Goal: Task Accomplishment & Management: Manage account settings

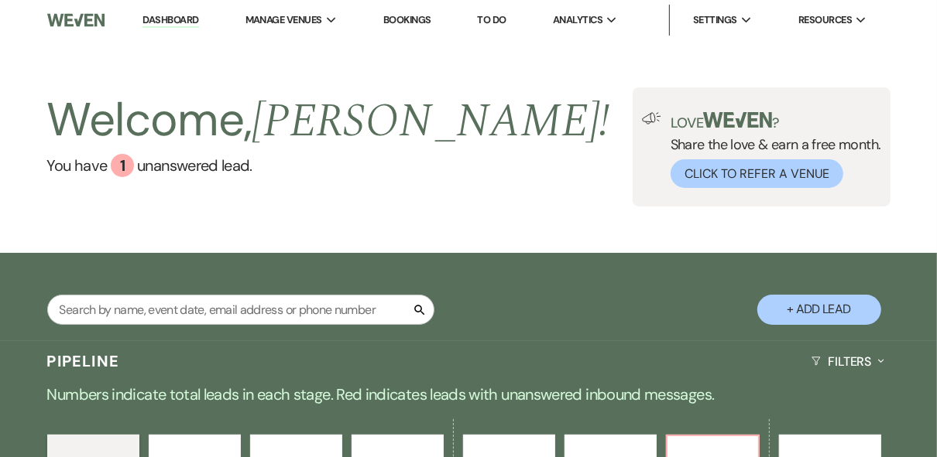
click at [473, 152] on div "Welcome, [PERSON_NAME] ! You have 1 unanswered lead . Love ? Share the love & e…" at bounding box center [468, 146] width 937 height 119
click at [159, 22] on link "Dashboard" at bounding box center [170, 20] width 56 height 15
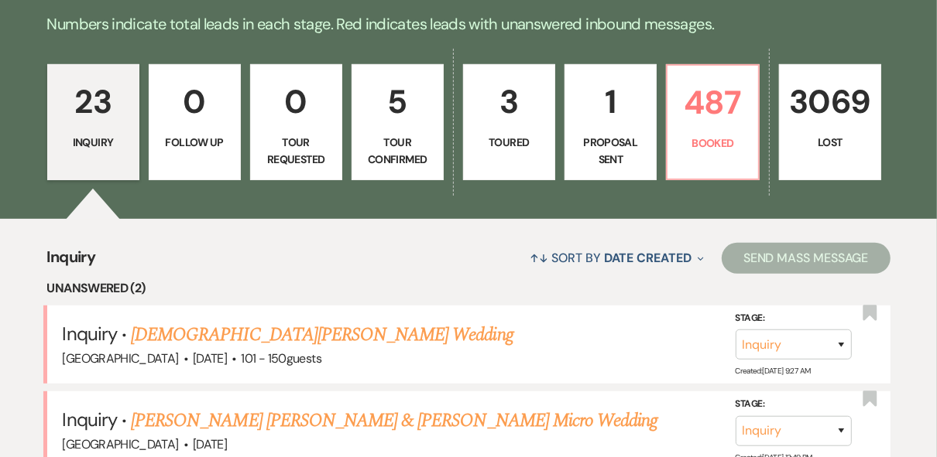
scroll to position [372, 0]
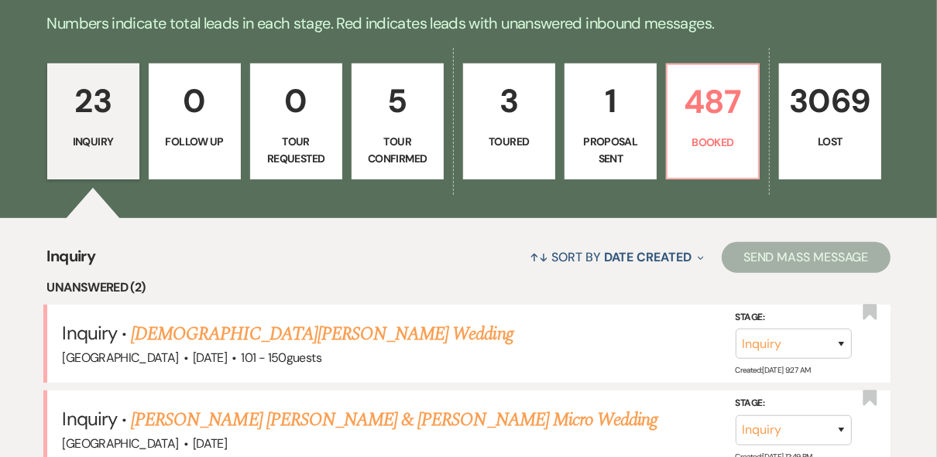
click at [650, 128] on link "1 Proposal Sent" at bounding box center [610, 121] width 92 height 116
select select "6"
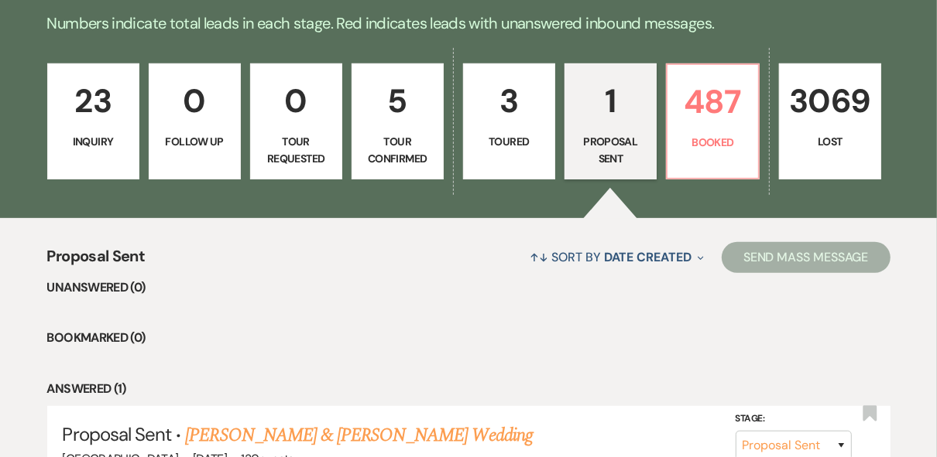
click at [565, 293] on li "Unanswered (0)" at bounding box center [468, 288] width 843 height 20
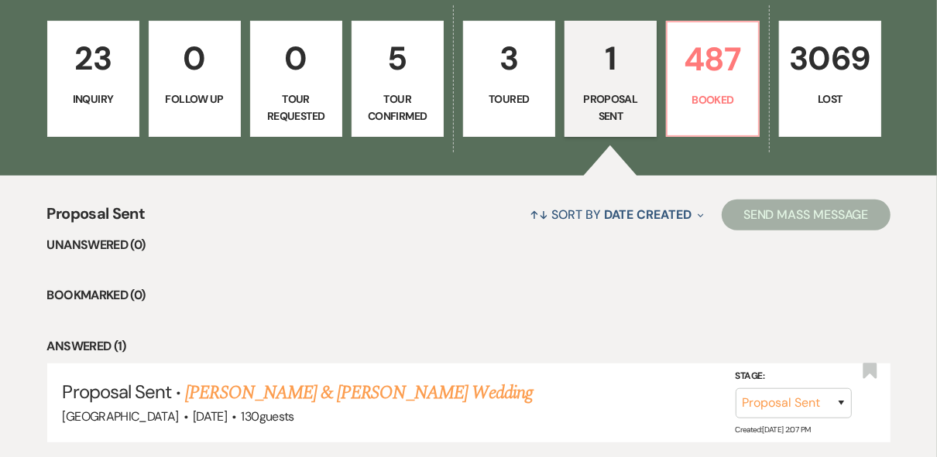
scroll to position [524, 0]
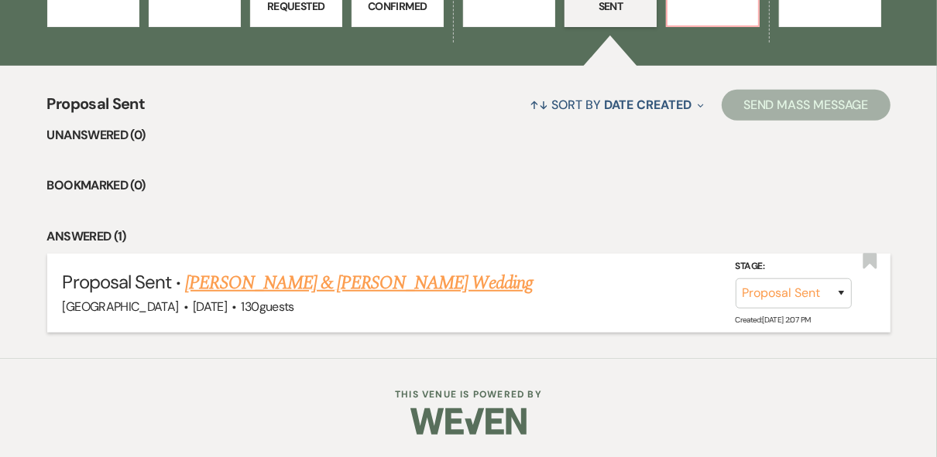
click at [282, 292] on link "[PERSON_NAME] & [PERSON_NAME] Wedding" at bounding box center [358, 283] width 347 height 28
select select "6"
select select "12"
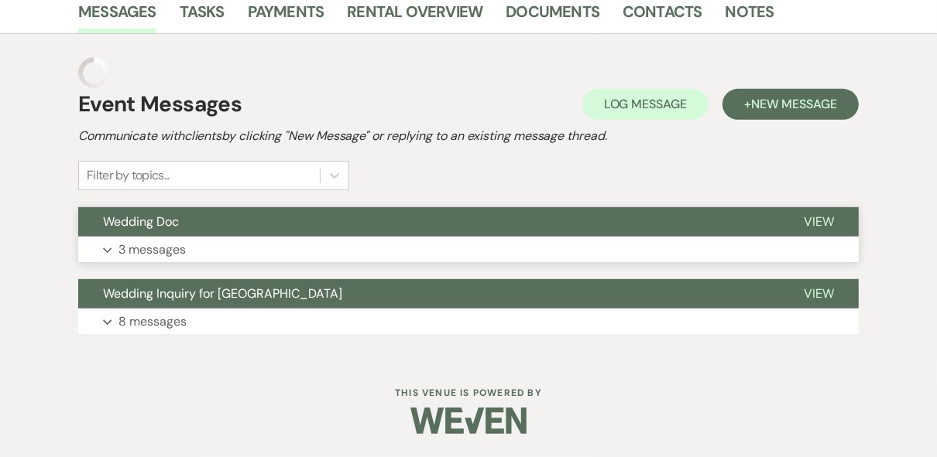
scroll to position [310, 0]
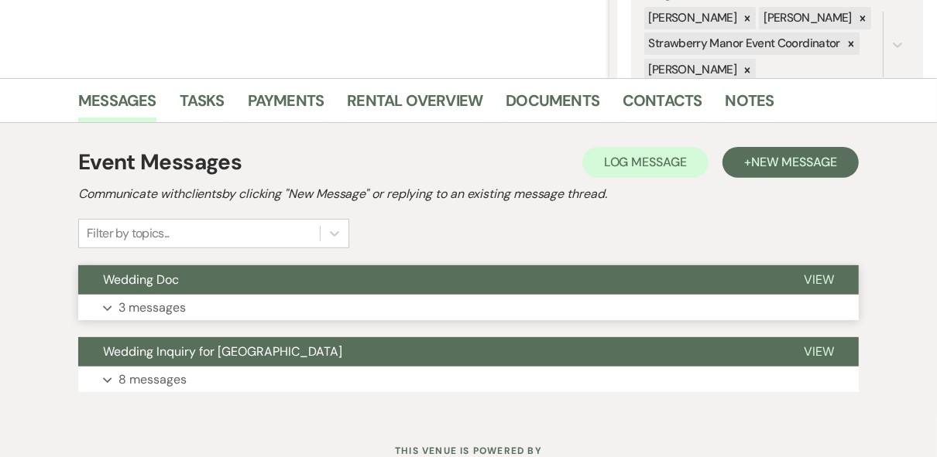
click at [807, 269] on button "View" at bounding box center [819, 280] width 80 height 29
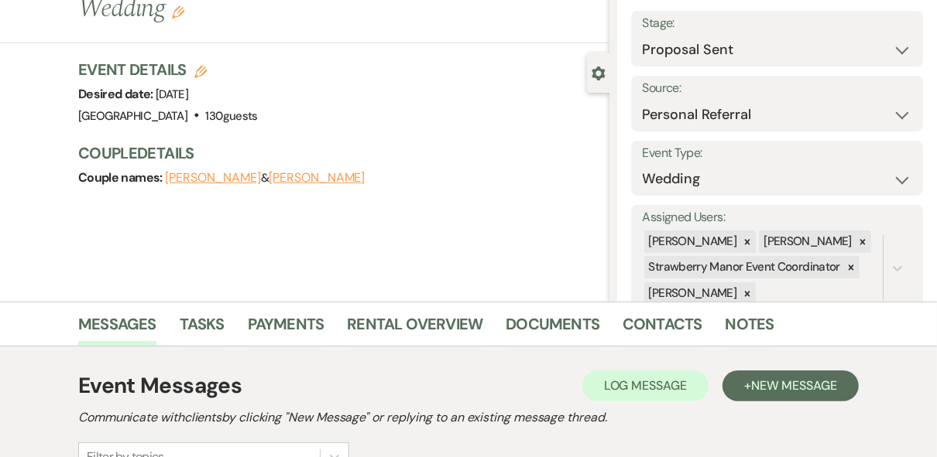
scroll to position [0, 0]
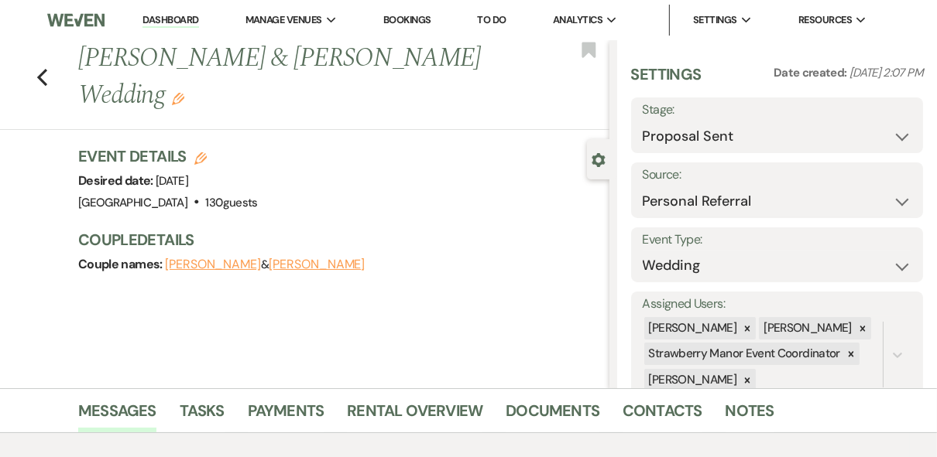
click at [149, 18] on link "Dashboard" at bounding box center [170, 20] width 56 height 15
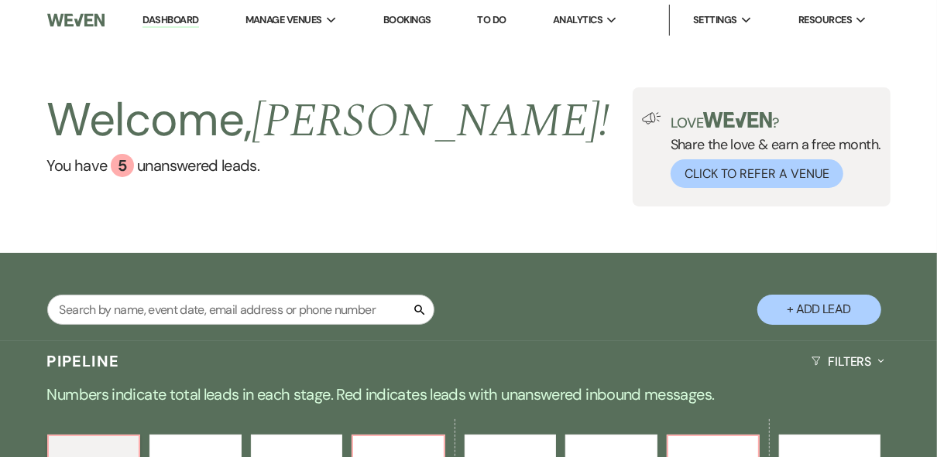
click at [513, 105] on div "Welcome, Robin ! You have 5 unanswered lead s . Love ? Share the love & earn a …" at bounding box center [468, 146] width 937 height 119
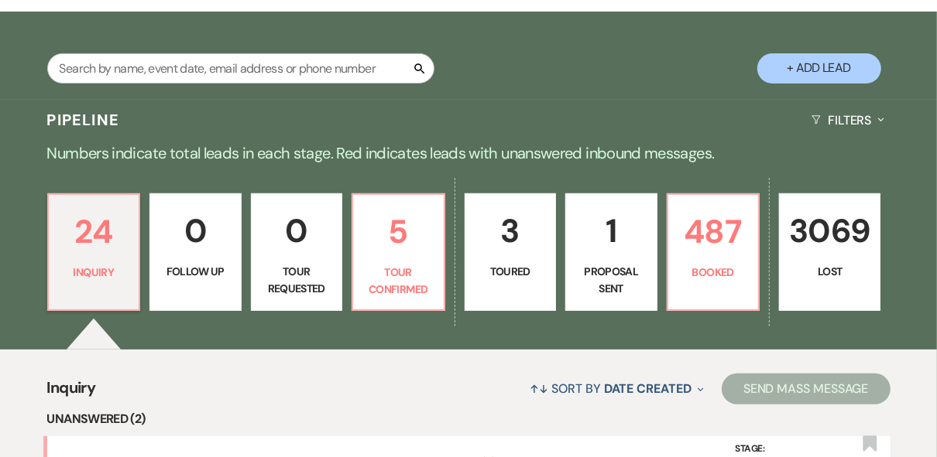
scroll to position [248, 0]
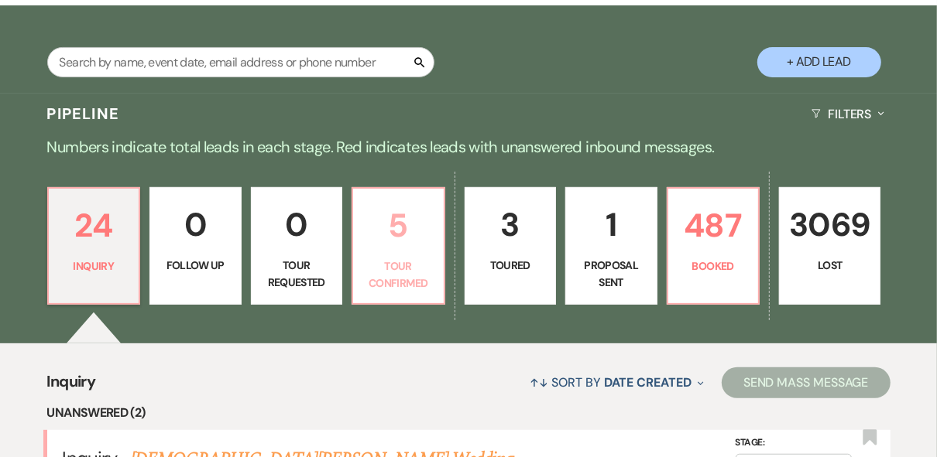
click at [406, 224] on p "5" at bounding box center [398, 226] width 72 height 52
select select "4"
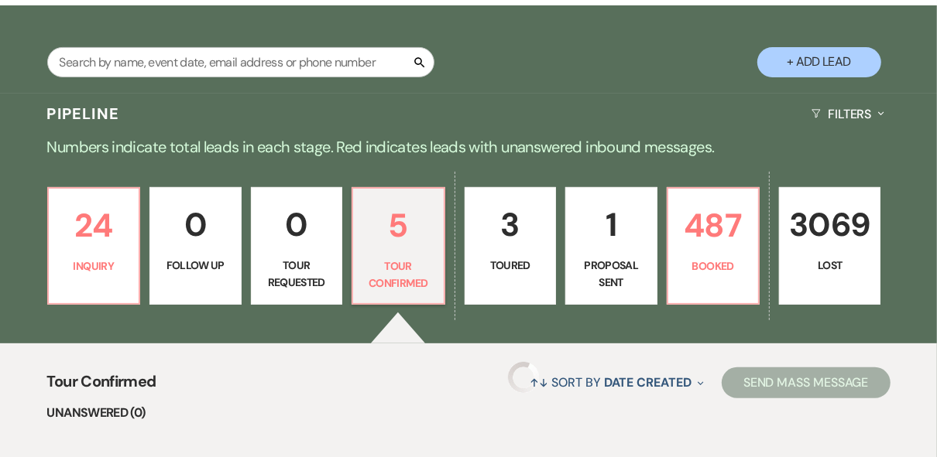
select select "4"
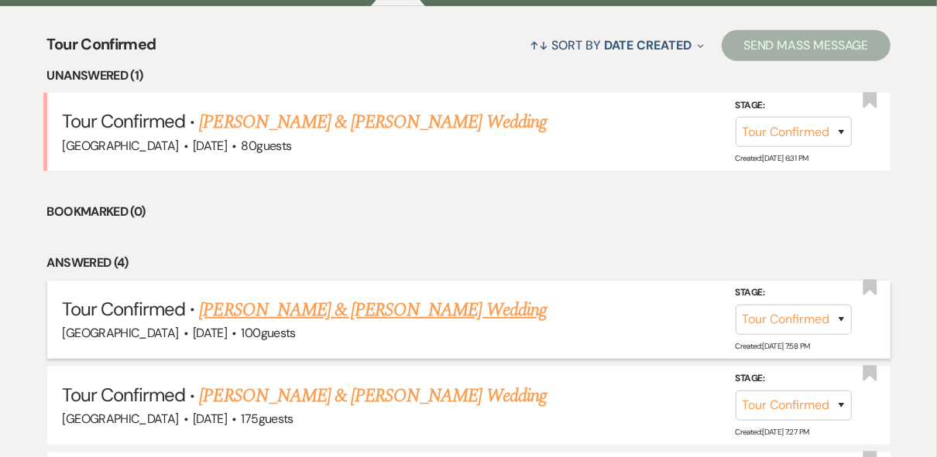
scroll to position [619, 0]
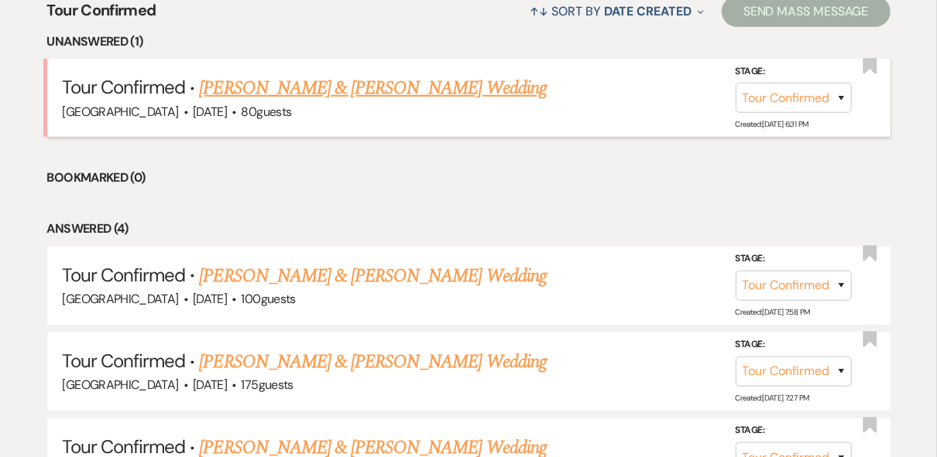
click at [285, 87] on link "[PERSON_NAME] & [PERSON_NAME] Wedding" at bounding box center [372, 88] width 347 height 28
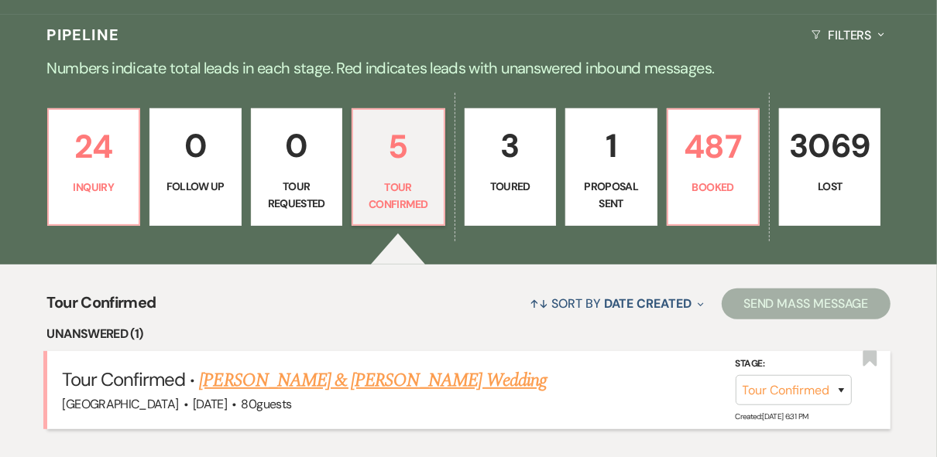
select select "4"
select select "5"
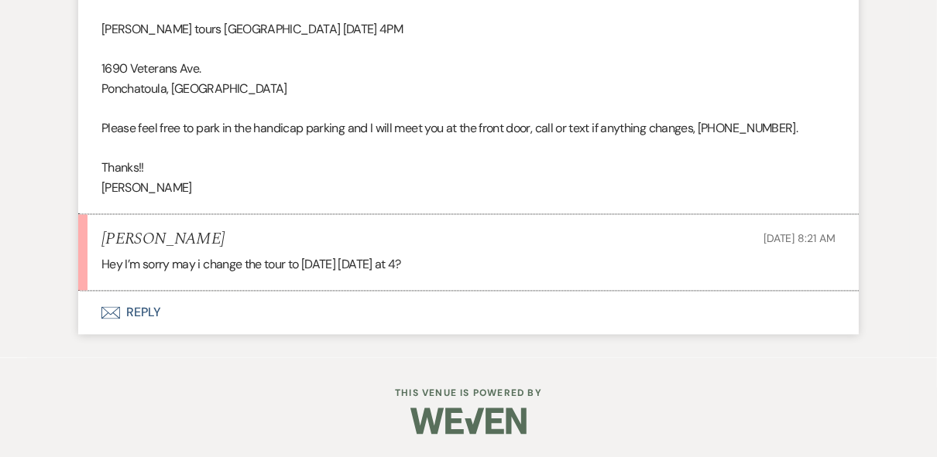
scroll to position [1991, 0]
click at [149, 316] on button "Envelope Reply" at bounding box center [468, 312] width 780 height 43
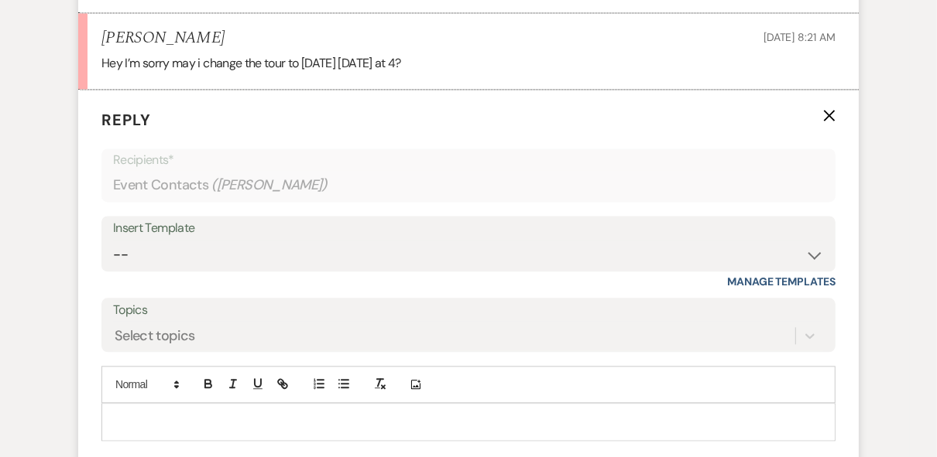
scroll to position [2282, 0]
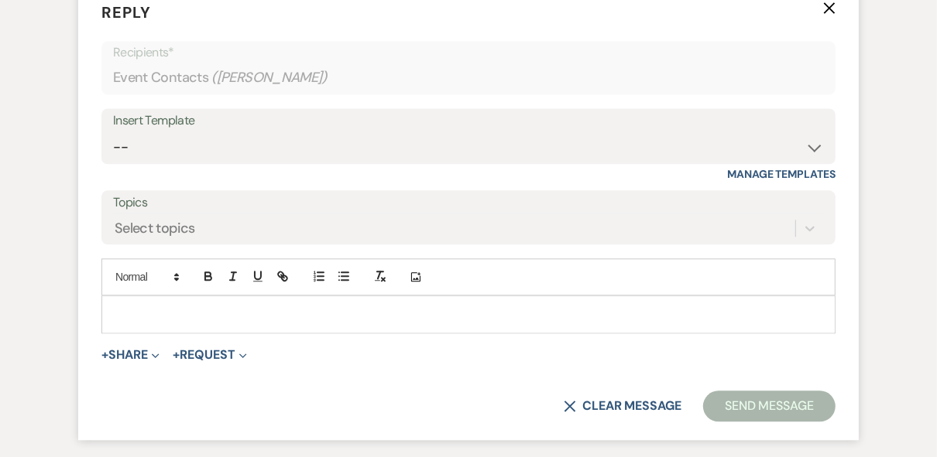
click at [142, 323] on p at bounding box center [468, 314] width 709 height 17
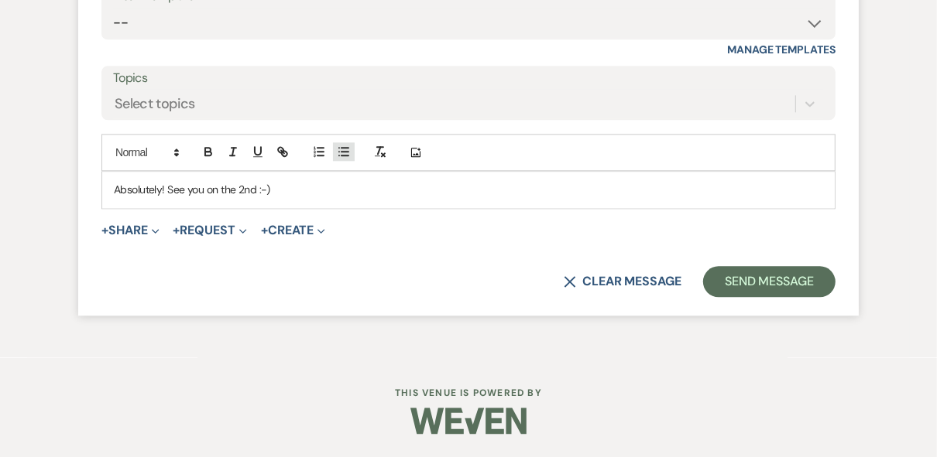
scroll to position [2423, 0]
click at [786, 288] on button "Send Message" at bounding box center [769, 281] width 132 height 31
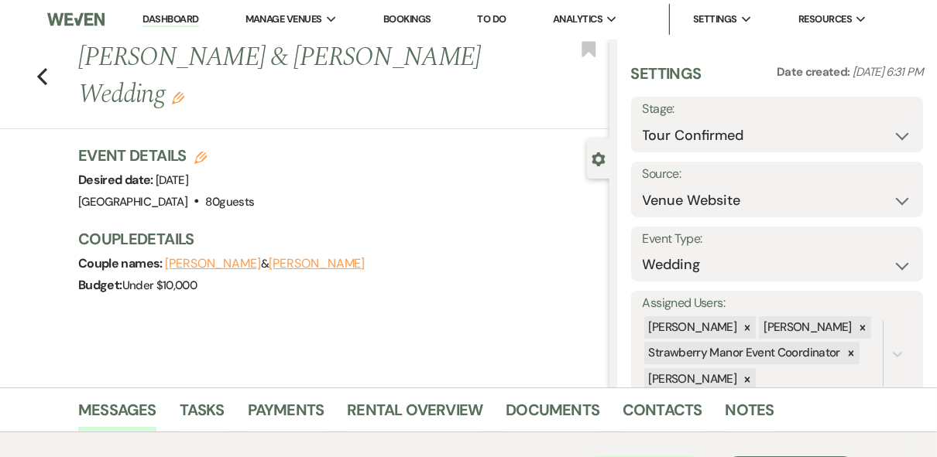
scroll to position [0, 0]
click at [166, 21] on link "Dashboard" at bounding box center [170, 20] width 56 height 15
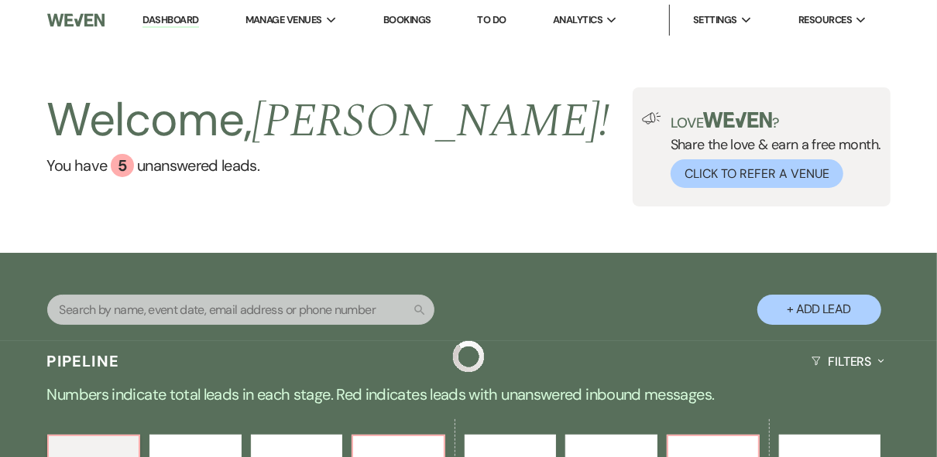
click at [498, 156] on div "Welcome, Robin ! You have 5 unanswered lead s . Love ? Share the love & earn a …" at bounding box center [468, 146] width 937 height 119
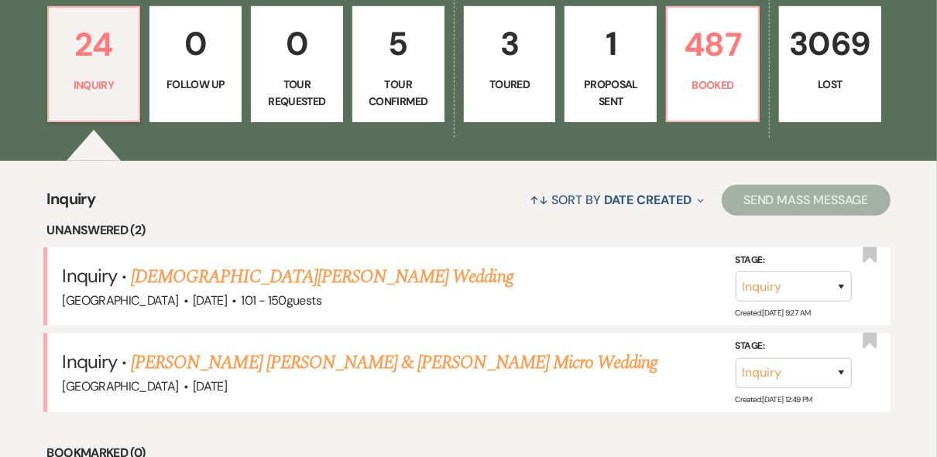
scroll to position [495, 0]
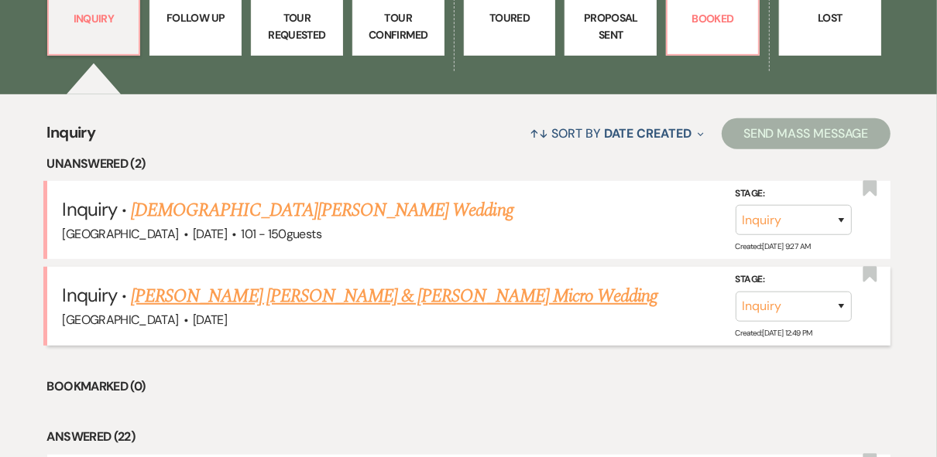
click at [204, 300] on link "[PERSON_NAME] [PERSON_NAME] & [PERSON_NAME] Micro Wedding" at bounding box center [394, 297] width 526 height 28
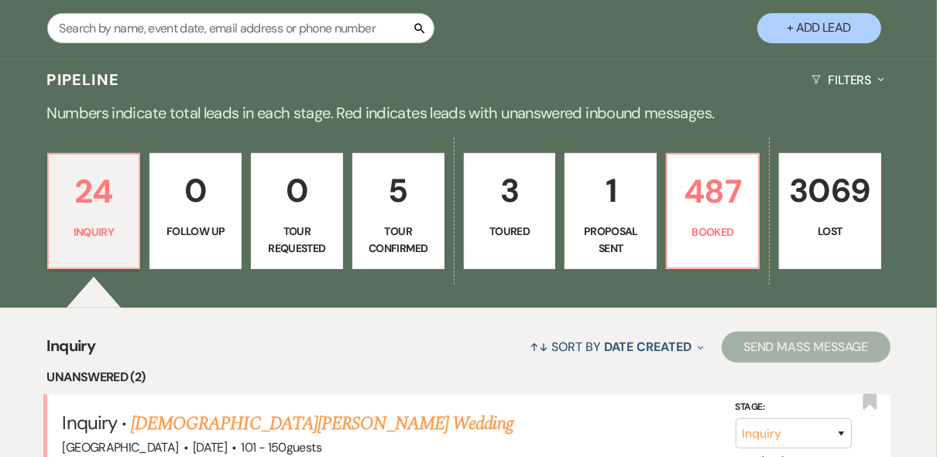
select select "5"
select select "16"
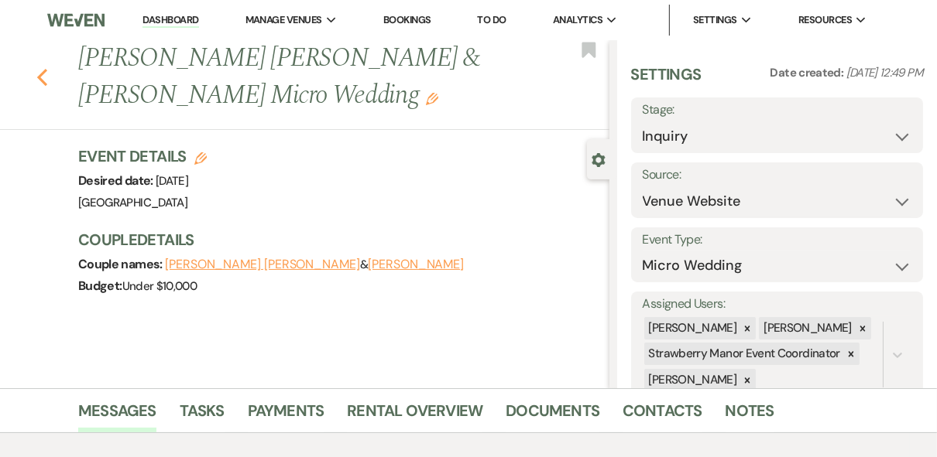
click at [43, 77] on icon "Previous" at bounding box center [42, 77] width 12 height 19
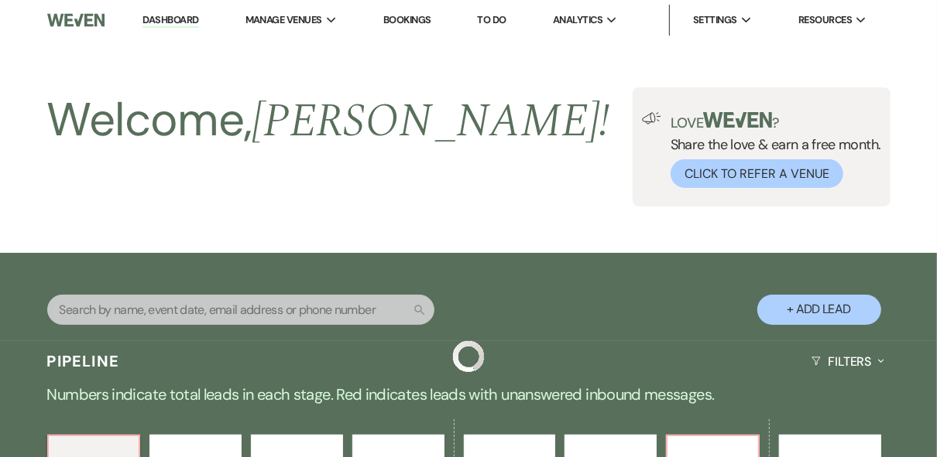
scroll to position [495, 0]
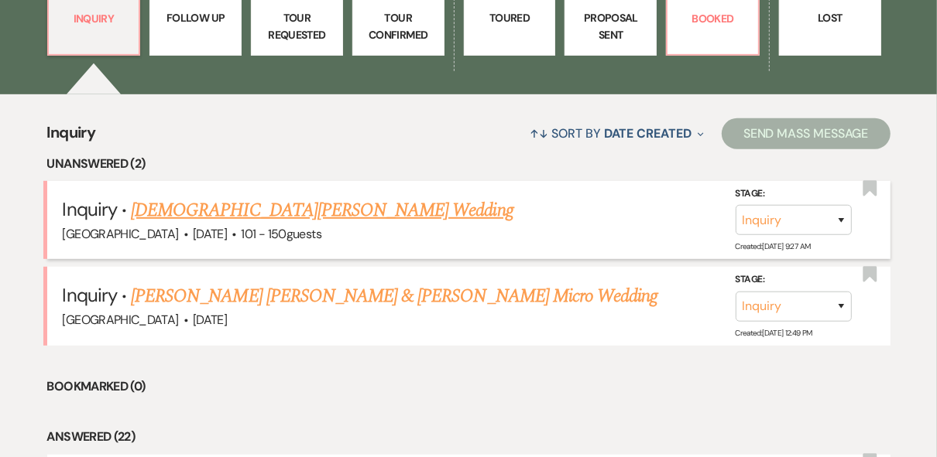
click at [244, 206] on link "[DEMOGRAPHIC_DATA][PERSON_NAME] Wedding" at bounding box center [322, 211] width 382 height 28
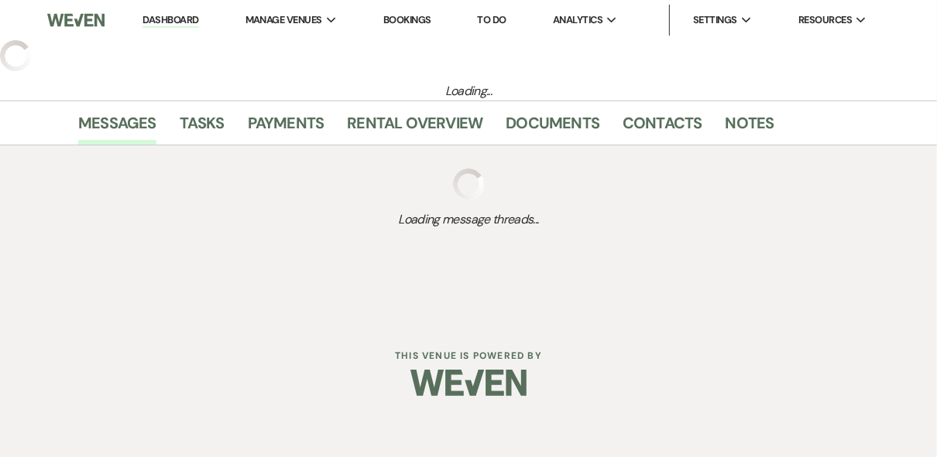
select select "2"
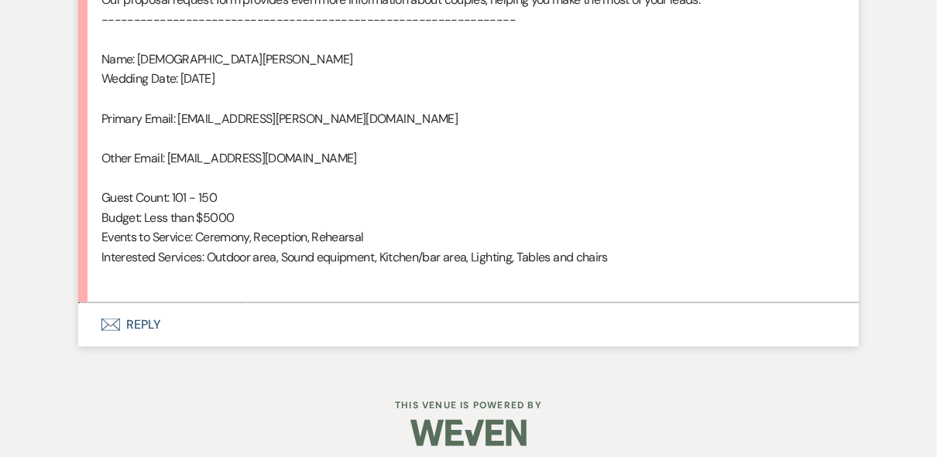
scroll to position [1122, 0]
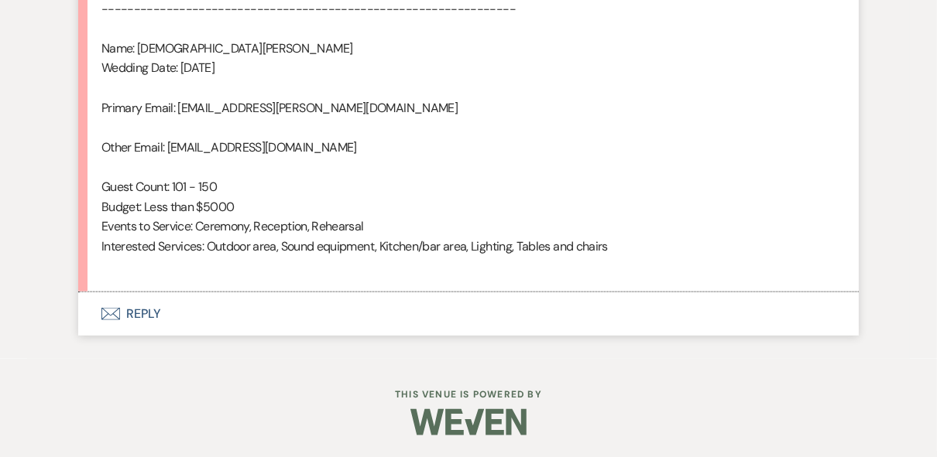
click at [139, 306] on button "Envelope Reply" at bounding box center [468, 314] width 780 height 43
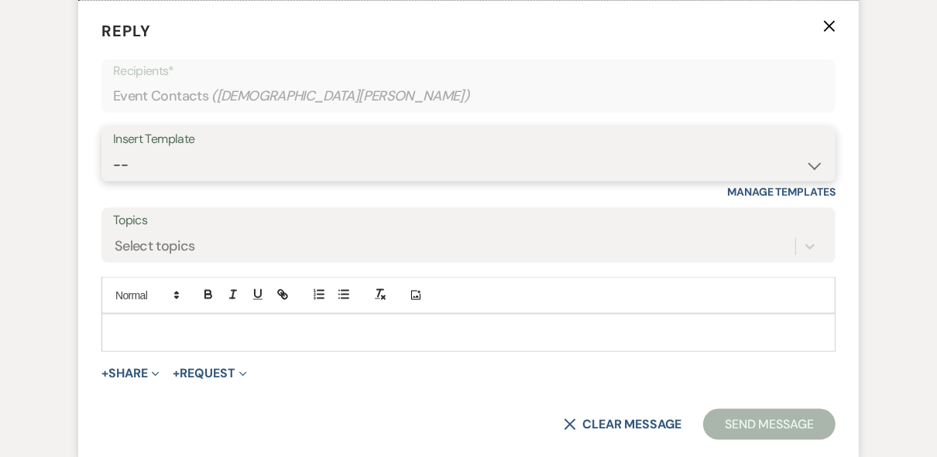
click at [188, 152] on select "-- Weven Planning Portal Introduction (Booked Events) Private Party Inquiry Res…" at bounding box center [468, 165] width 711 height 30
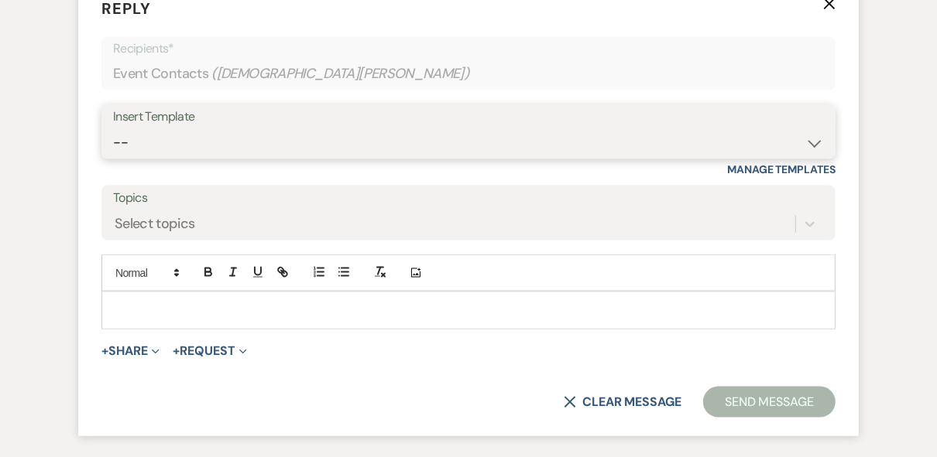
scroll to position [1476, 0]
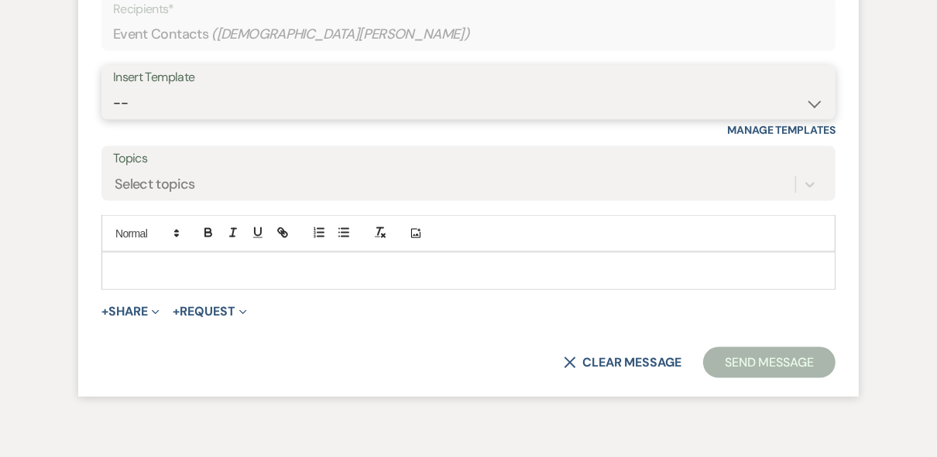
click at [201, 100] on select "-- Weven Planning Portal Introduction (Booked Events) Private Party Inquiry Res…" at bounding box center [468, 103] width 711 height 30
select select "5376"
click at [113, 88] on select "-- Weven Planning Portal Introduction (Booked Events) Private Party Inquiry Res…" at bounding box center [468, 103] width 711 height 30
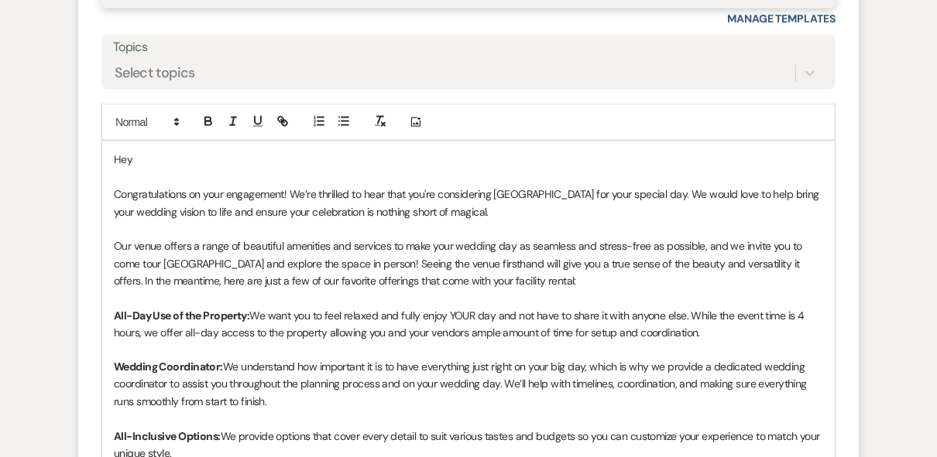
scroll to position [1662, 0]
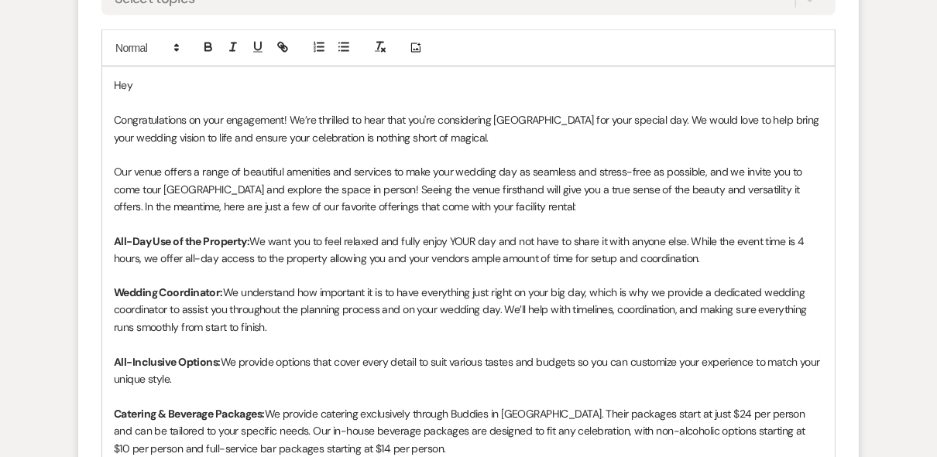
click at [151, 80] on p "Hey" at bounding box center [468, 85] width 709 height 17
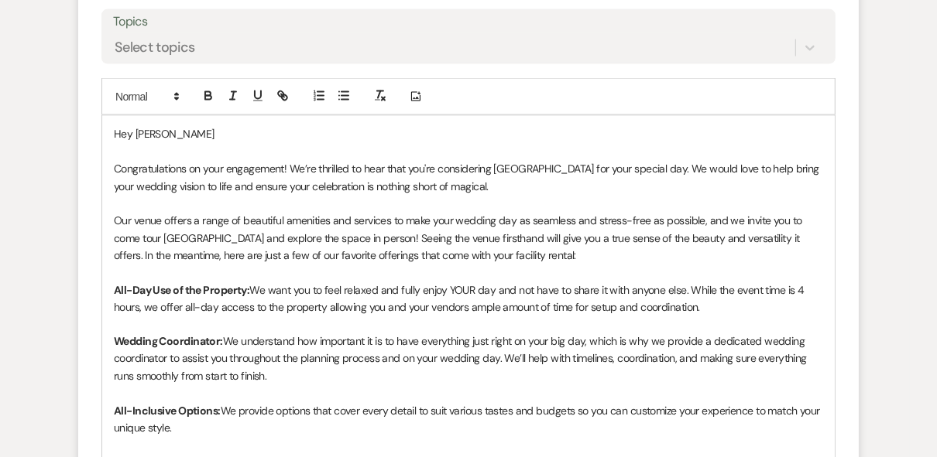
scroll to position [1533, 0]
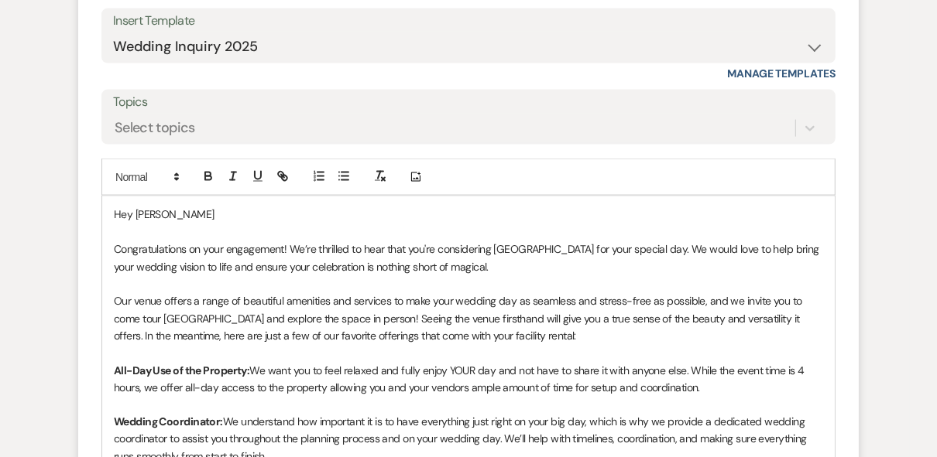
click at [163, 210] on p "Hey Christina" at bounding box center [468, 214] width 709 height 17
click at [197, 207] on p "Hey Christiana" at bounding box center [468, 214] width 709 height 17
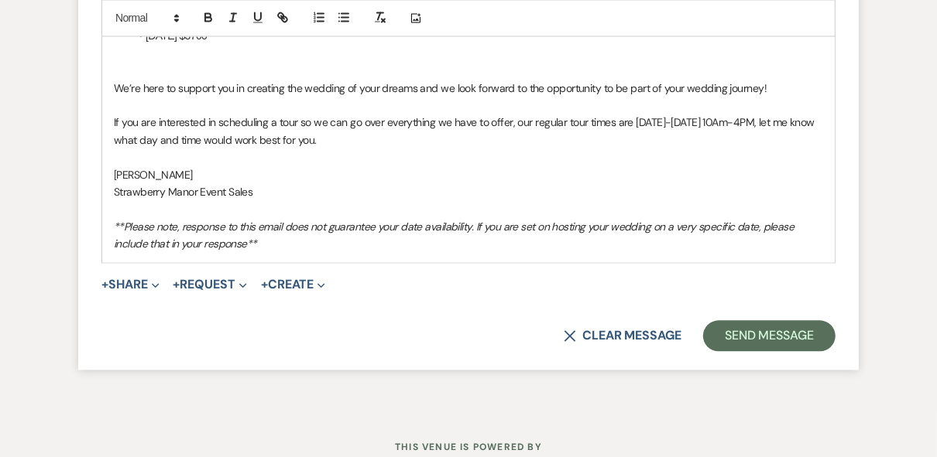
scroll to position [2214, 0]
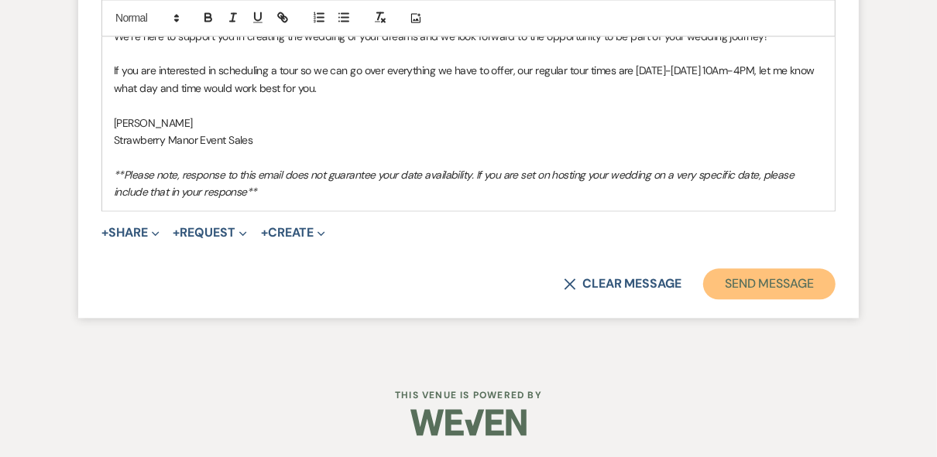
click at [722, 288] on button "Send Message" at bounding box center [769, 284] width 132 height 31
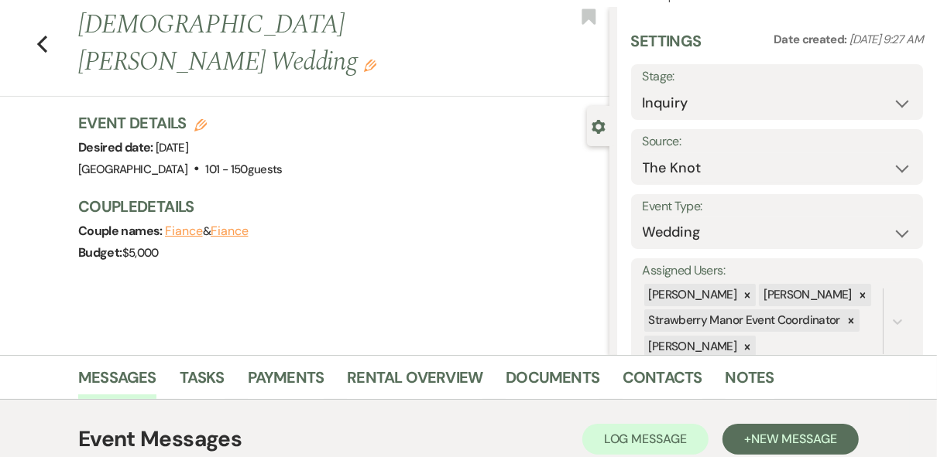
scroll to position [0, 0]
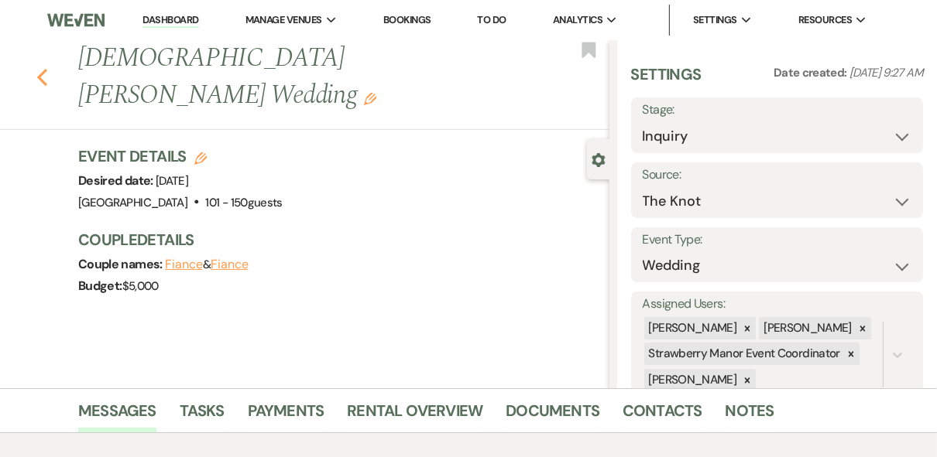
click at [43, 68] on icon "Previous" at bounding box center [42, 77] width 12 height 19
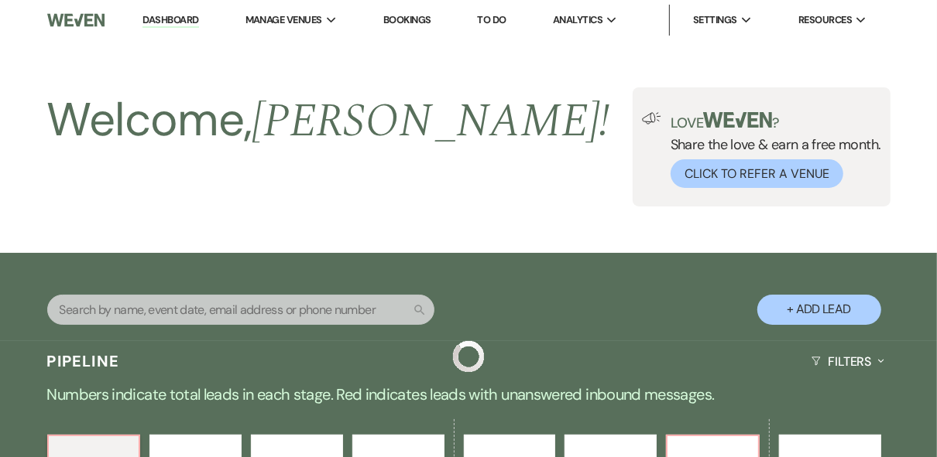
scroll to position [495, 0]
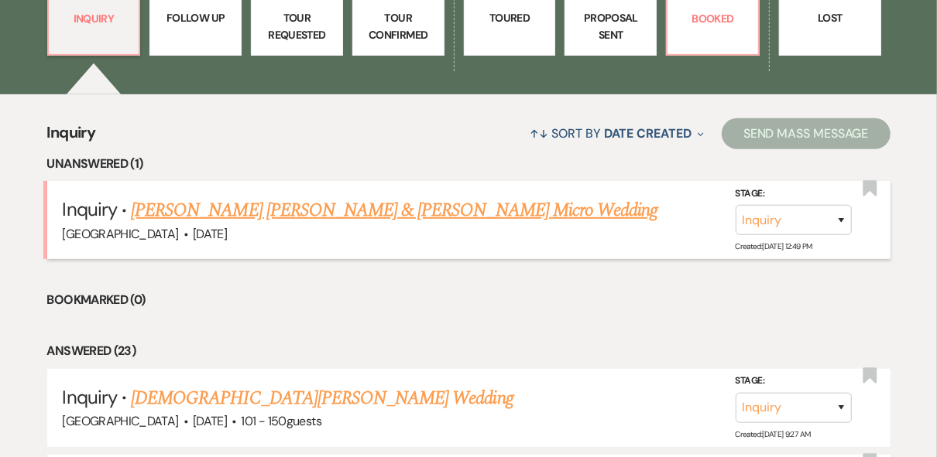
click at [379, 210] on link "[PERSON_NAME] [PERSON_NAME] & [PERSON_NAME] Micro Wedding" at bounding box center [394, 211] width 526 height 28
select select "5"
select select "16"
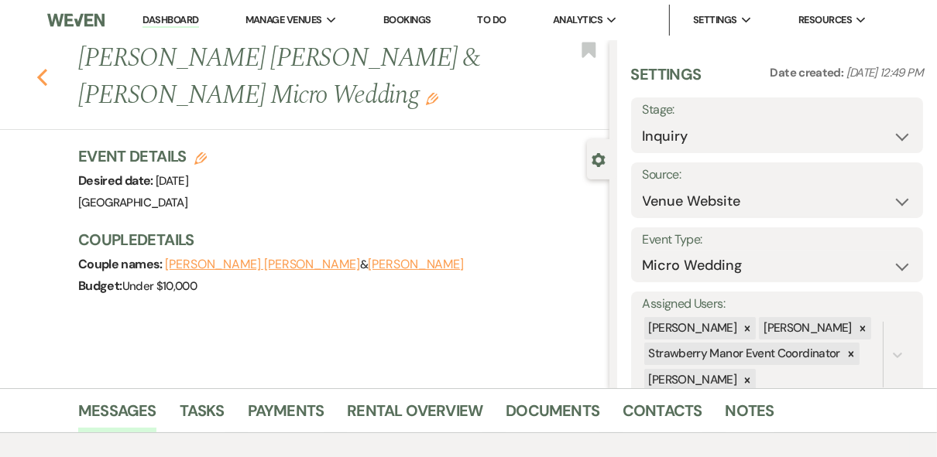
click at [46, 78] on icon "Previous" at bounding box center [42, 77] width 12 height 19
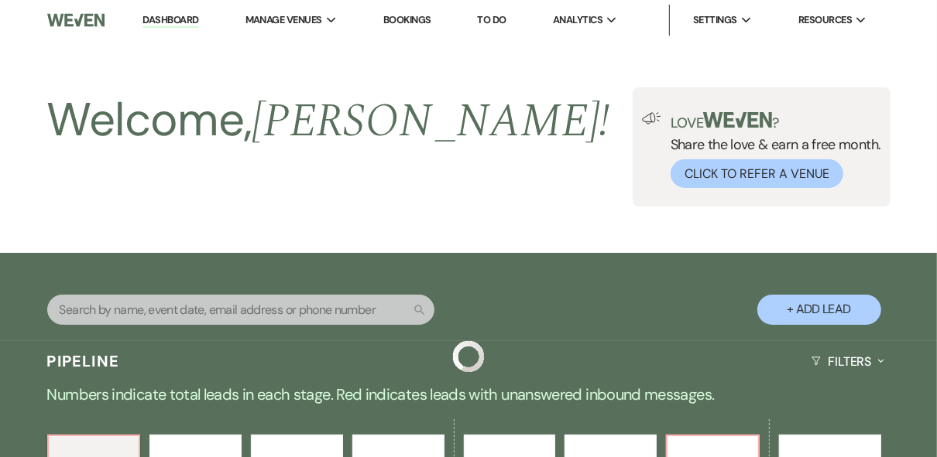
scroll to position [495, 0]
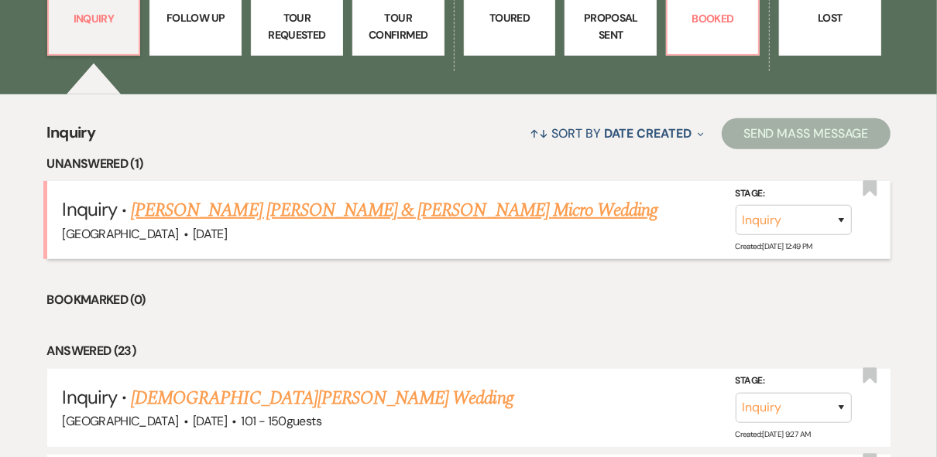
click at [438, 211] on link "[PERSON_NAME] [PERSON_NAME] & [PERSON_NAME] Micro Wedding" at bounding box center [394, 211] width 526 height 28
select select "5"
select select "16"
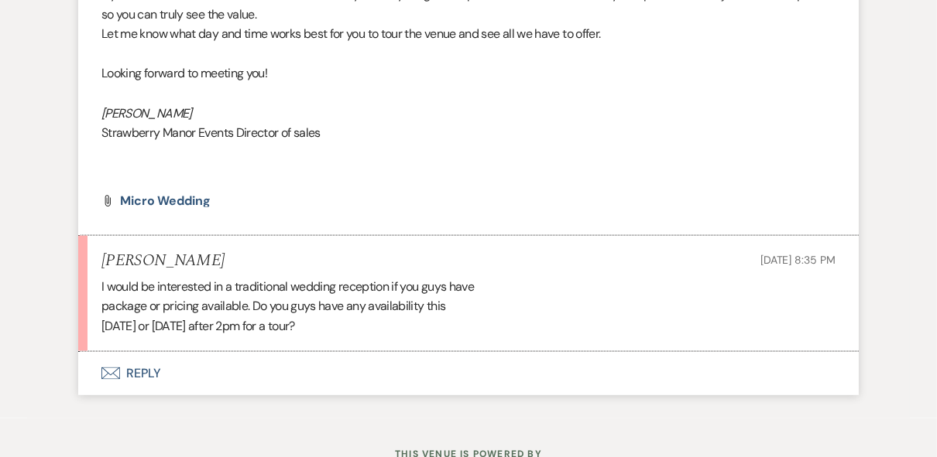
scroll to position [1368, 0]
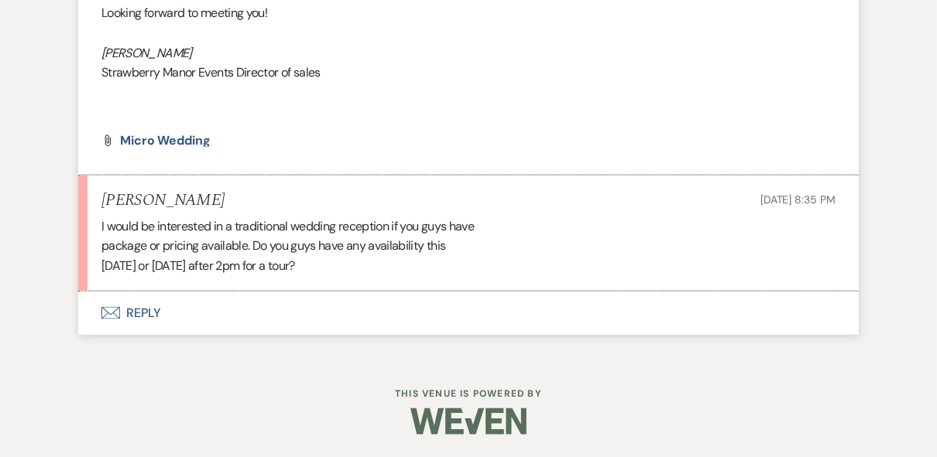
click at [139, 310] on button "Envelope Reply" at bounding box center [468, 313] width 780 height 43
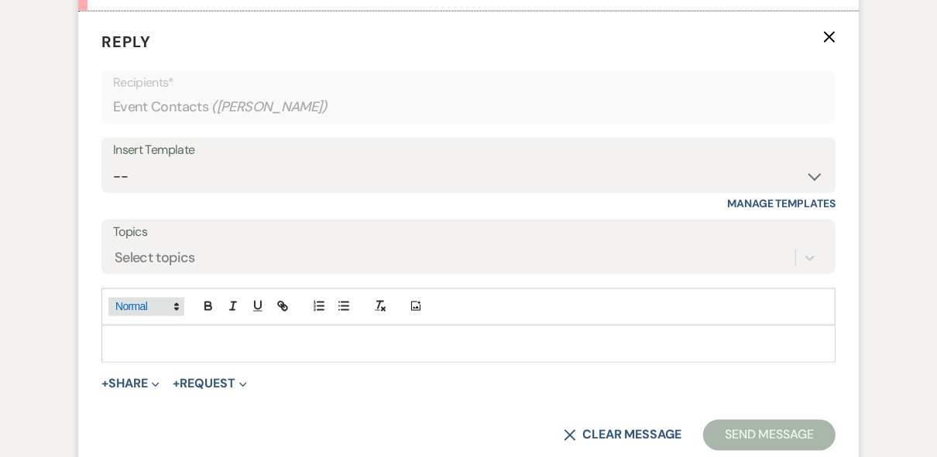
scroll to position [1659, 0]
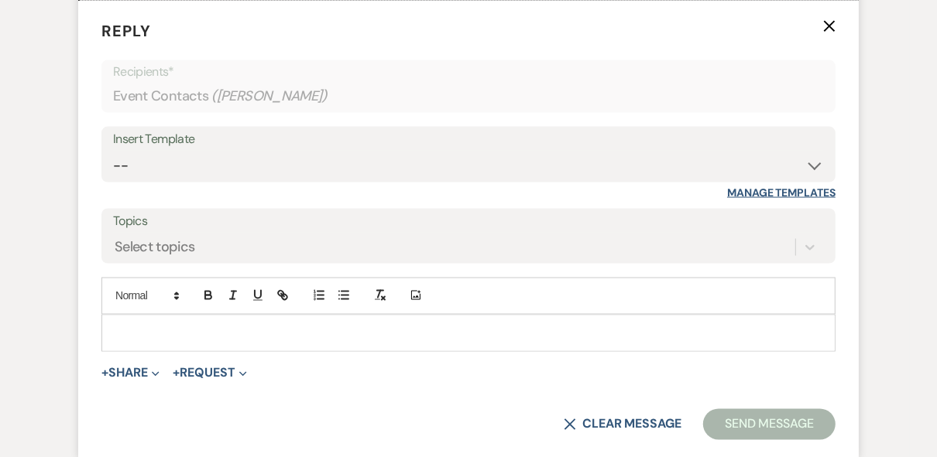
click at [749, 194] on link "Manage Templates" at bounding box center [781, 193] width 108 height 14
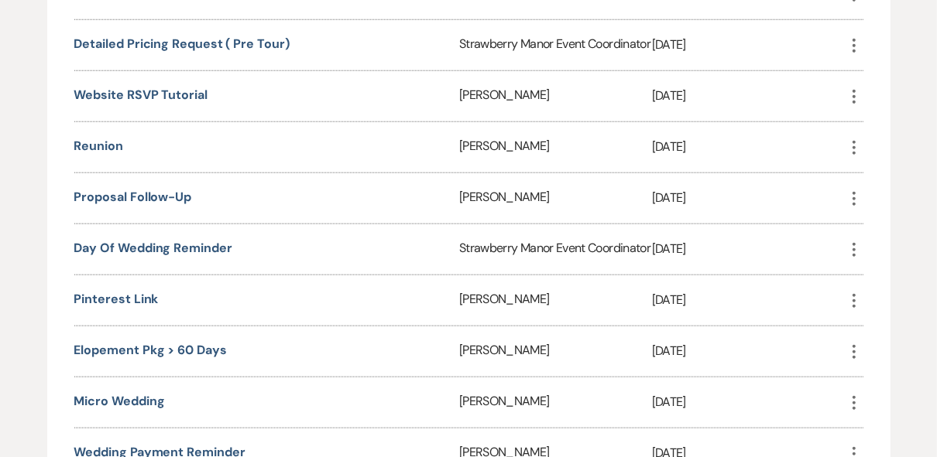
scroll to position [1239, 0]
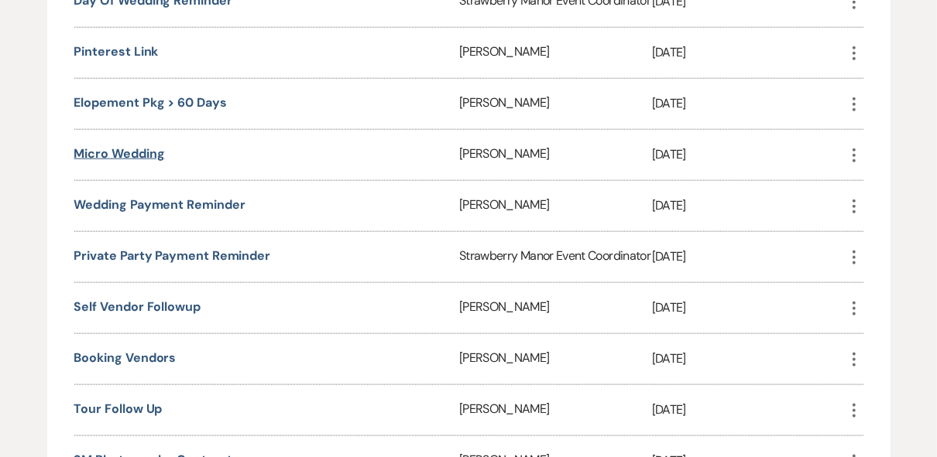
click at [132, 162] on link "Micro Wedding" at bounding box center [119, 154] width 91 height 16
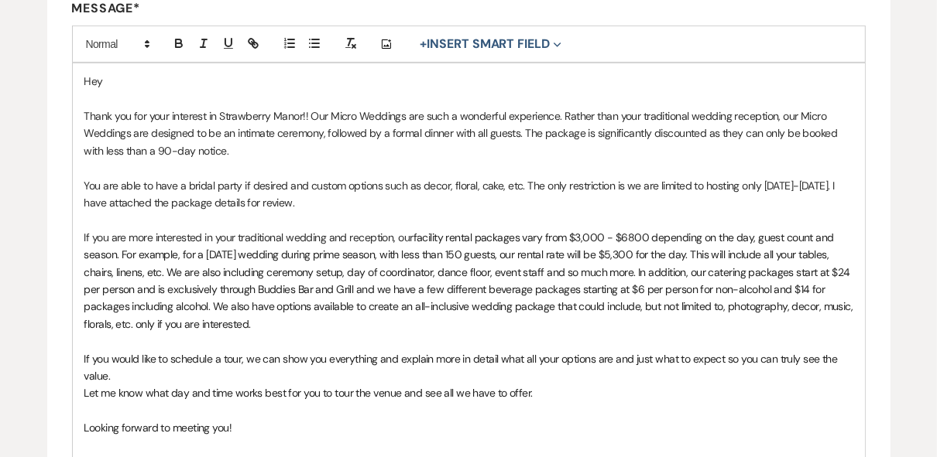
scroll to position [433, 0]
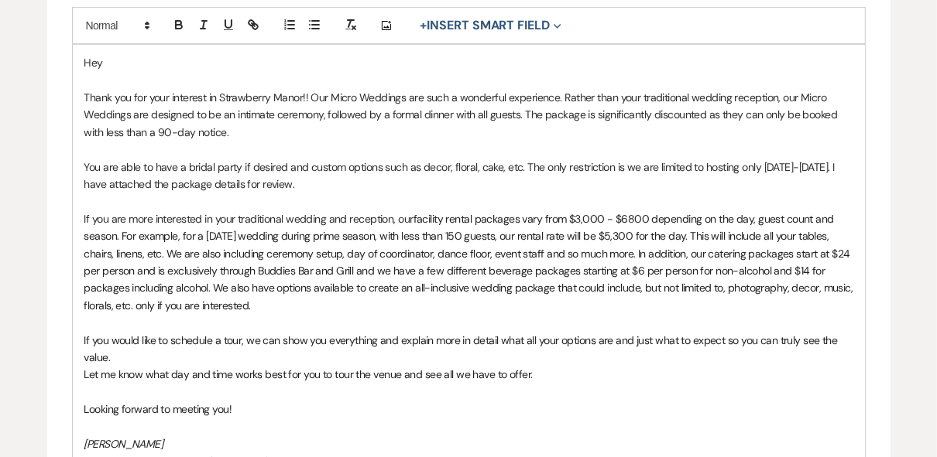
click at [591, 215] on span "facility rental packages vary from $3,000 - $6800 depending on the day, guest c…" at bounding box center [469, 262] width 771 height 101
click at [626, 218] on span "facility rental packages vary from $3,700 - $6800 depending on the day, guest c…" at bounding box center [469, 262] width 771 height 101
click at [629, 217] on span "facility rental packages vary from $3,700 - $6800 depending on the day, guest c…" at bounding box center [469, 262] width 771 height 101
drag, startPoint x: 636, startPoint y: 235, endPoint x: 612, endPoint y: 233, distance: 23.3
click at [612, 233] on span "facility rental packages vary from $3,700 - $6500 depending on the day, guest c…" at bounding box center [469, 262] width 771 height 101
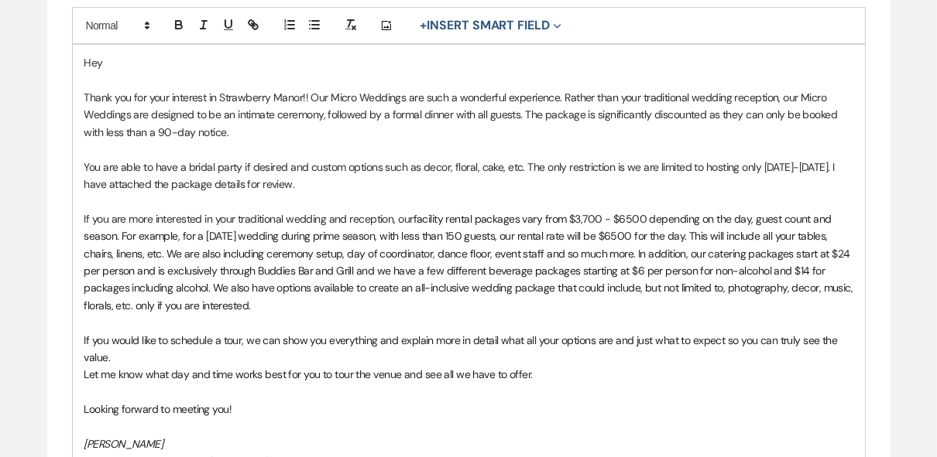
click at [611, 19] on div "Add Photo + Insert Smart Field Expand Event Date Sender Full Name Sender First …" at bounding box center [468, 25] width 793 height 37
drag, startPoint x: 505, startPoint y: 233, endPoint x: 385, endPoint y: 231, distance: 119.2
click at [388, 237] on span "facility rental packages vary from $3,700 - $6500 depending on the day, guest c…" at bounding box center [469, 262] width 771 height 101
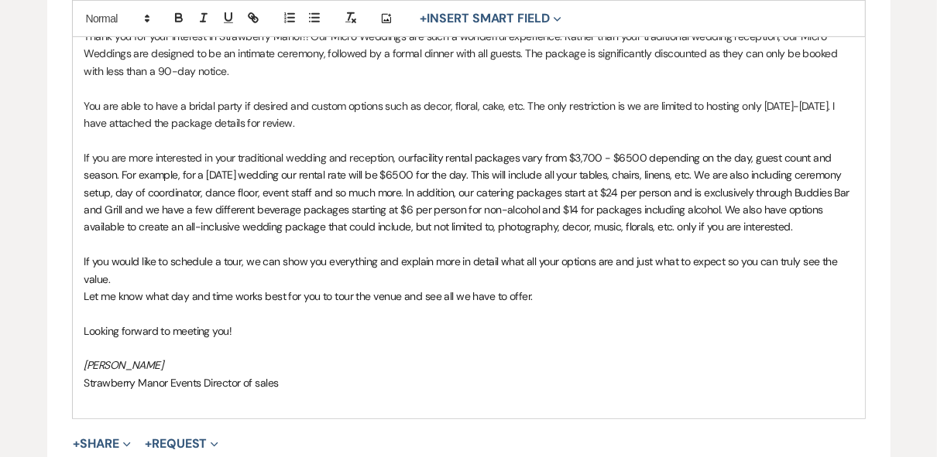
scroll to position [557, 0]
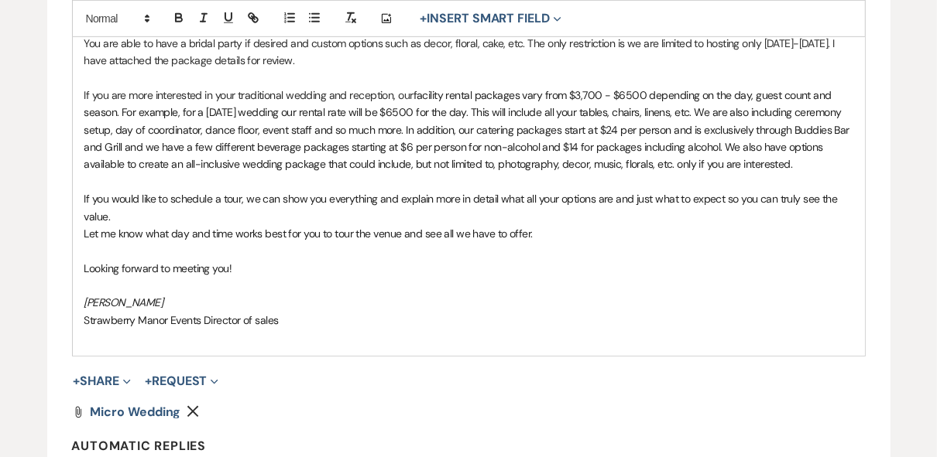
click at [405, 148] on span "facility rental packages vary from $3,700 - $6500 depending on the day, guest c…" at bounding box center [468, 130] width 768 height 84
click at [641, 329] on p at bounding box center [468, 337] width 769 height 17
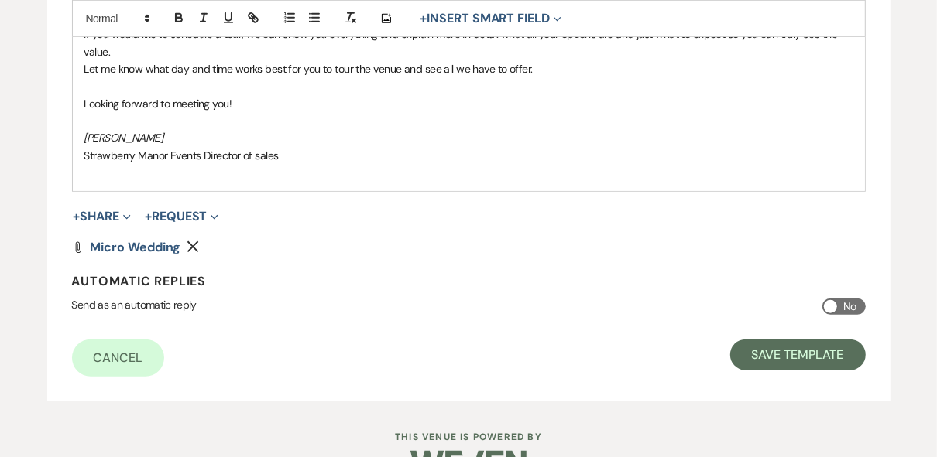
scroll to position [743, 0]
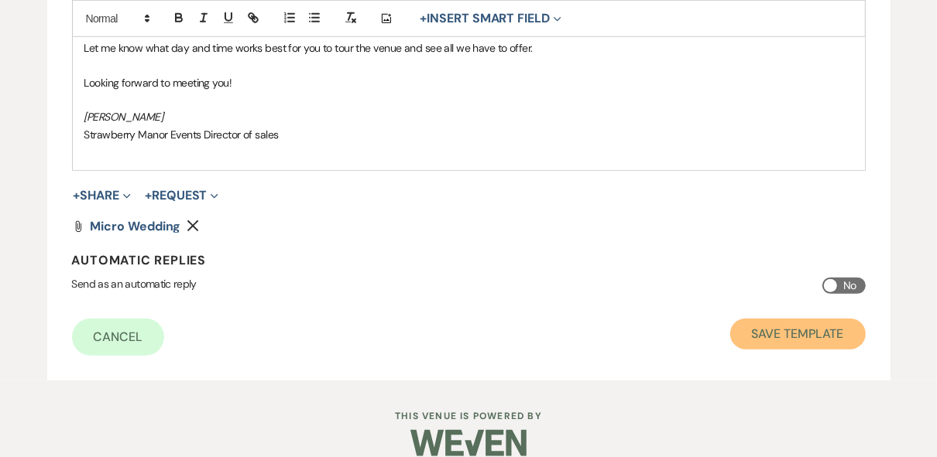
click at [747, 334] on button "Save Template" at bounding box center [797, 334] width 135 height 31
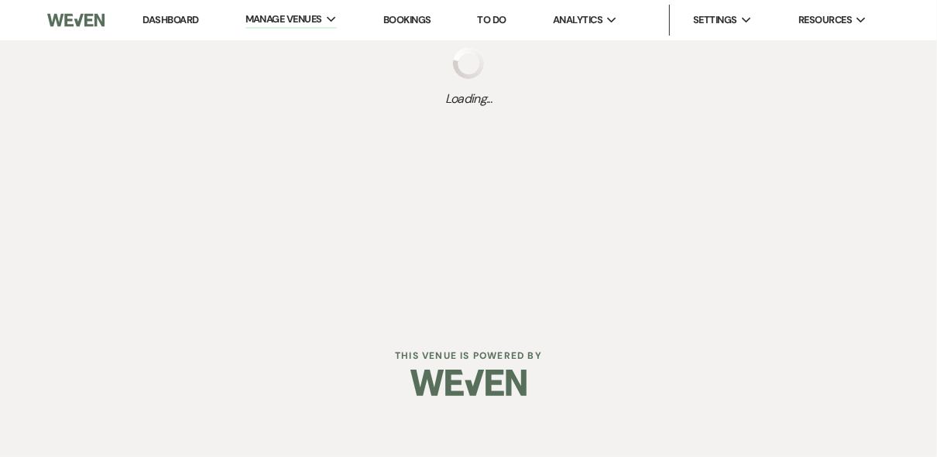
select select "Message Templates"
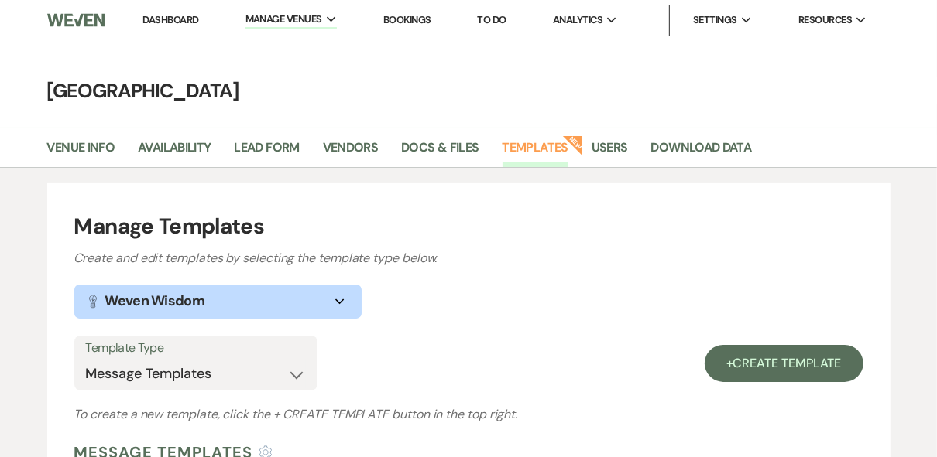
click at [151, 19] on link "Dashboard" at bounding box center [170, 19] width 56 height 13
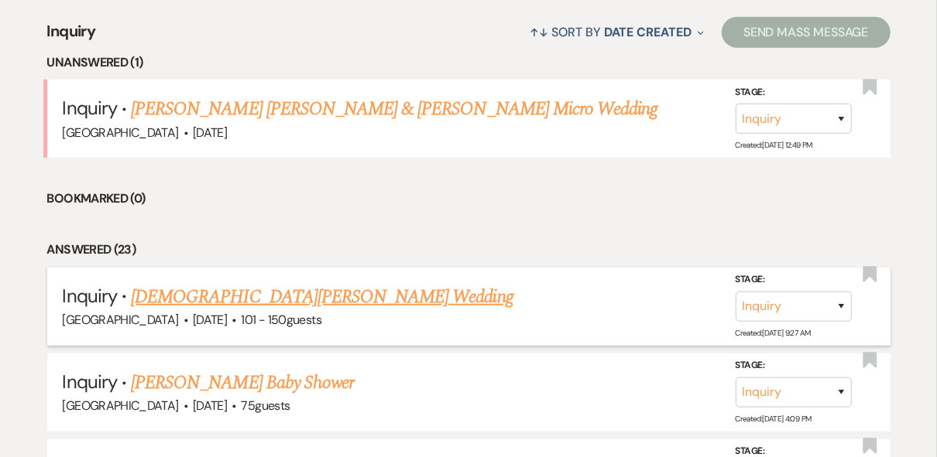
scroll to position [681, 0]
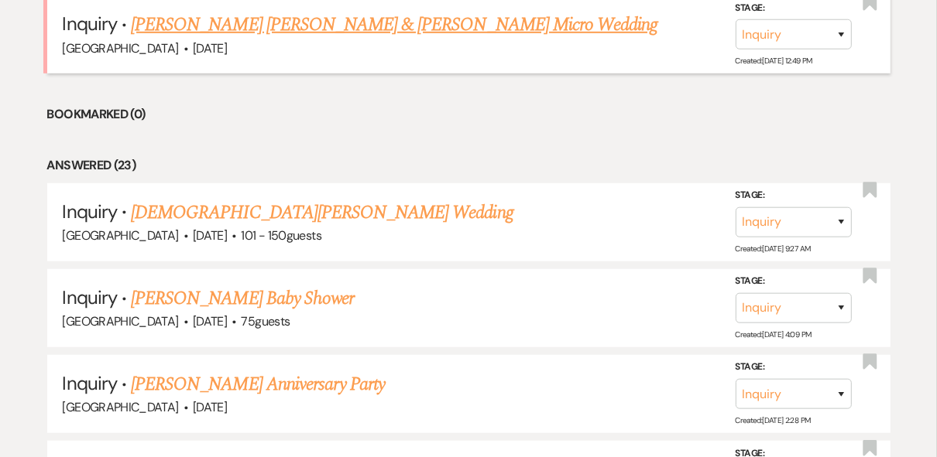
click at [176, 26] on link "[PERSON_NAME] [PERSON_NAME] & [PERSON_NAME] Micro Wedding" at bounding box center [394, 25] width 526 height 28
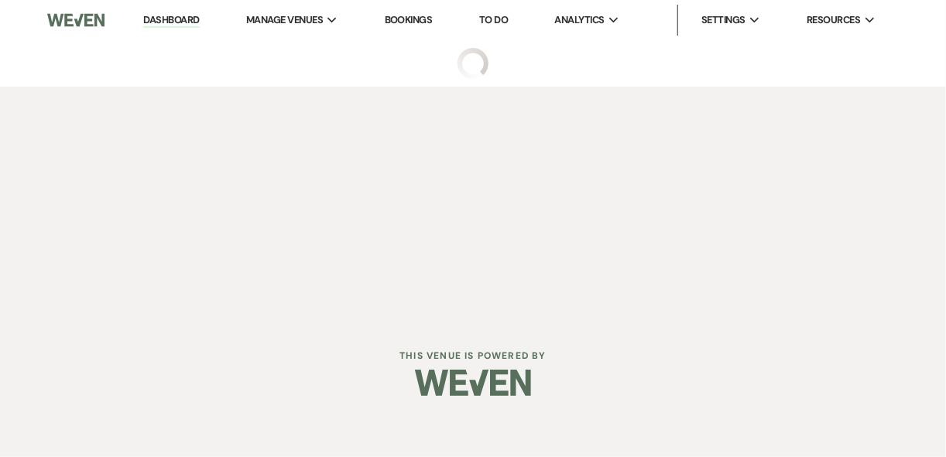
select select "16"
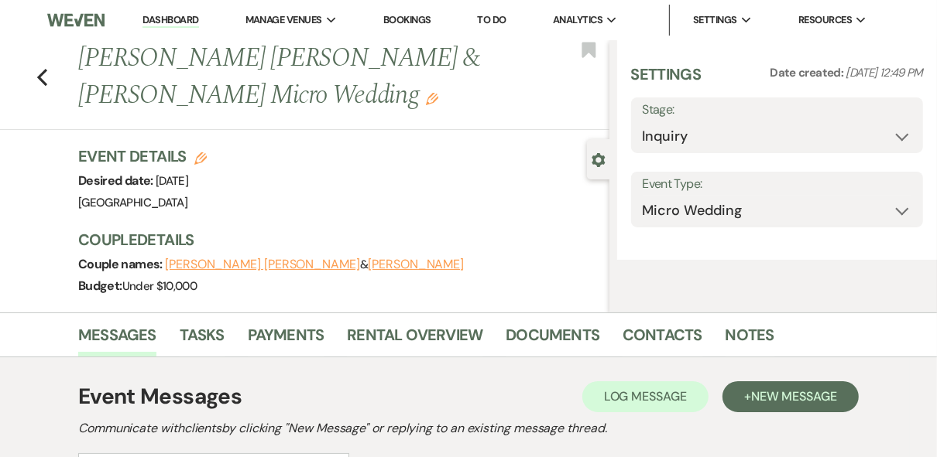
select select "5"
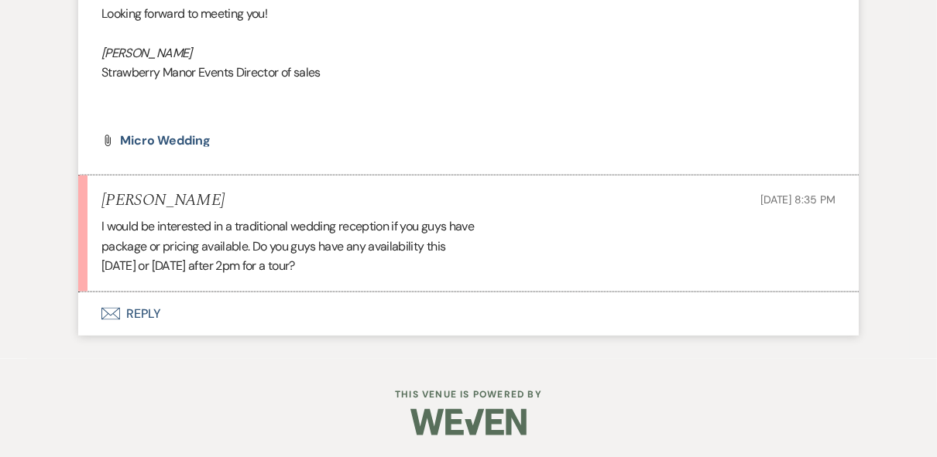
scroll to position [1368, 0]
click at [142, 310] on button "Envelope Reply" at bounding box center [468, 313] width 780 height 43
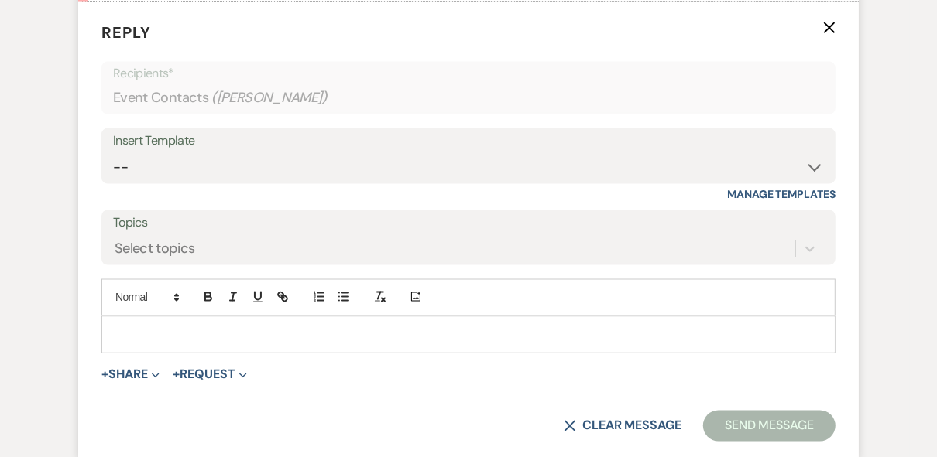
scroll to position [1659, 0]
click at [142, 310] on div "Add Photo" at bounding box center [468, 296] width 734 height 37
click at [142, 325] on p at bounding box center [468, 333] width 709 height 17
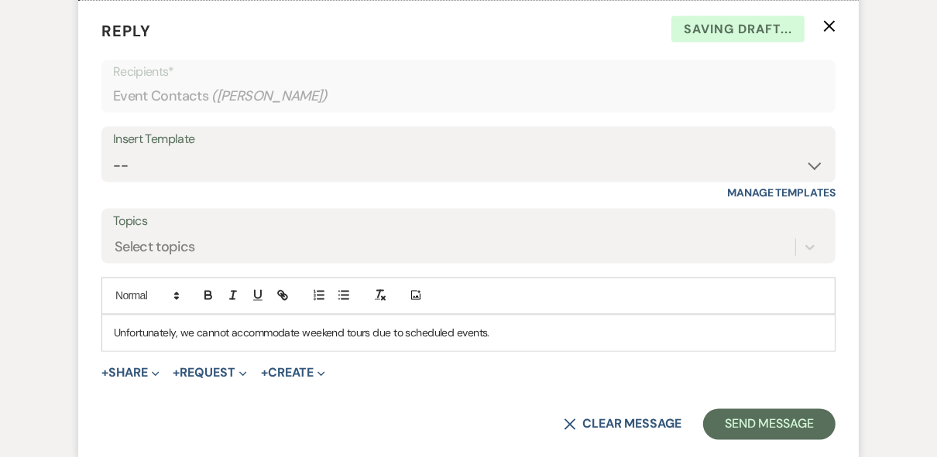
click at [526, 329] on p "Unfortunately, we cannot accommodate weekend tours due to scheduled events." at bounding box center [468, 333] width 709 height 17
click at [731, 329] on p "Unfortunately, we cannot accommodate weekend tours due to scheduled events. Our…" at bounding box center [468, 333] width 709 height 17
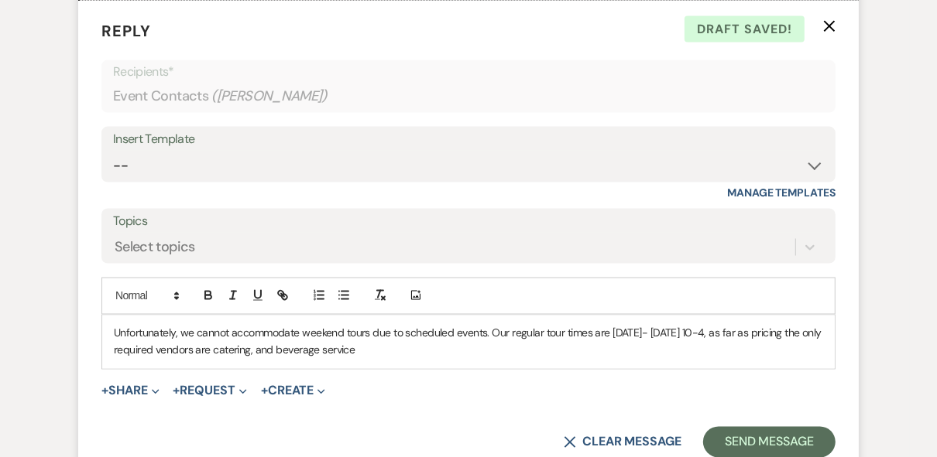
click at [274, 350] on p "Unfortunately, we cannot accommodate weekend tours due to scheduled events. Our…" at bounding box center [468, 342] width 709 height 35
click at [504, 347] on p "Unfortunately, we cannot accommodate weekend tours due to scheduled events. Our…" at bounding box center [468, 342] width 709 height 35
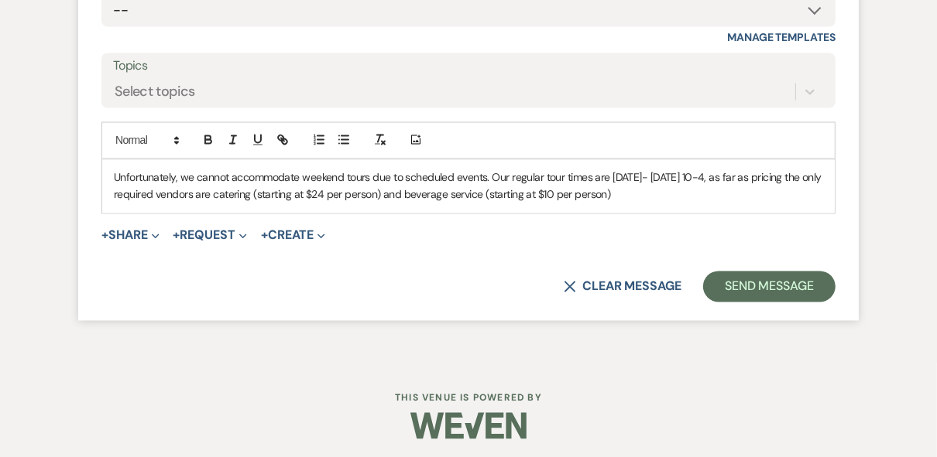
scroll to position [1818, 0]
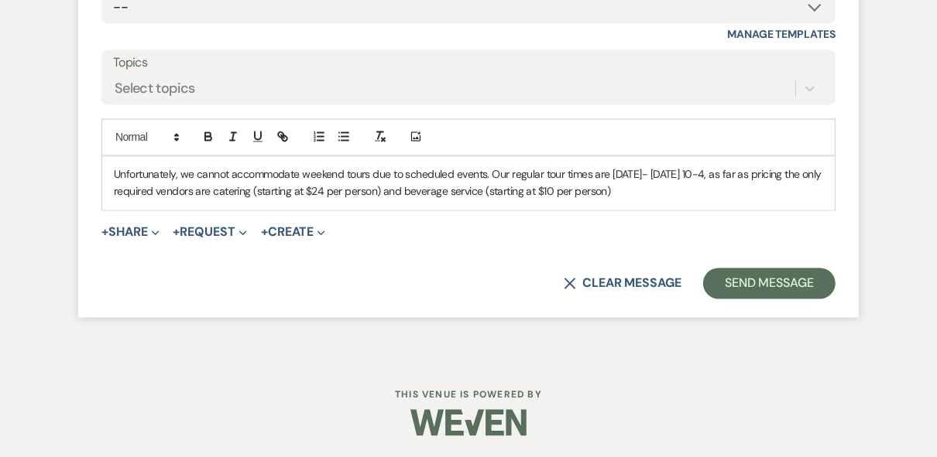
click at [650, 190] on p "Unfortunately, we cannot accommodate weekend tours due to scheduled events. Our…" at bounding box center [468, 183] width 709 height 35
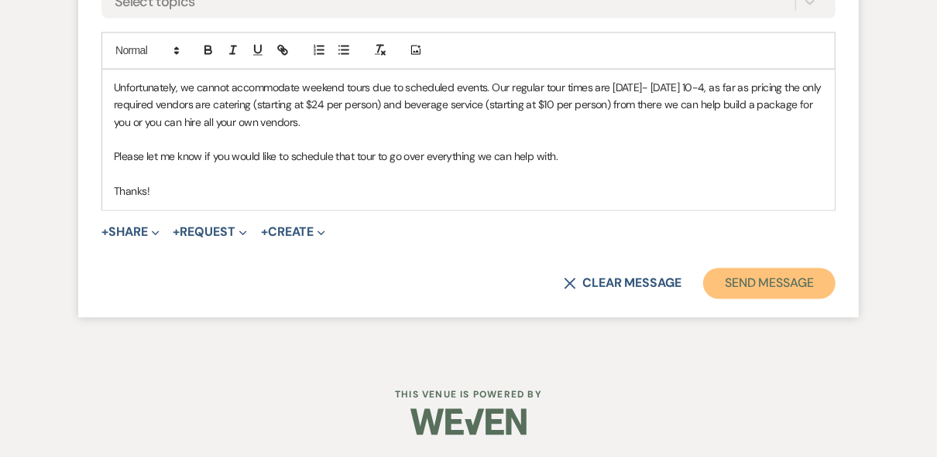
click at [775, 279] on button "Send Message" at bounding box center [769, 284] width 132 height 31
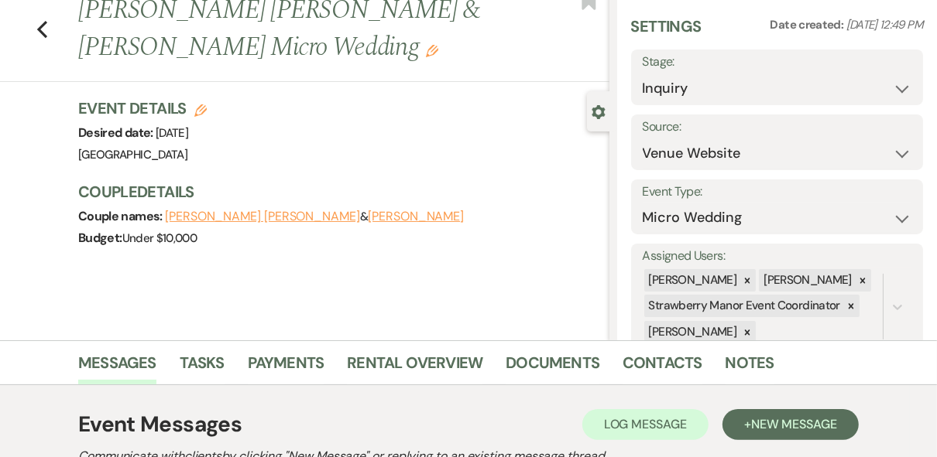
scroll to position [0, 0]
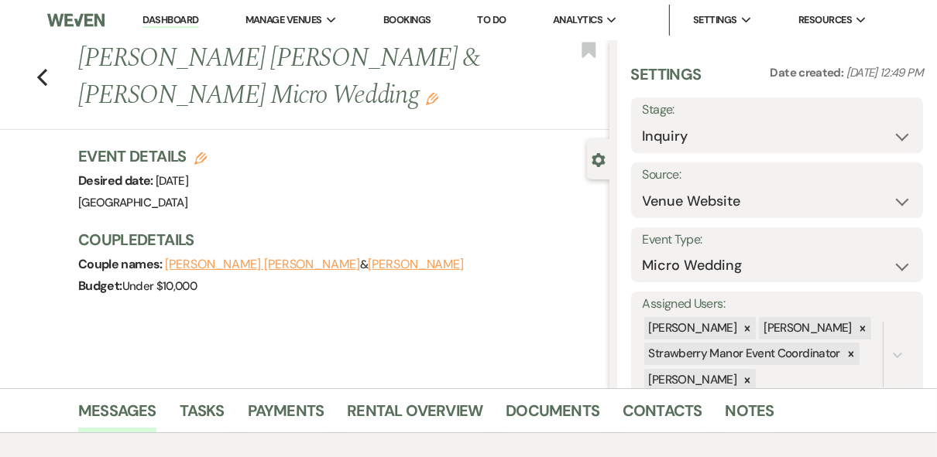
click at [171, 26] on link "Dashboard" at bounding box center [170, 20] width 56 height 15
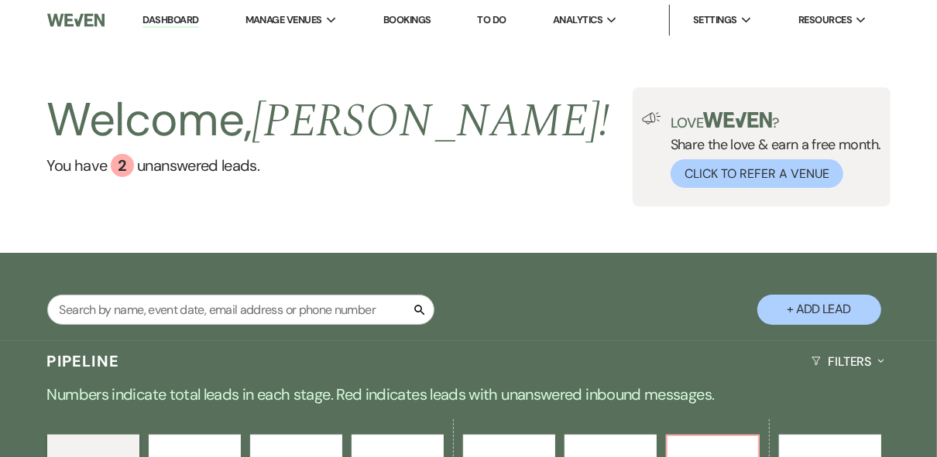
click at [443, 51] on div "Welcome, [PERSON_NAME] ! You have 2 unanswered lead s . Love ? Share the love &…" at bounding box center [468, 146] width 937 height 213
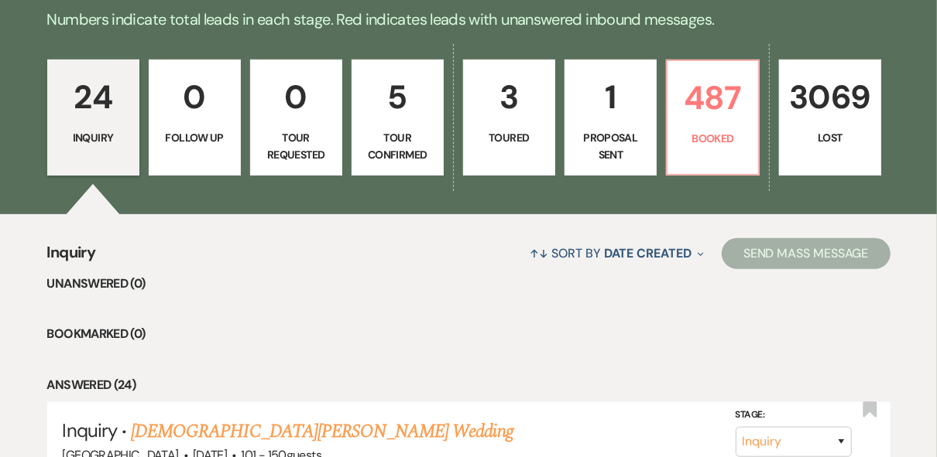
scroll to position [186, 0]
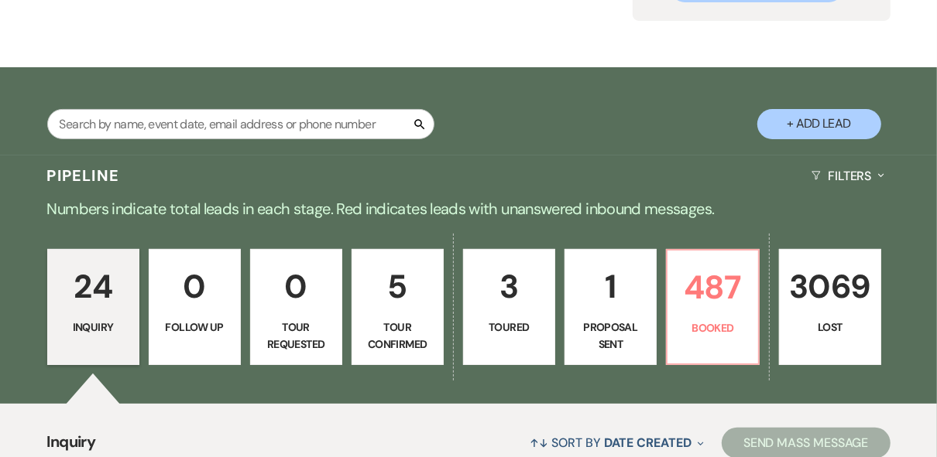
click at [635, 334] on p "Proposal Sent" at bounding box center [610, 336] width 72 height 35
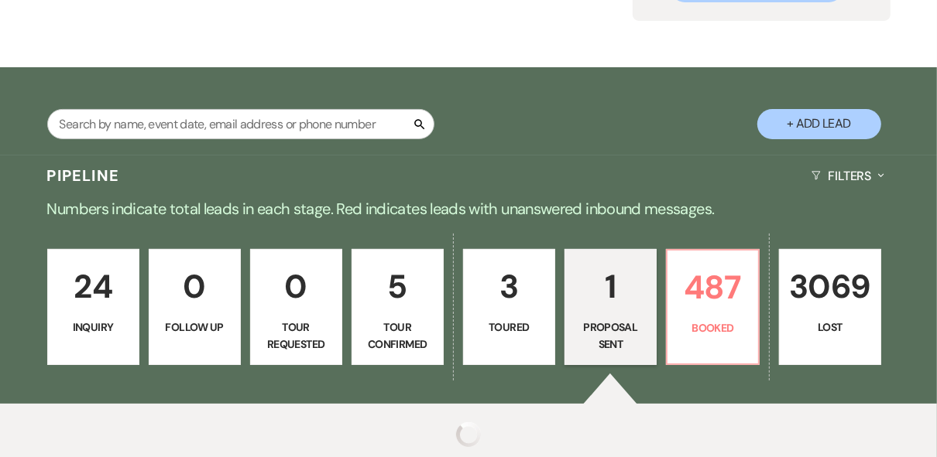
select select "6"
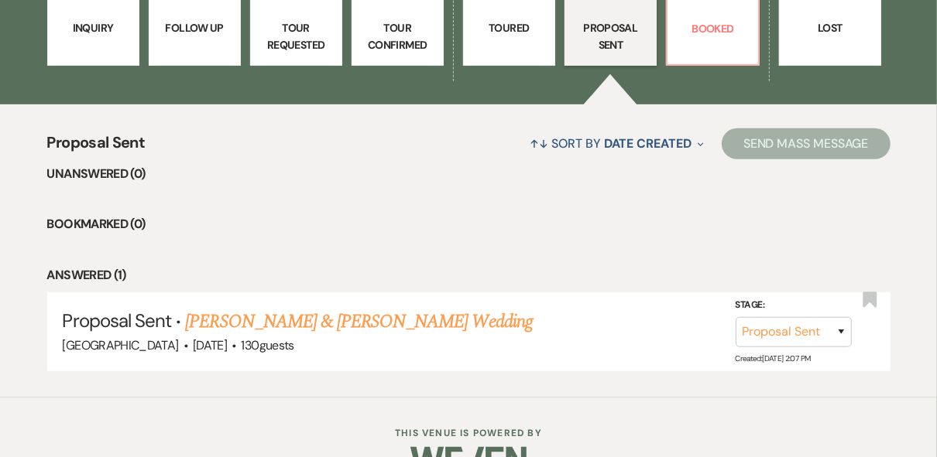
scroll to position [524, 0]
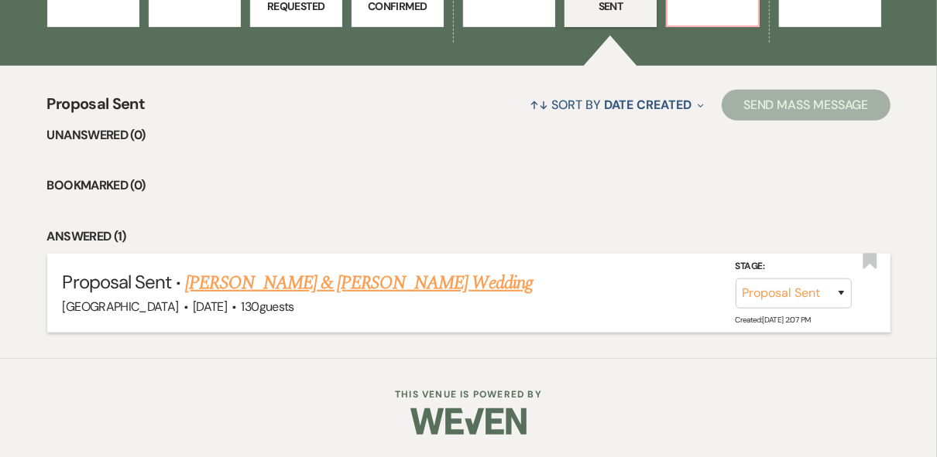
click at [318, 283] on link "[PERSON_NAME] & [PERSON_NAME] Wedding" at bounding box center [358, 283] width 347 height 28
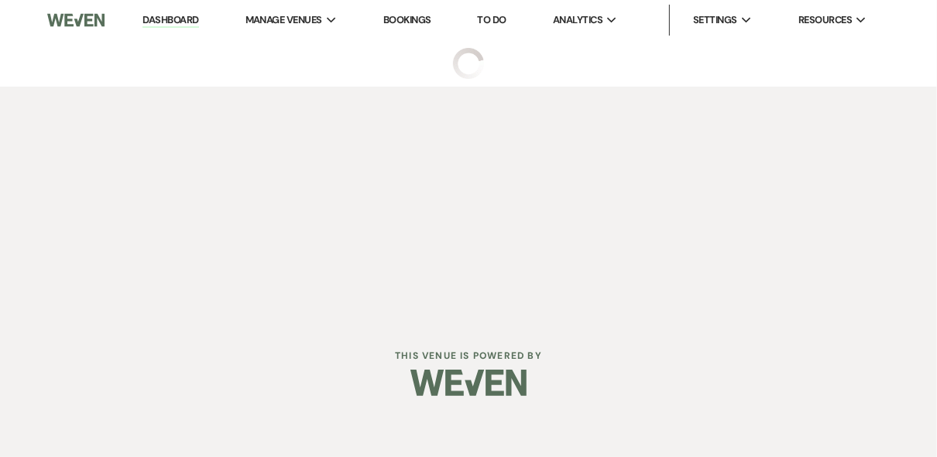
select select "6"
select select "12"
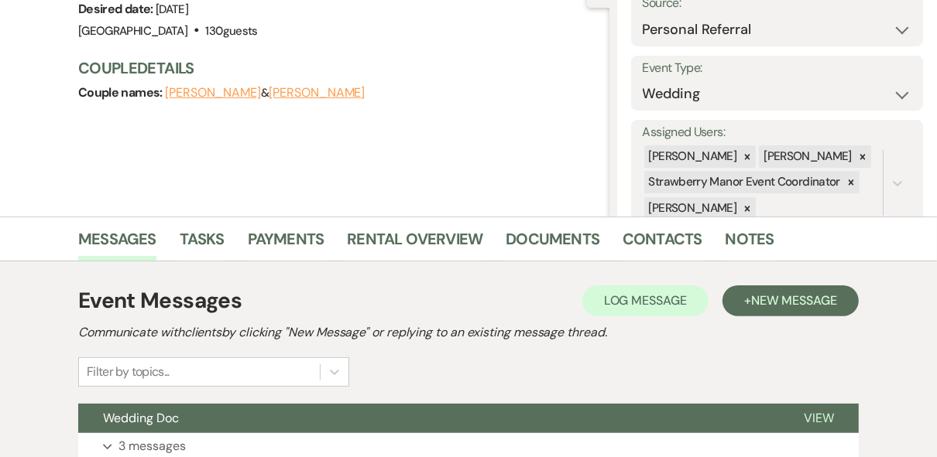
scroll to position [310, 0]
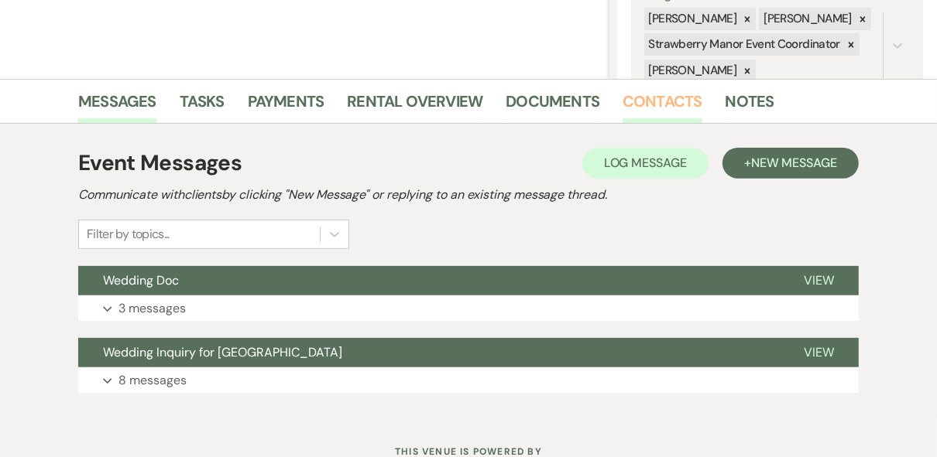
click at [639, 105] on link "Contacts" at bounding box center [662, 106] width 80 height 34
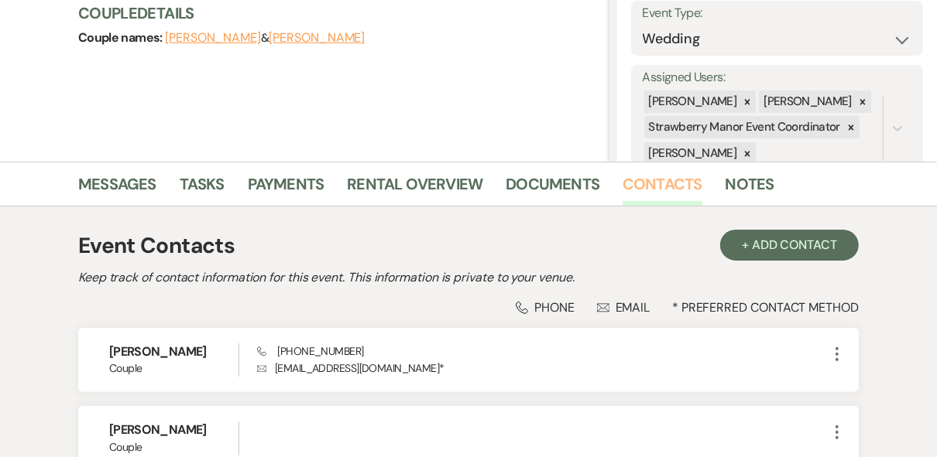
scroll to position [191, 0]
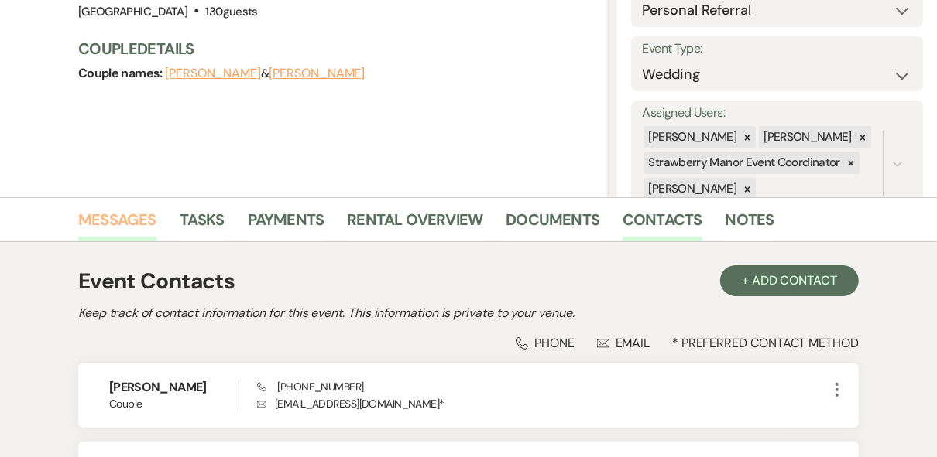
drag, startPoint x: 113, startPoint y: 219, endPoint x: 122, endPoint y: 221, distance: 9.4
click at [113, 219] on link "Messages" at bounding box center [117, 224] width 78 height 34
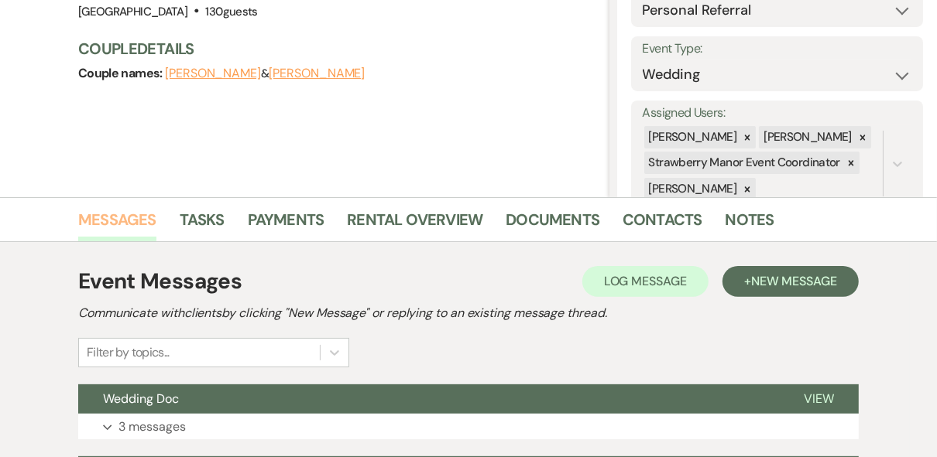
scroll to position [368, 0]
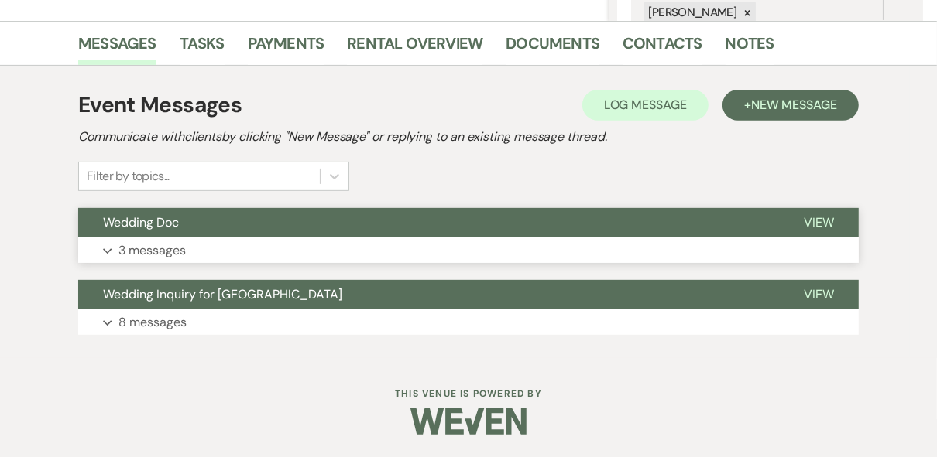
click at [817, 218] on span "View" at bounding box center [819, 222] width 30 height 16
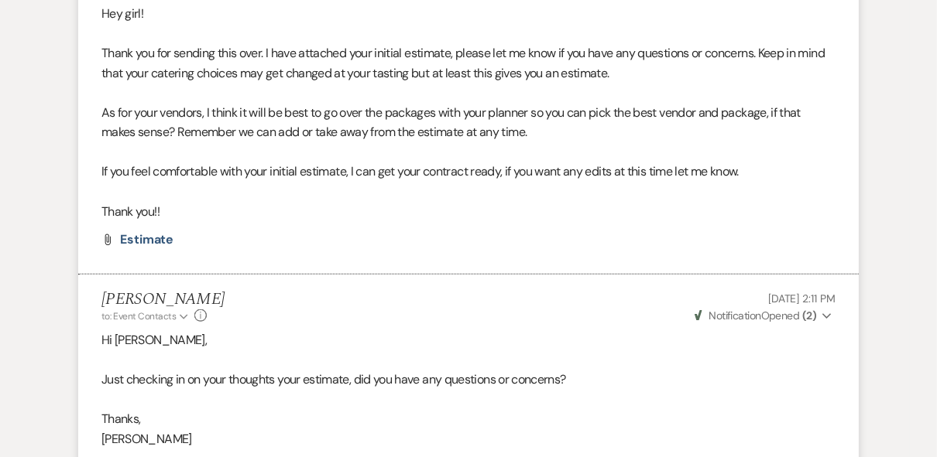
scroll to position [796, 0]
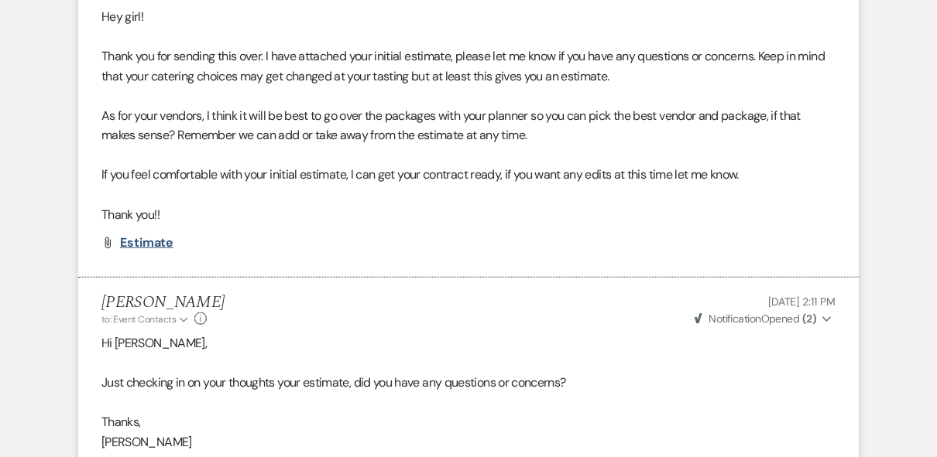
click at [128, 245] on span "Estimate" at bounding box center [146, 243] width 53 height 16
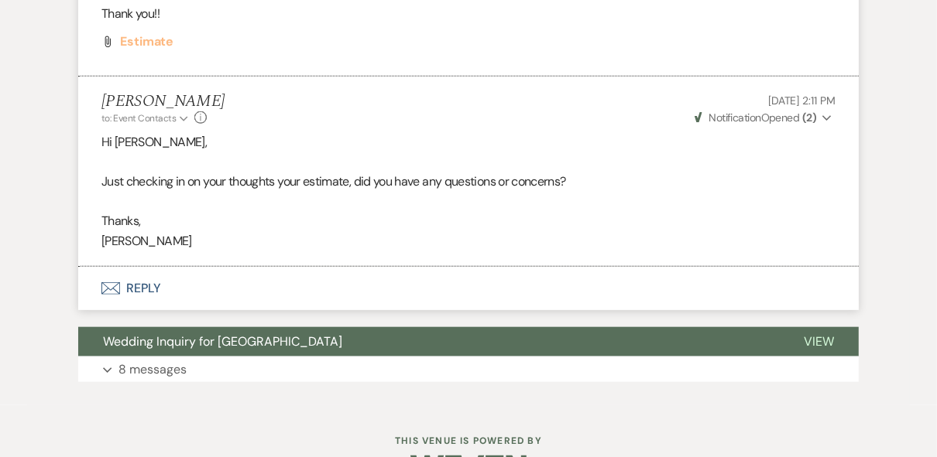
scroll to position [1043, 0]
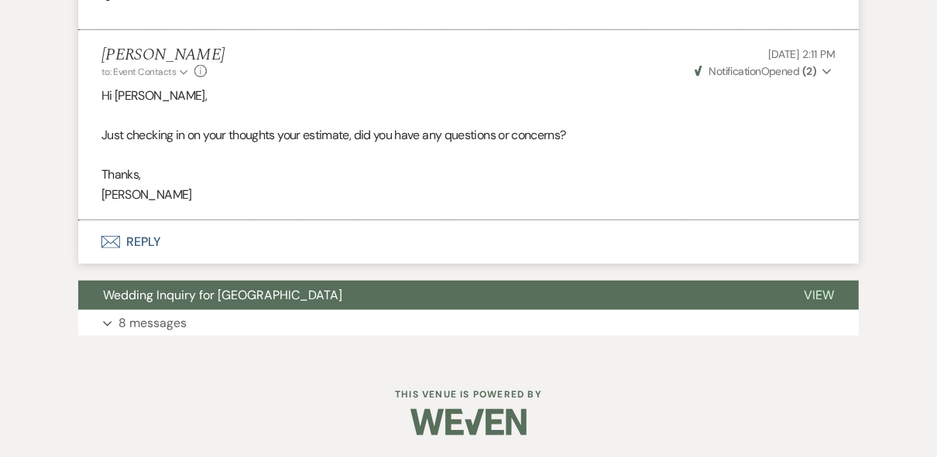
click at [130, 240] on button "Envelope Reply" at bounding box center [468, 242] width 780 height 43
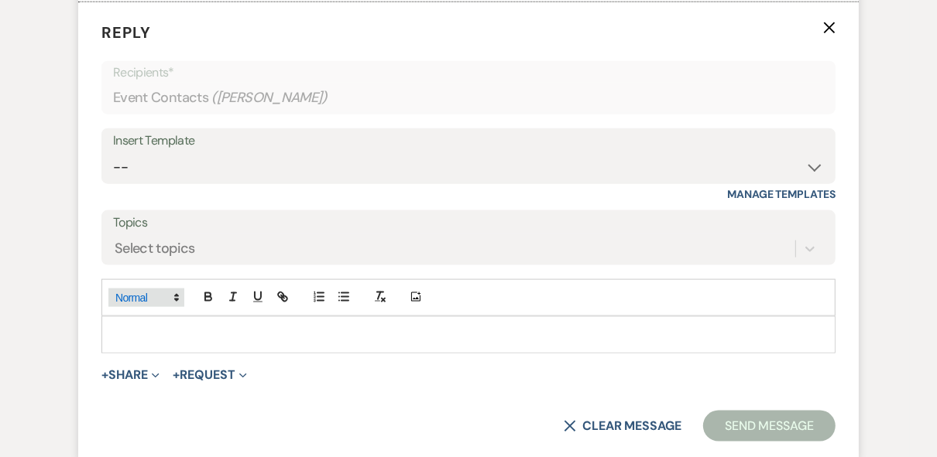
scroll to position [1263, 0]
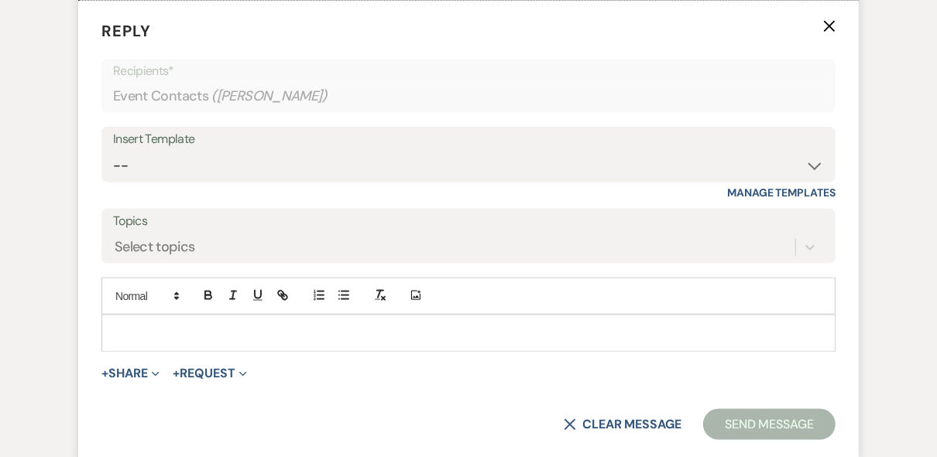
click at [180, 317] on div at bounding box center [468, 334] width 732 height 36
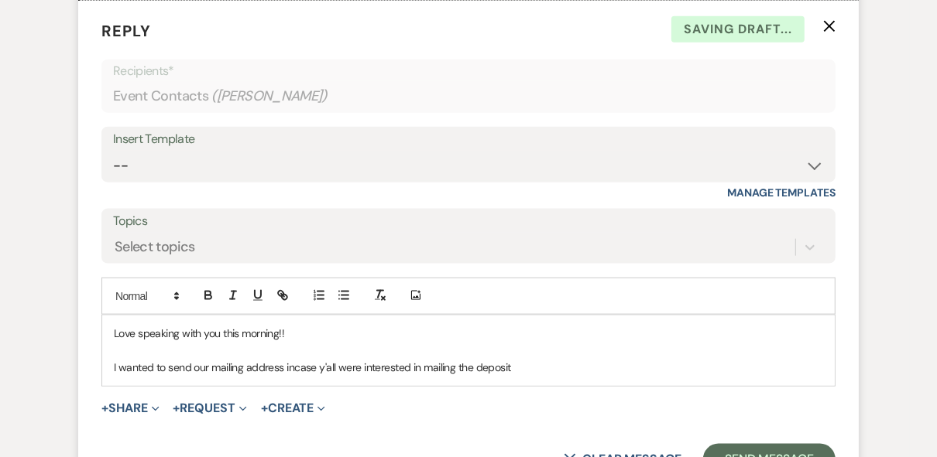
click at [519, 364] on p "I wanted to send our mailing address incase y'all were interested in mailing th…" at bounding box center [468, 367] width 709 height 17
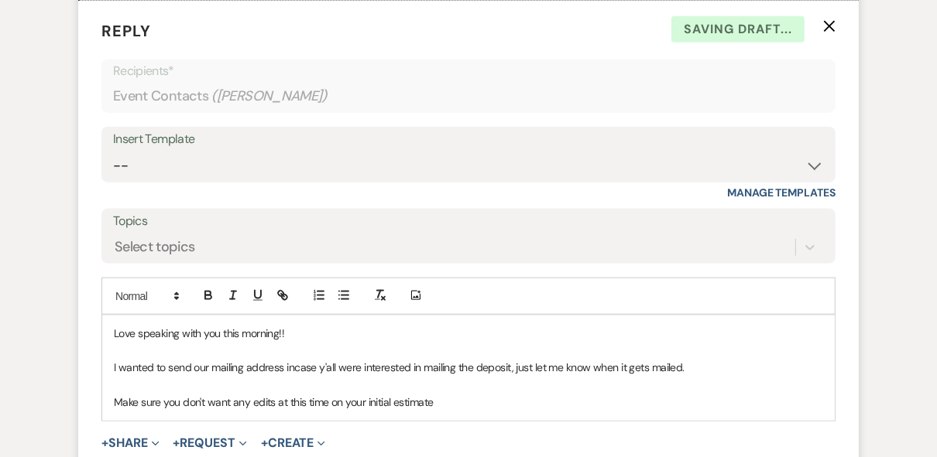
click at [476, 410] on div "Love speaking with you this morning!! I wanted to send our mailing address inca…" at bounding box center [468, 368] width 732 height 105
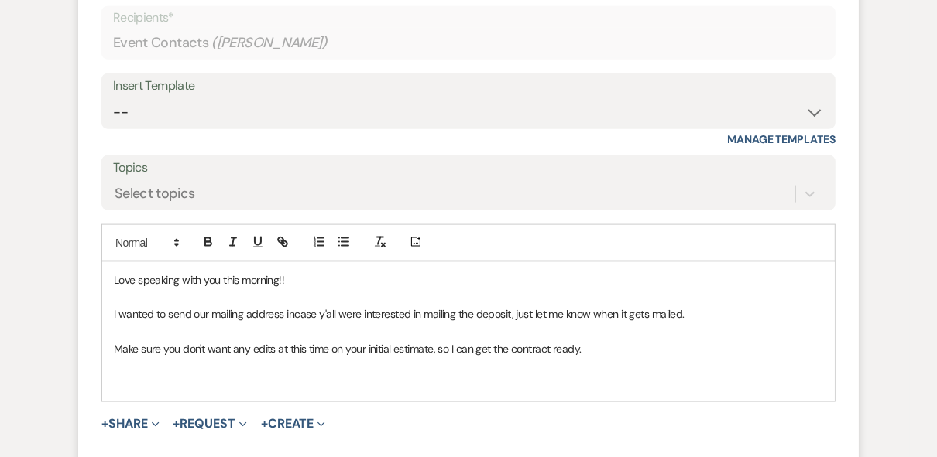
scroll to position [1511, 0]
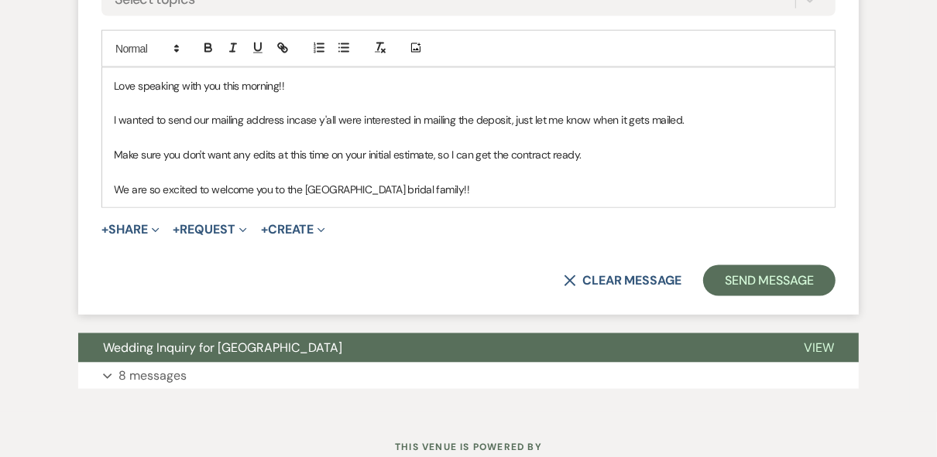
click at [487, 190] on p "We are so excited to welcome you to the [GEOGRAPHIC_DATA] bridal family!!" at bounding box center [468, 189] width 709 height 17
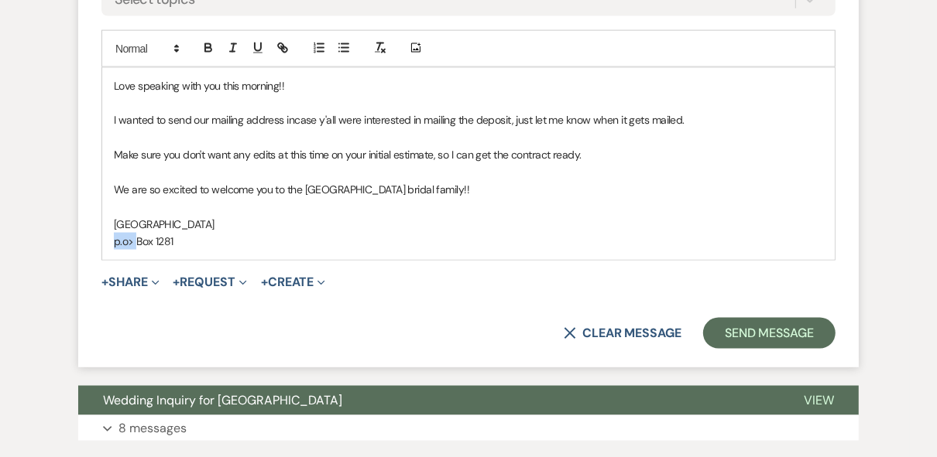
drag, startPoint x: 135, startPoint y: 240, endPoint x: 111, endPoint y: 235, distance: 23.7
click at [111, 235] on div "Love speaking with you this morning!! I wanted to send our mailing address inca…" at bounding box center [468, 164] width 732 height 192
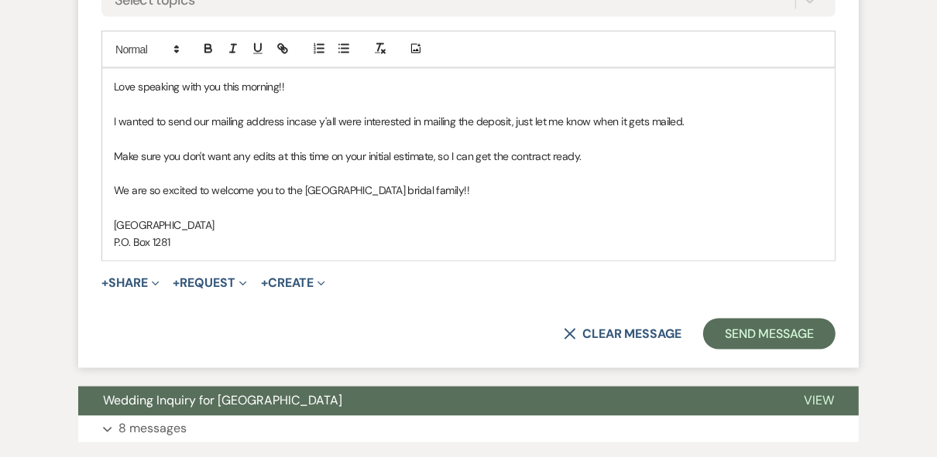
click at [180, 240] on p "P.O. Box 1281" at bounding box center [468, 242] width 709 height 17
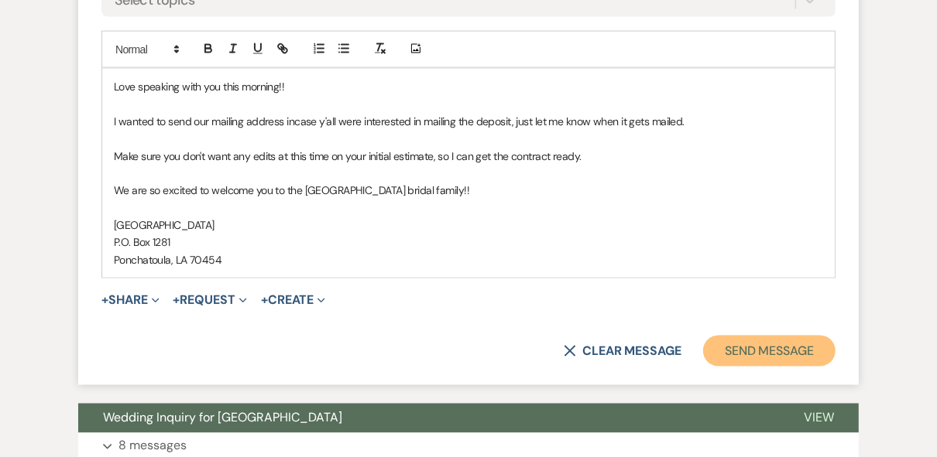
click at [763, 345] on button "Send Message" at bounding box center [769, 351] width 132 height 31
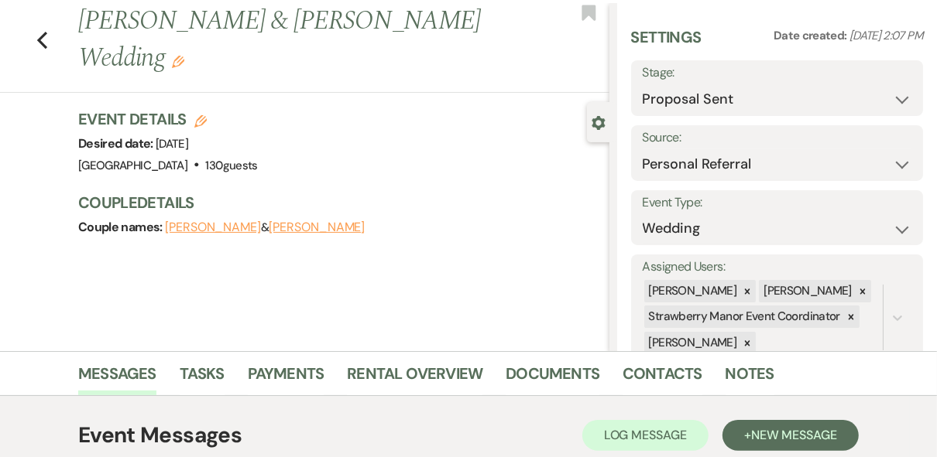
scroll to position [0, 0]
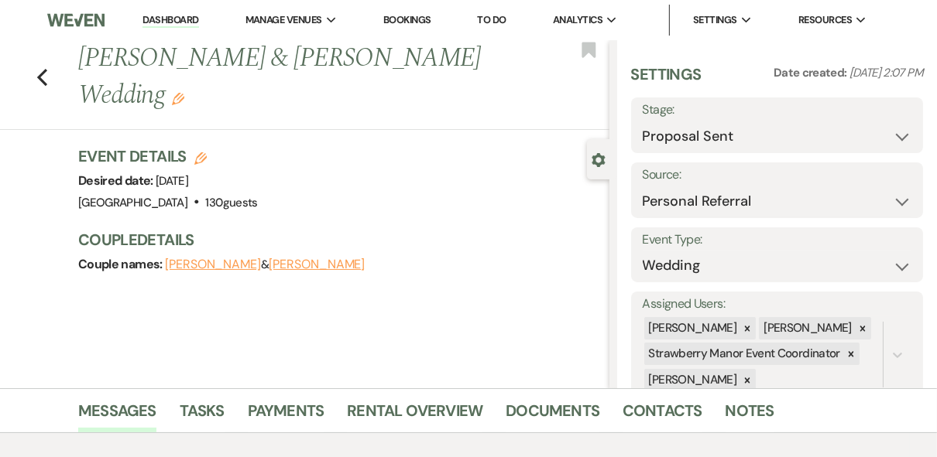
click at [181, 16] on link "Dashboard" at bounding box center [170, 20] width 56 height 15
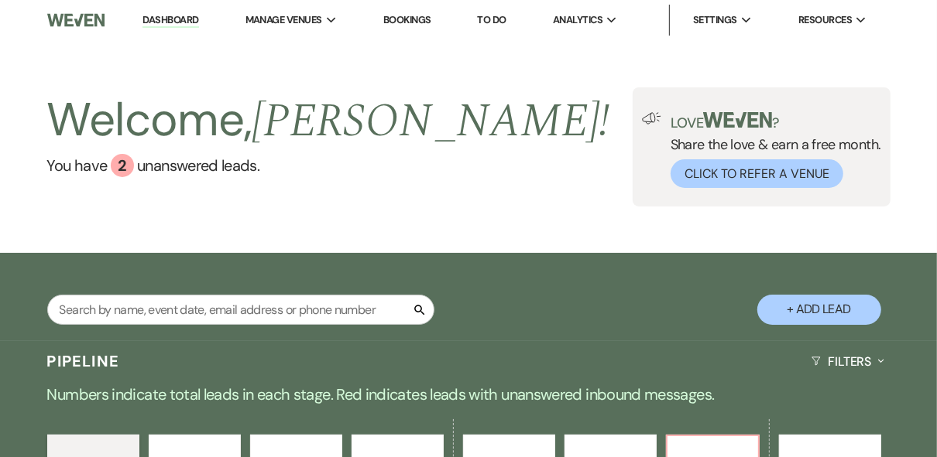
click at [484, 136] on div "Welcome, [PERSON_NAME] ! You have 2 unanswered lead s . Love ? Share the love &…" at bounding box center [468, 146] width 937 height 119
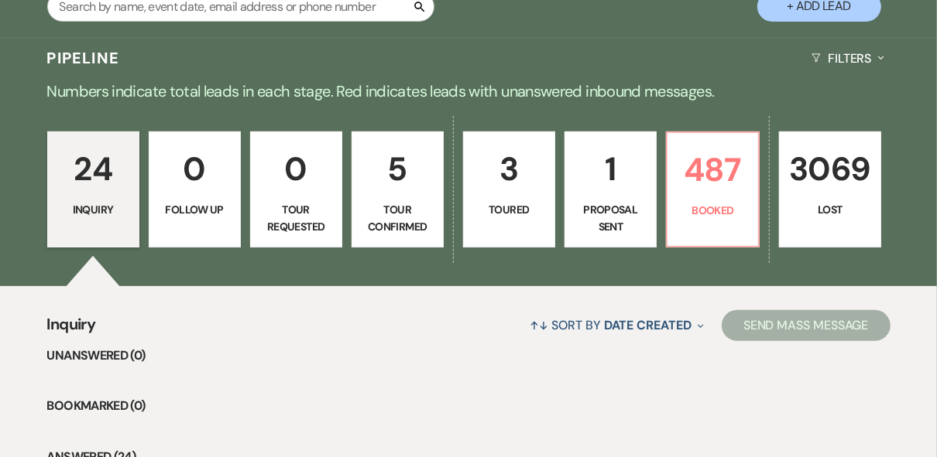
scroll to position [372, 0]
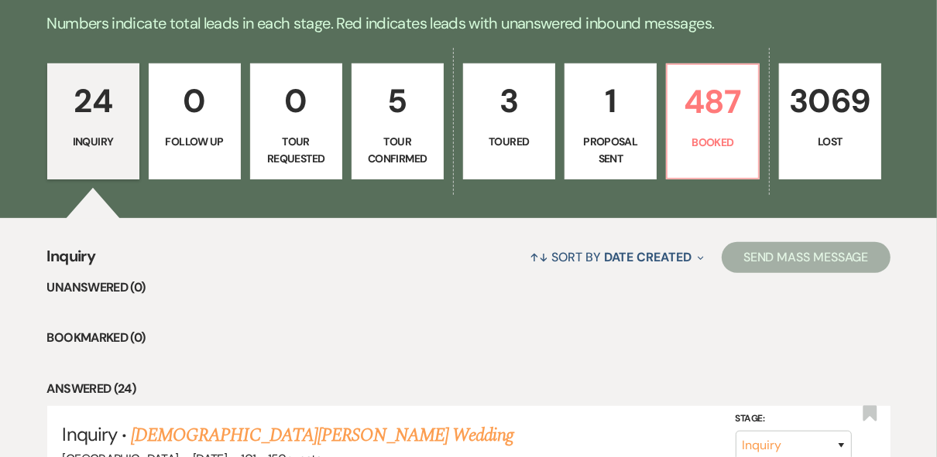
click at [307, 128] on link "0 Tour Requested" at bounding box center [296, 121] width 92 height 116
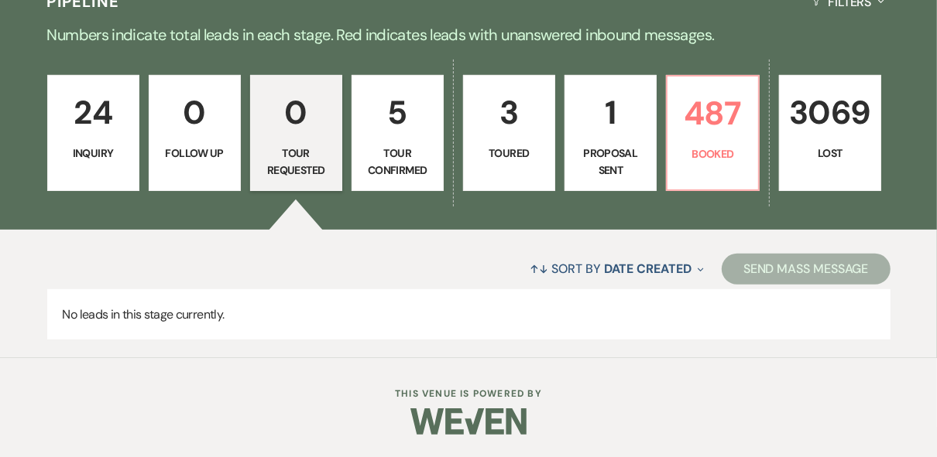
click at [388, 129] on p "5" at bounding box center [398, 113] width 72 height 52
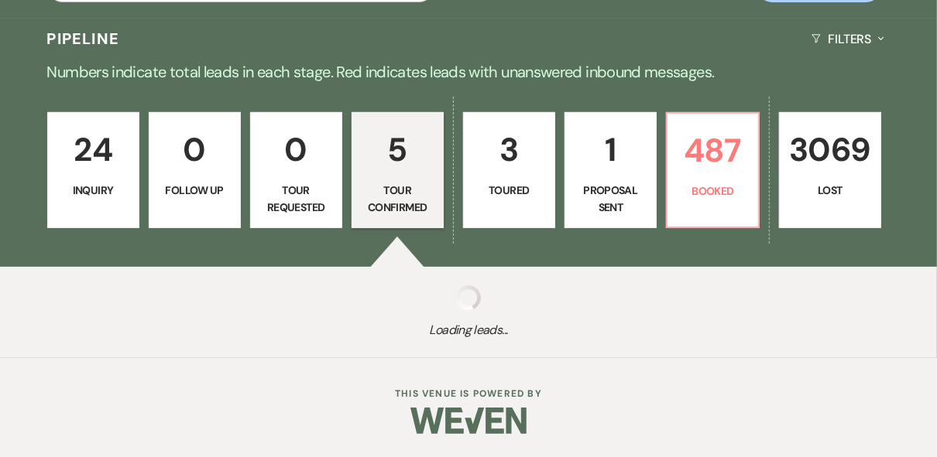
scroll to position [360, 0]
select select "4"
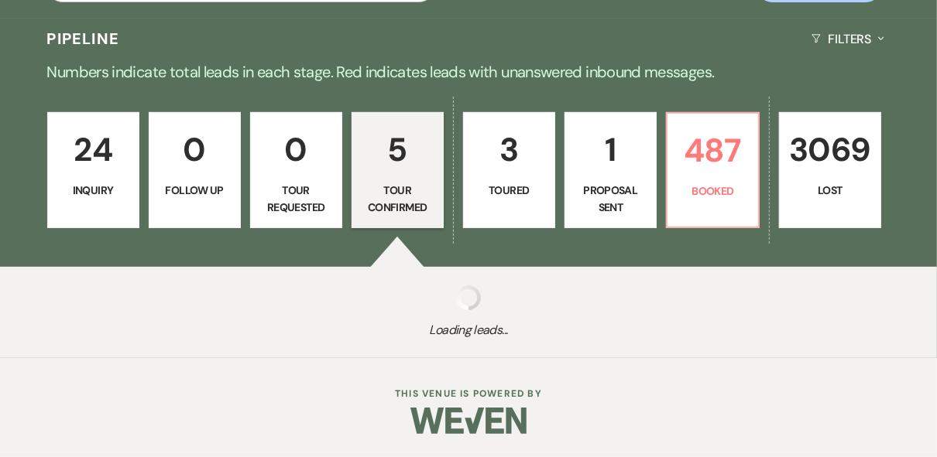
select select "4"
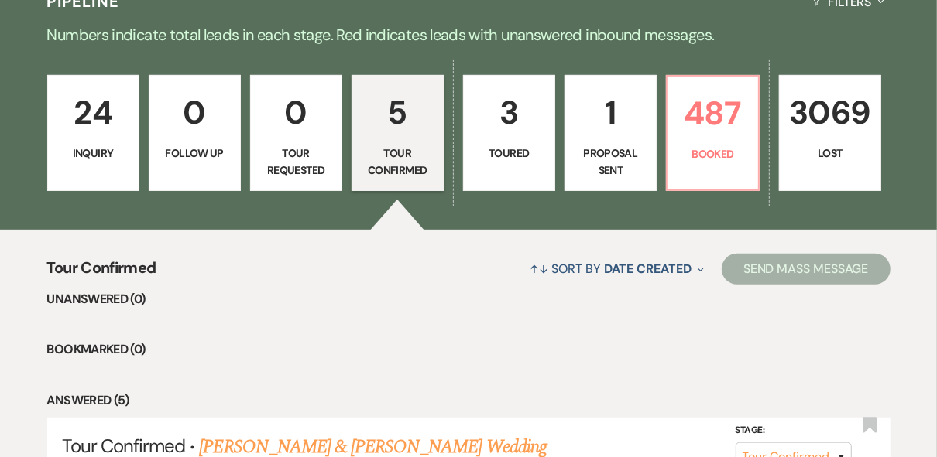
click at [646, 121] on p "1" at bounding box center [610, 113] width 72 height 52
select select "6"
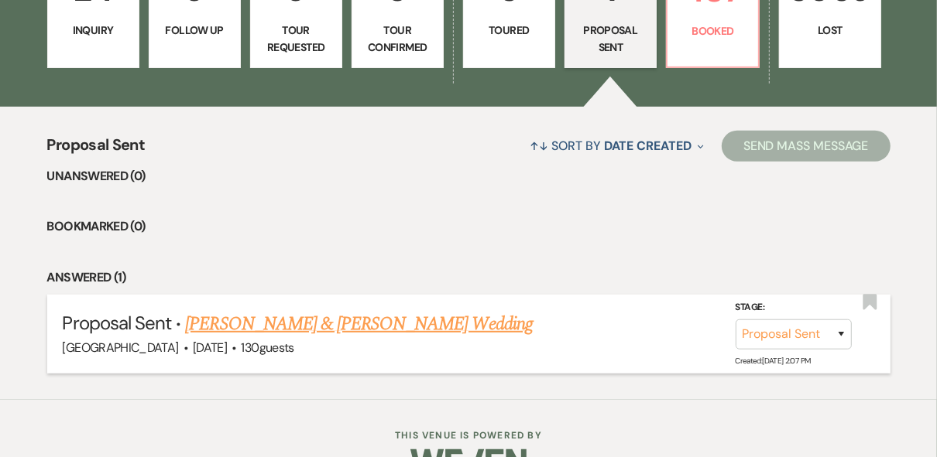
scroll to position [524, 0]
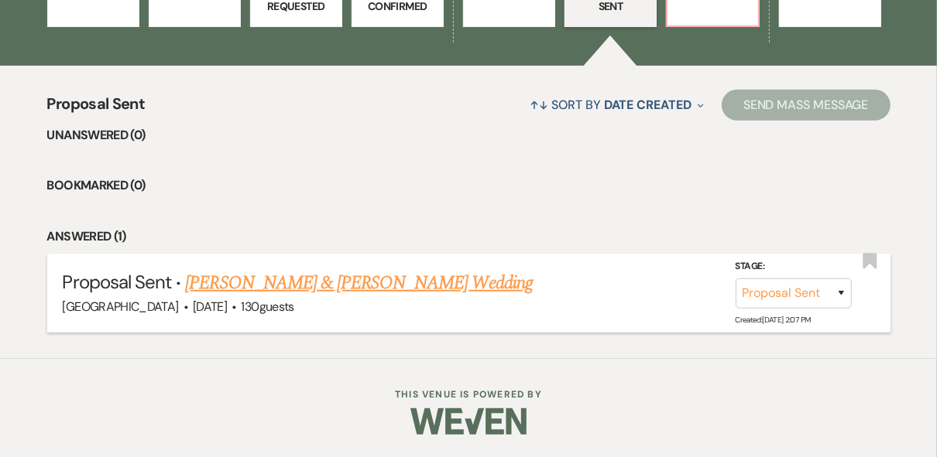
click at [358, 284] on link "[PERSON_NAME] & [PERSON_NAME] Wedding" at bounding box center [358, 283] width 347 height 28
select select "6"
select select "12"
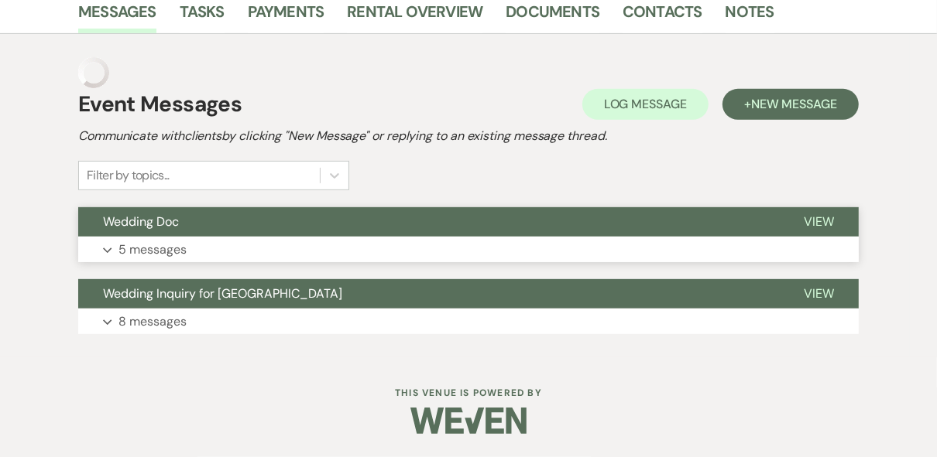
scroll to position [310, 0]
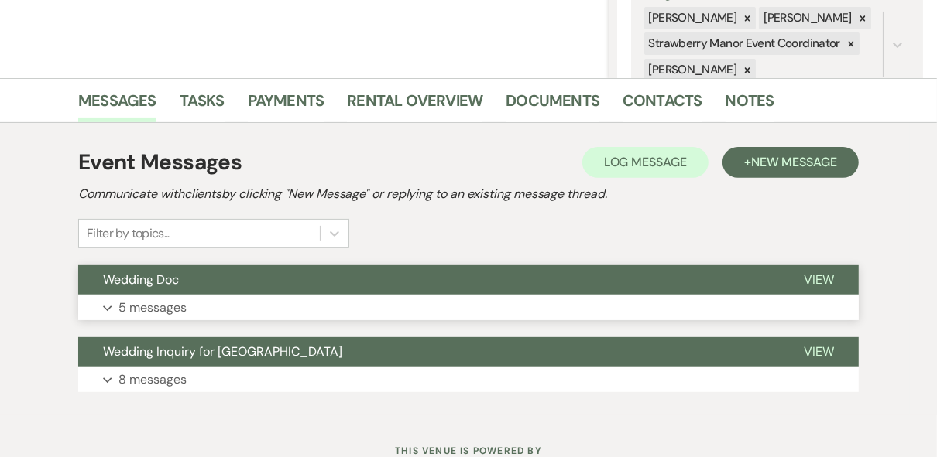
click at [825, 279] on span "View" at bounding box center [819, 280] width 30 height 16
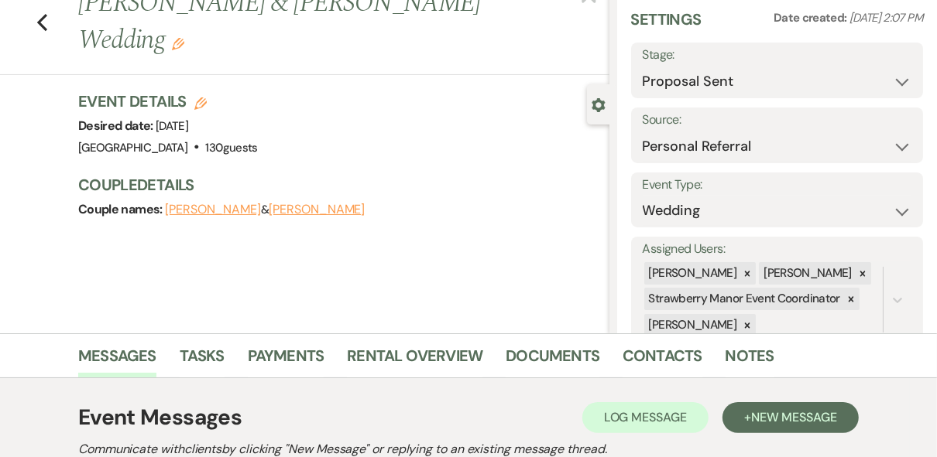
scroll to position [0, 0]
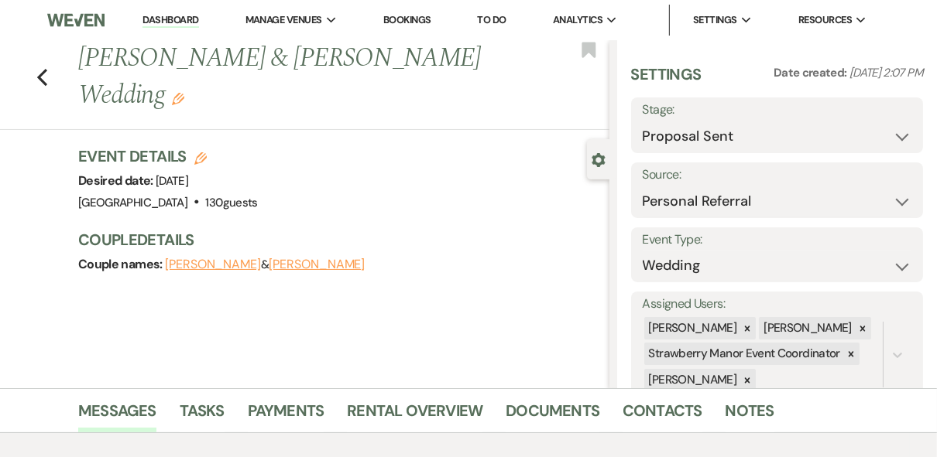
click at [174, 19] on link "Dashboard" at bounding box center [170, 20] width 56 height 15
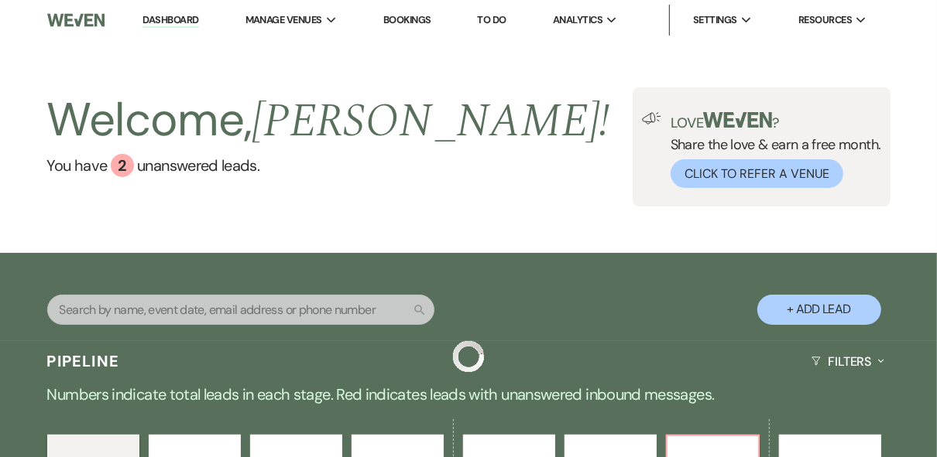
click at [536, 201] on div "Welcome, [PERSON_NAME] ! You have 2 unanswered lead s . Love ? Share the love &…" at bounding box center [468, 146] width 937 height 119
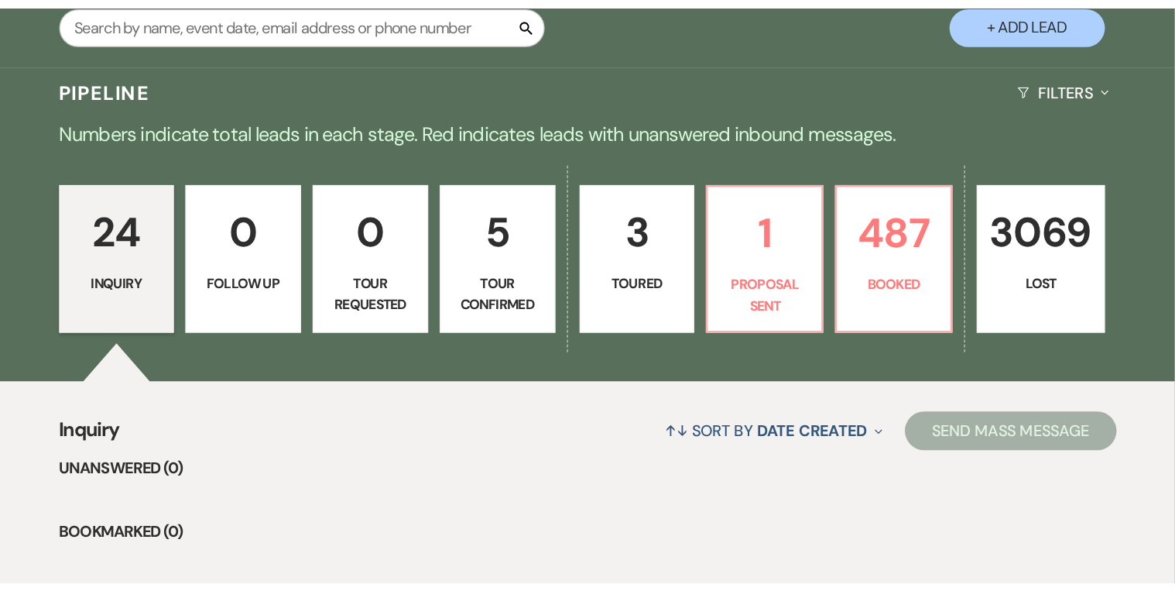
scroll to position [310, 0]
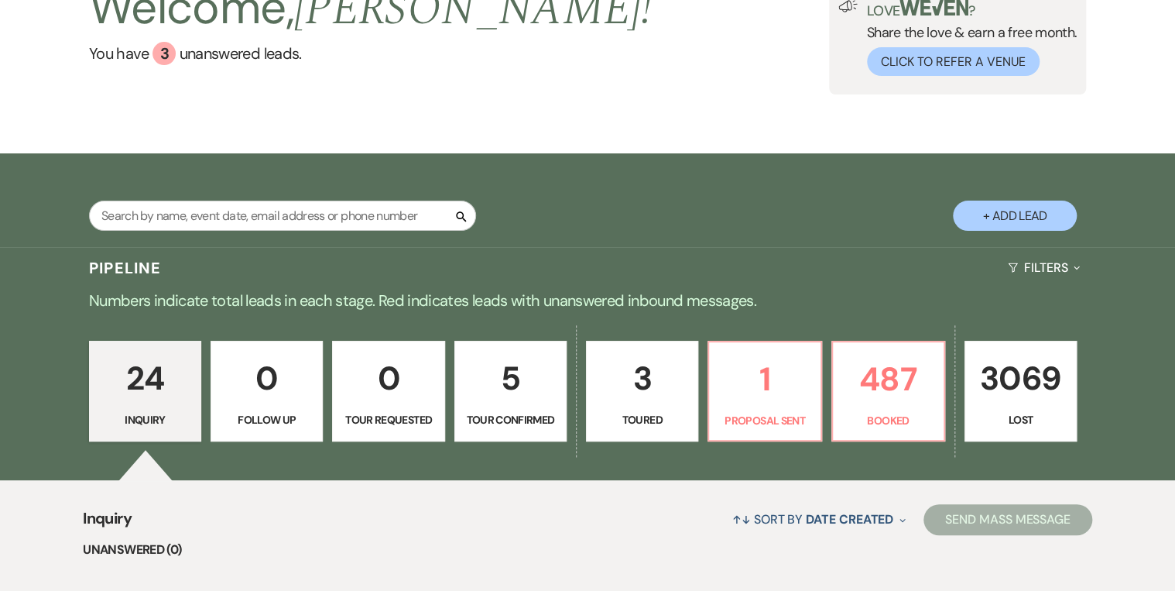
scroll to position [124, 0]
click at [129, 218] on input "text" at bounding box center [282, 215] width 387 height 30
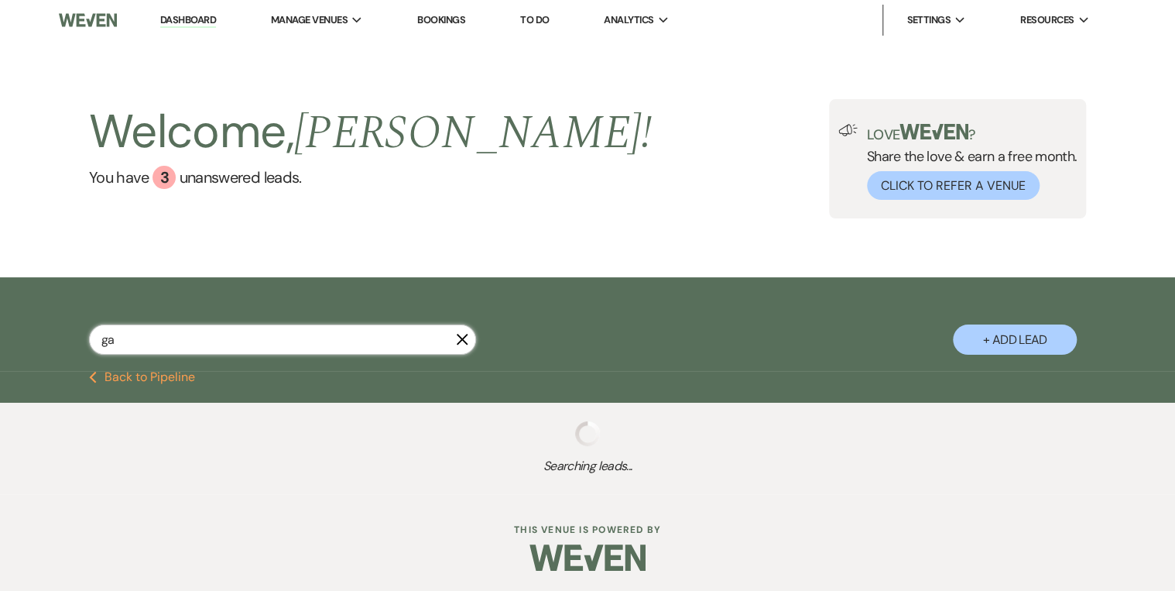
type input "gau"
select select "4"
select select "8"
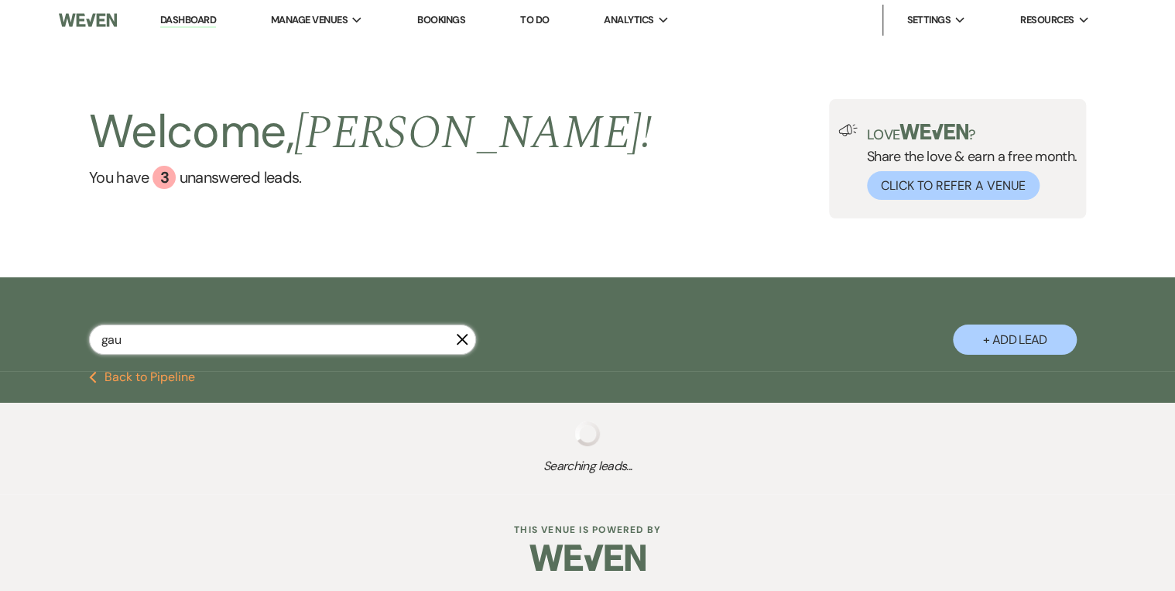
select select "5"
select select "8"
select select "5"
select select "8"
select select "5"
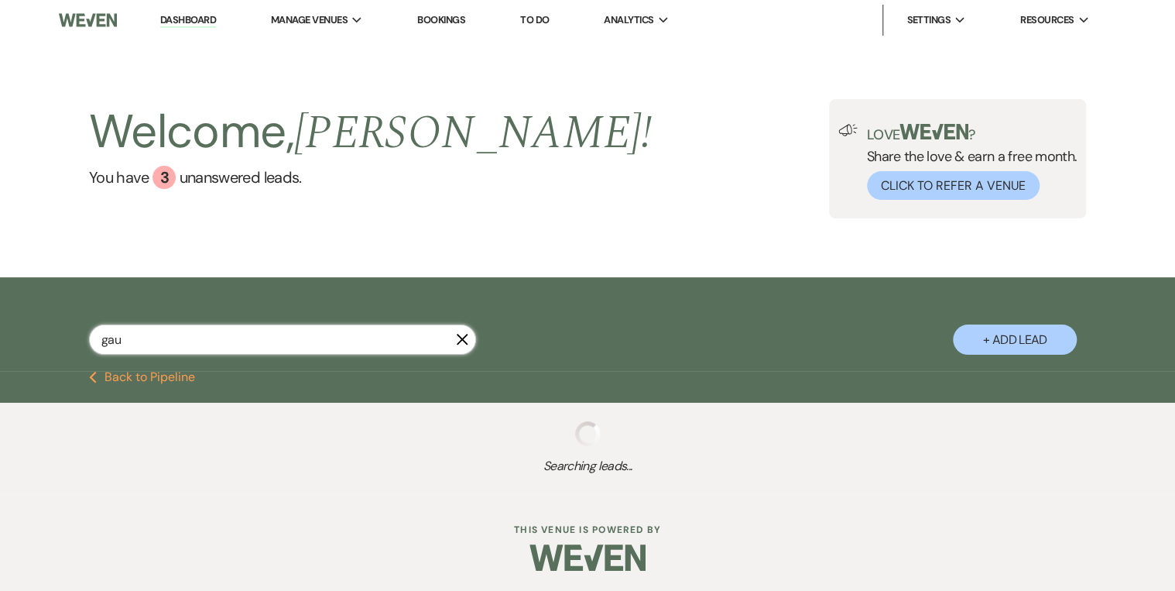
select select "8"
select select "6"
select select "8"
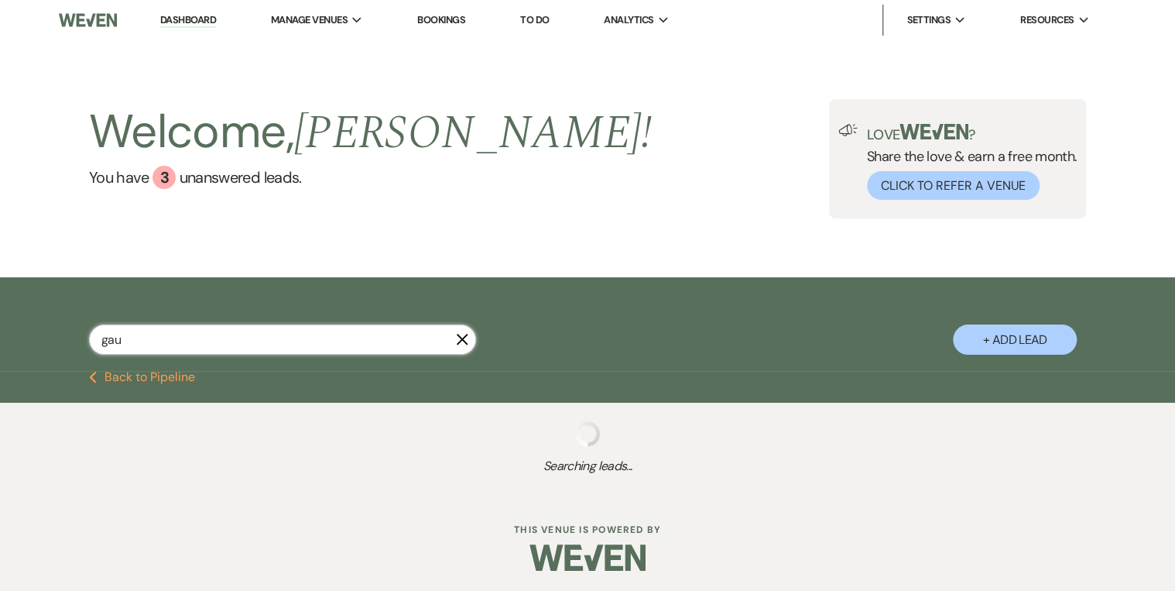
select select "5"
select select "8"
select select "5"
select select "8"
select select "5"
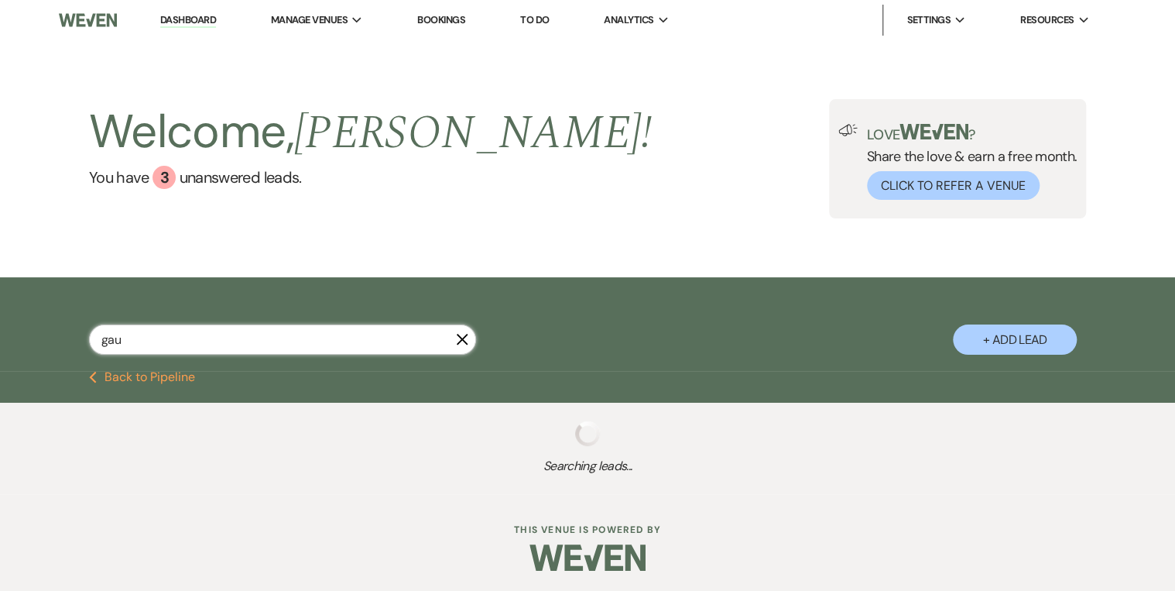
select select "8"
select select "5"
select select "8"
select select "5"
select select "8"
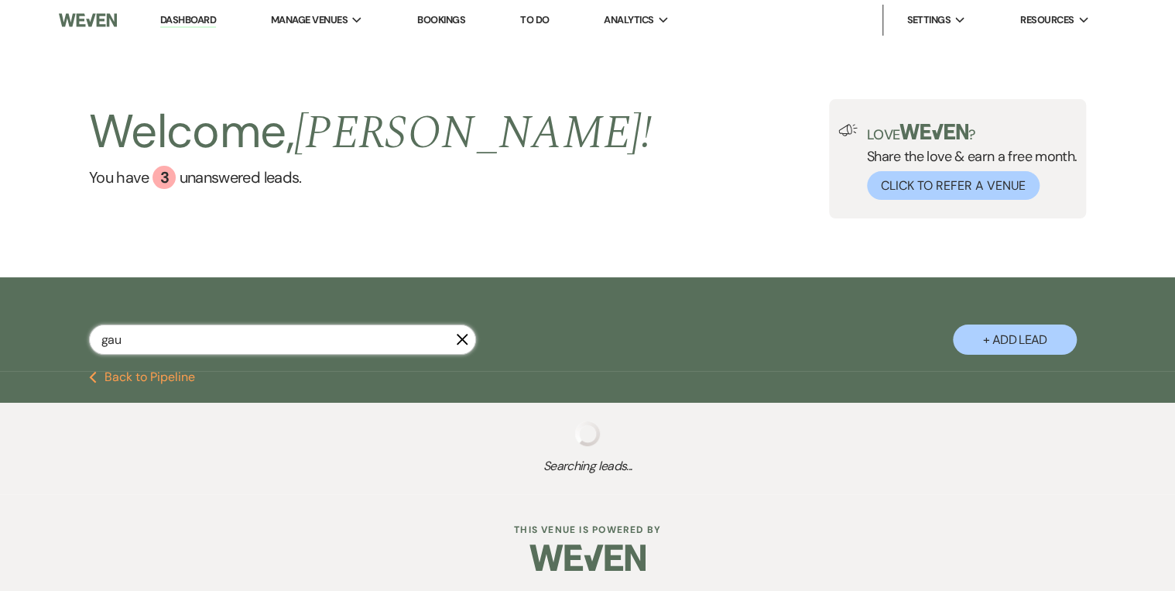
select select "5"
select select "8"
select select "5"
select select "8"
select select "5"
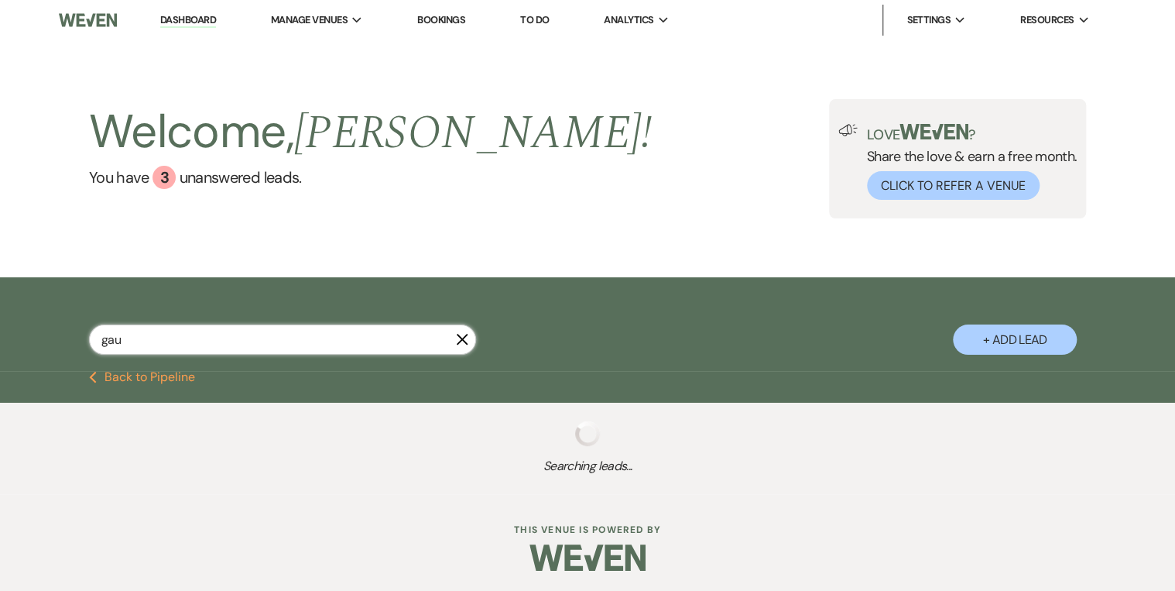
select select "8"
select select "5"
select select "8"
select select "4"
select select "8"
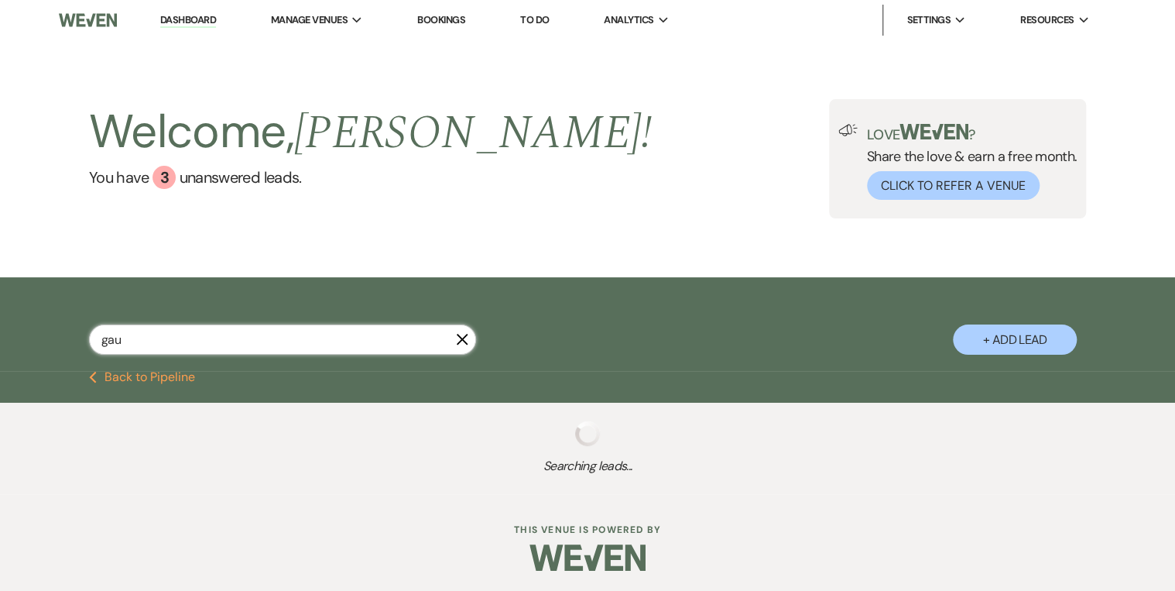
select select "5"
select select "8"
select select "5"
select select "8"
select select "5"
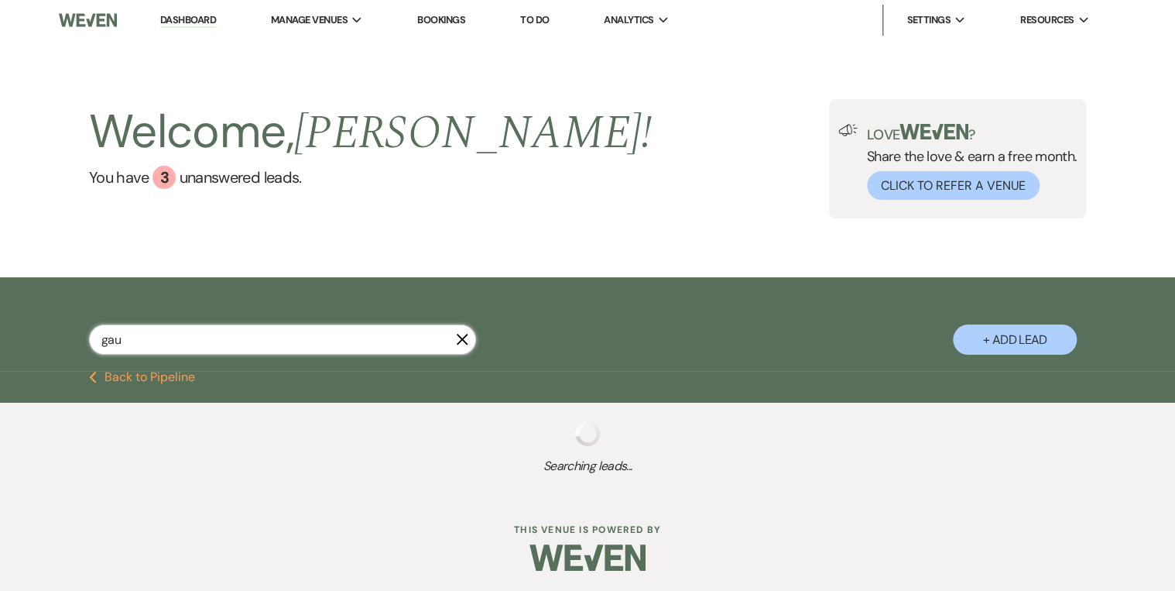
select select "8"
select select "5"
select select "8"
select select "5"
select select "8"
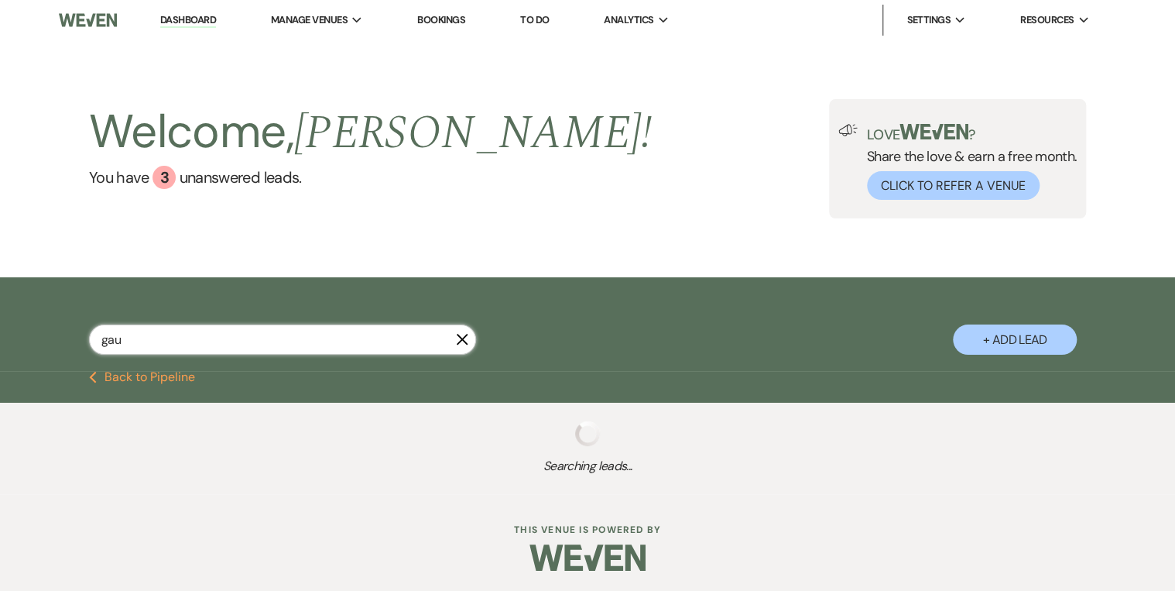
select select "5"
select select "8"
select select "5"
select select "8"
select select "5"
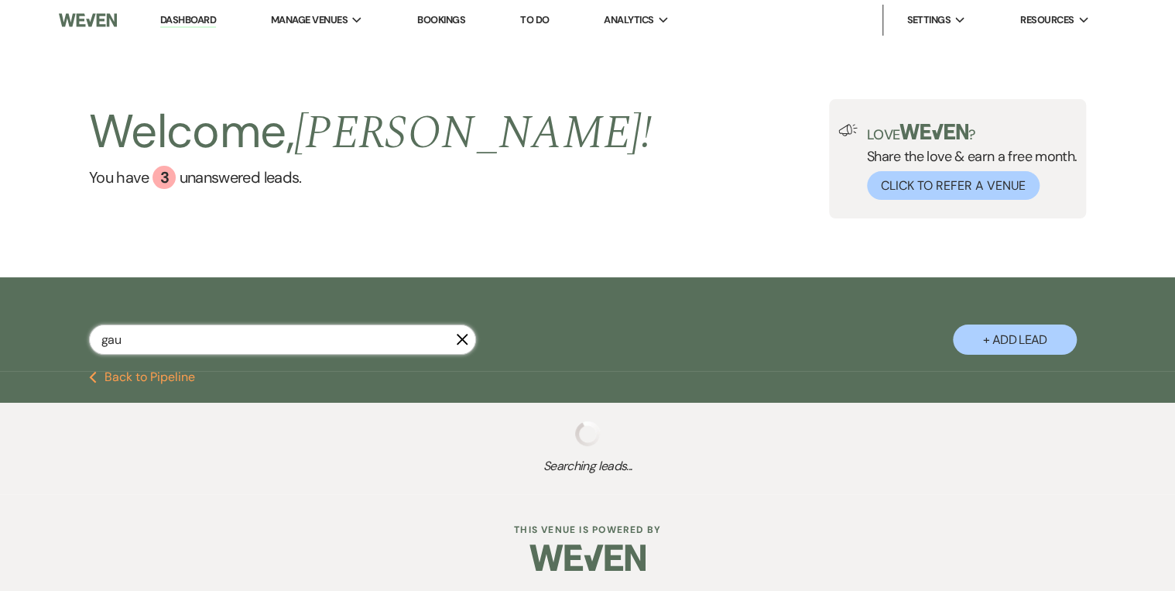
select select "8"
select select "5"
select select "8"
select select "5"
select select "8"
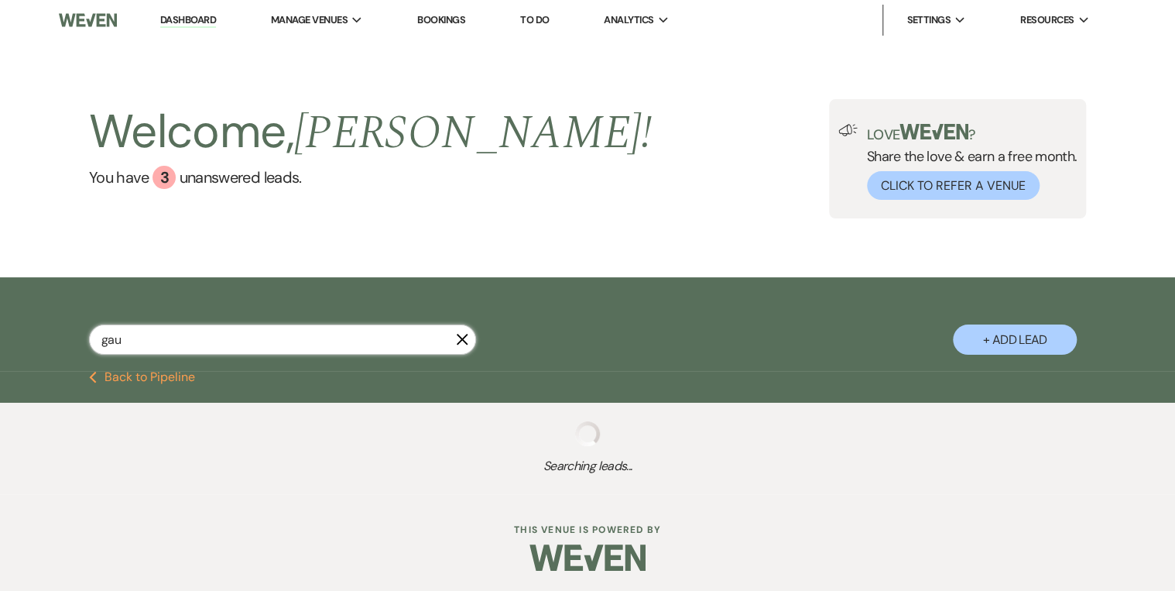
select select "5"
select select "8"
select select "5"
select select "8"
select select "6"
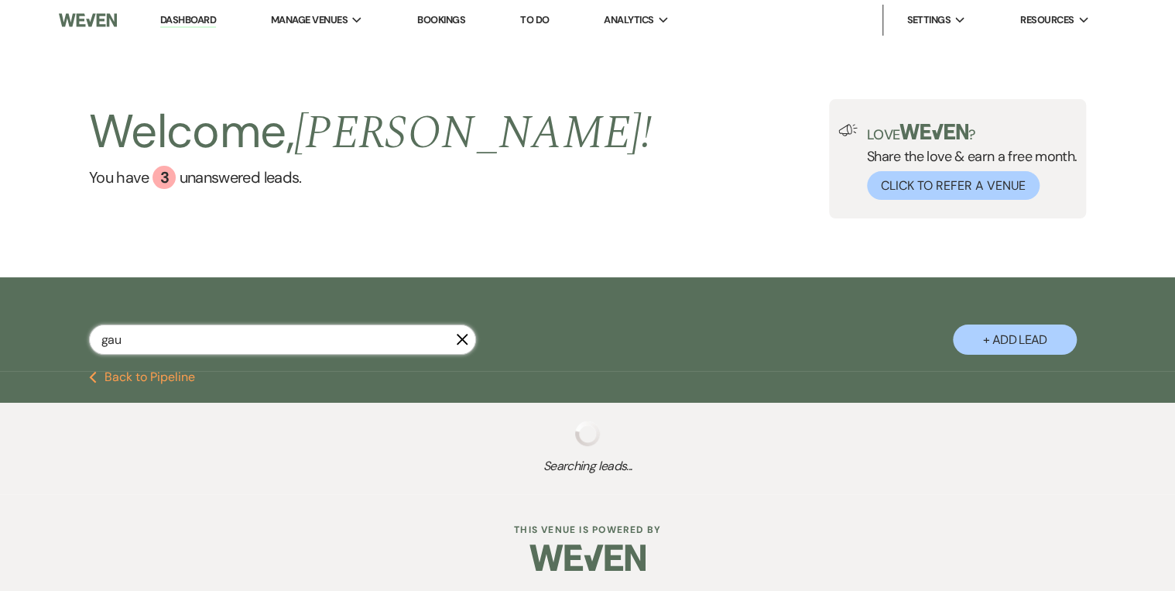
select select "8"
select select "5"
select select "8"
select select "5"
select select "8"
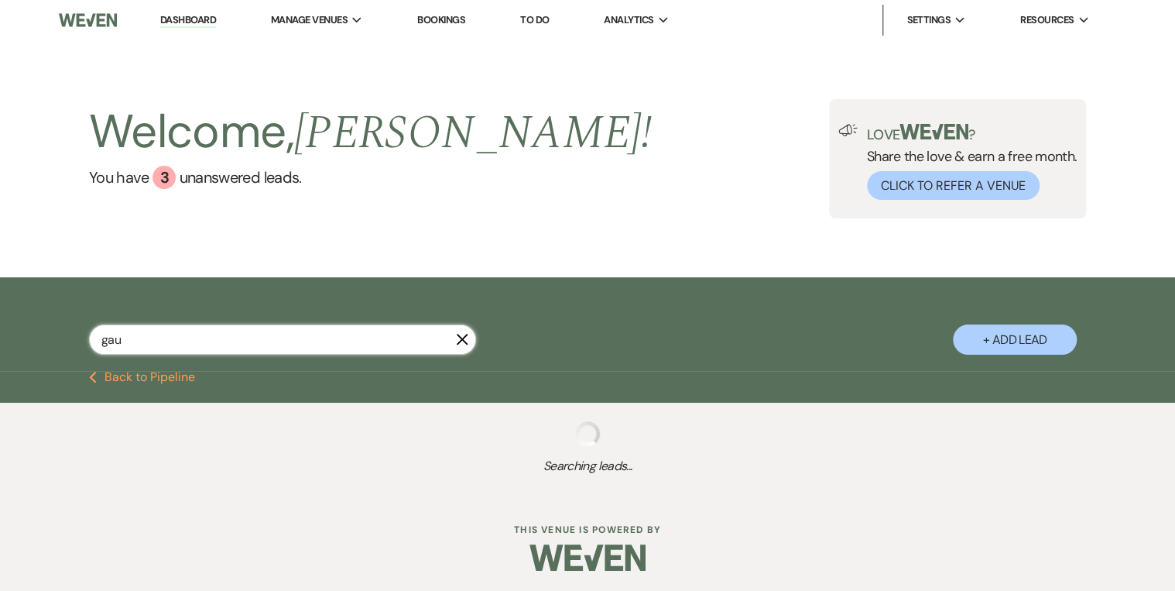
select select "5"
select select "8"
select select "5"
select select "8"
select select "5"
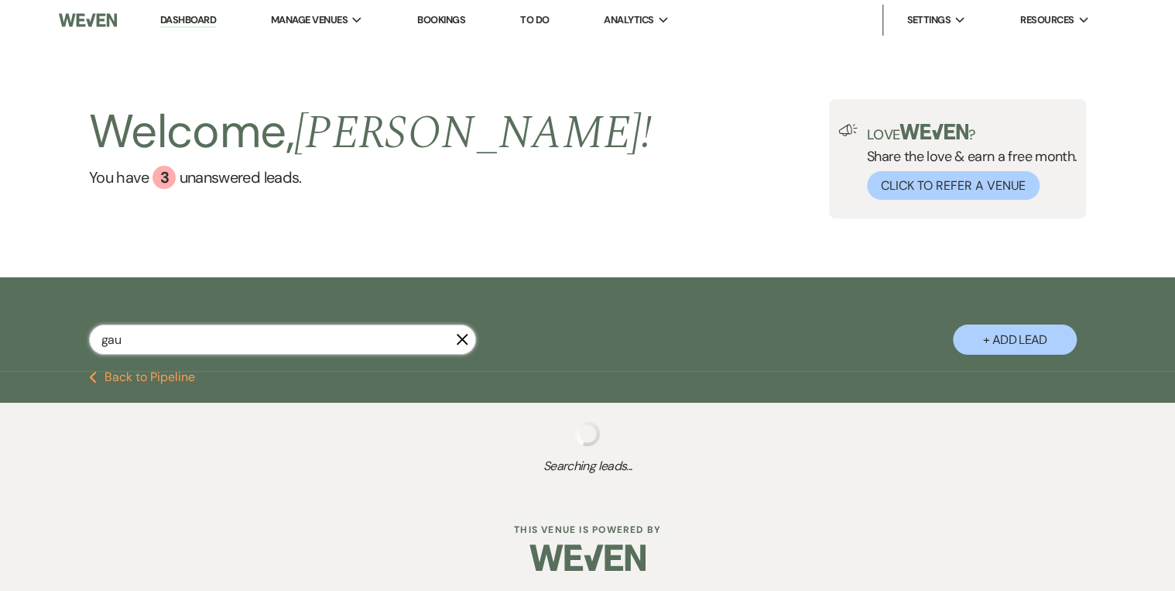
select select "8"
select select "5"
select select "8"
select select "5"
select select "8"
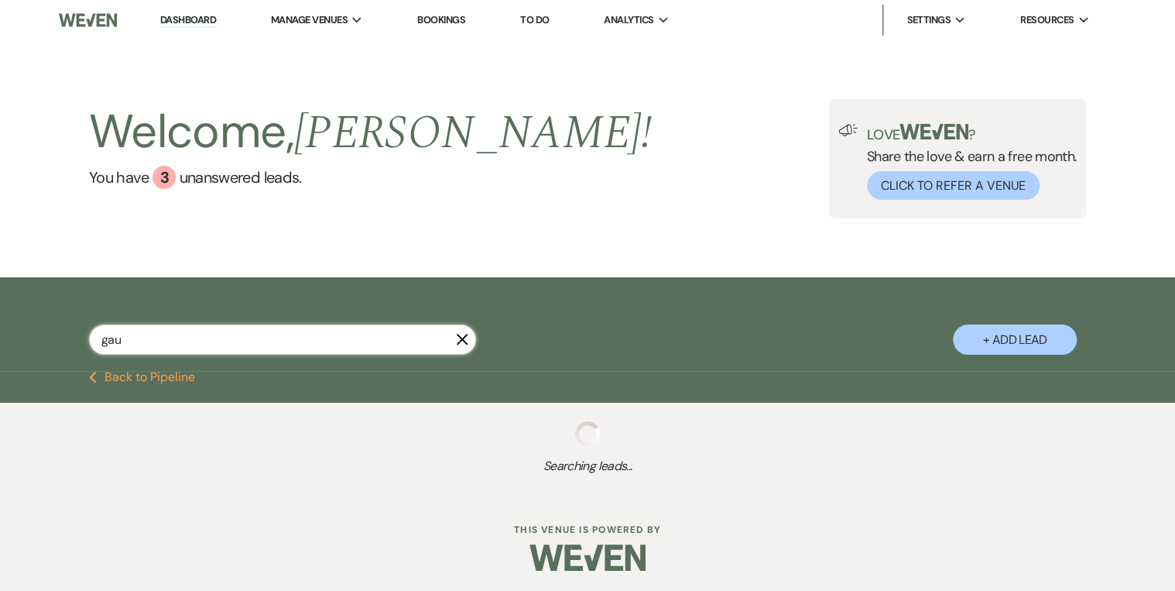
select select "5"
select select "8"
select select "5"
select select "8"
select select "5"
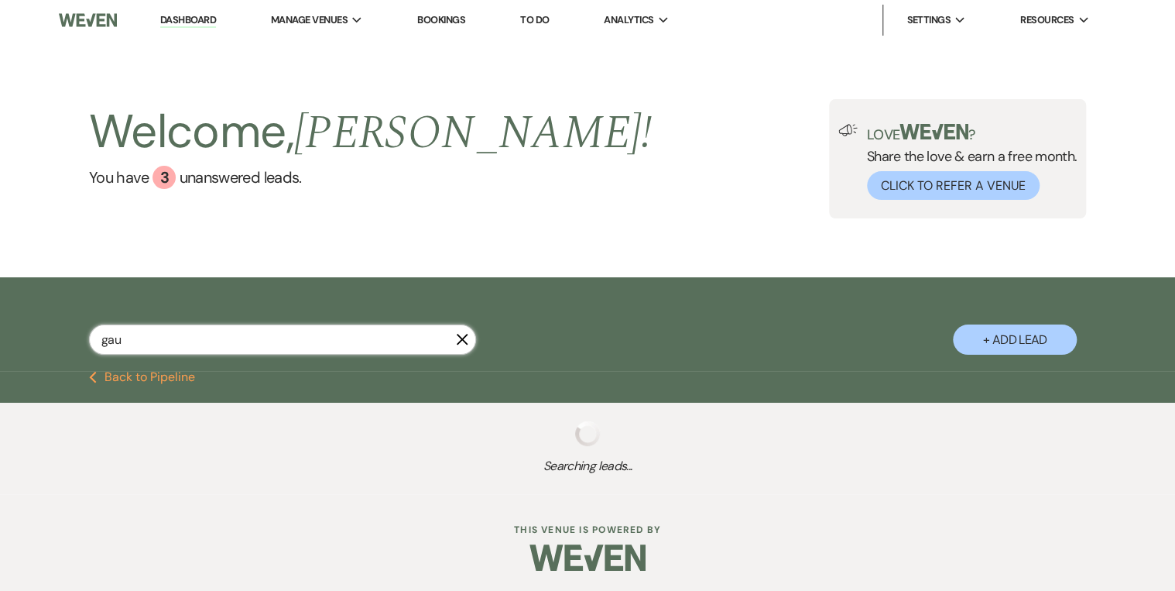
select select "8"
select select "5"
select select "8"
select select "5"
select select "8"
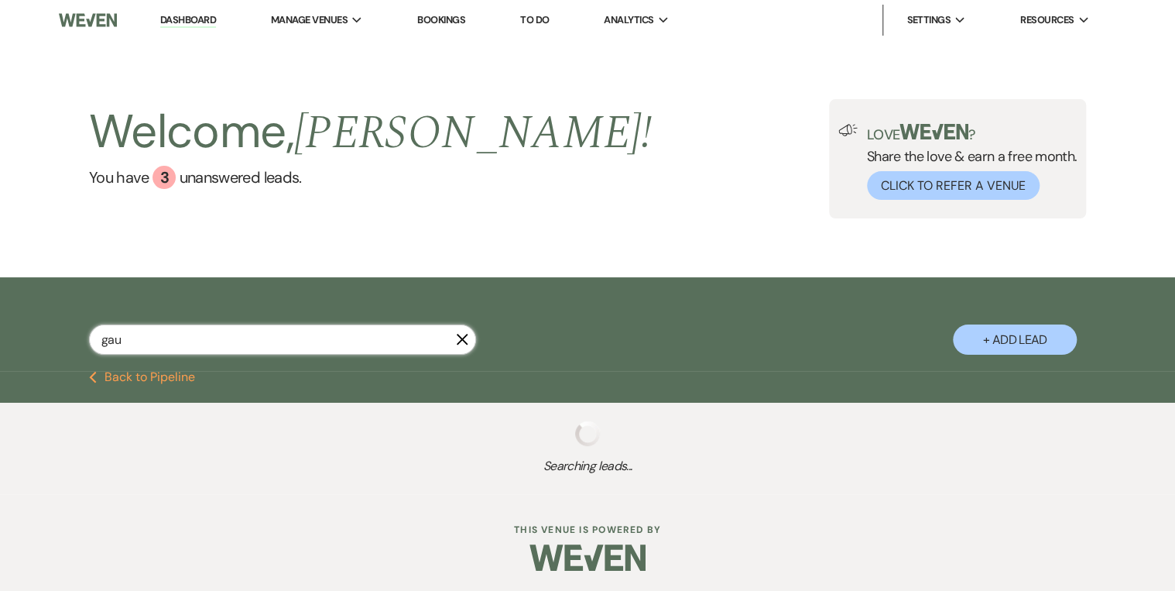
select select "5"
select select "8"
select select "11"
select select "8"
select select "5"
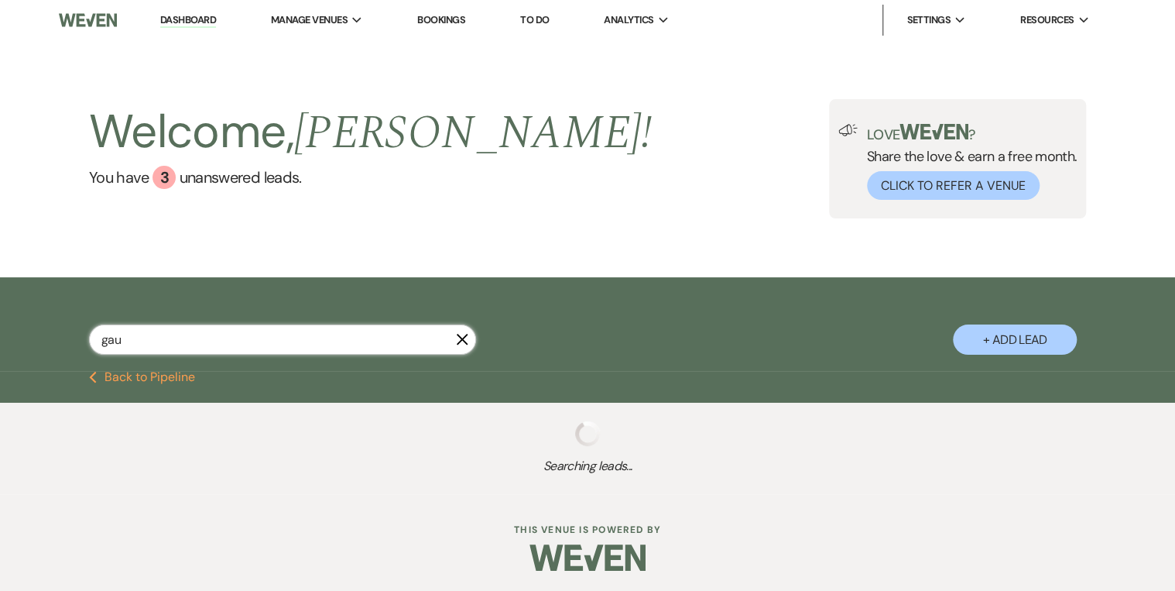
select select "8"
select select "5"
select select "8"
select select "4"
select select "8"
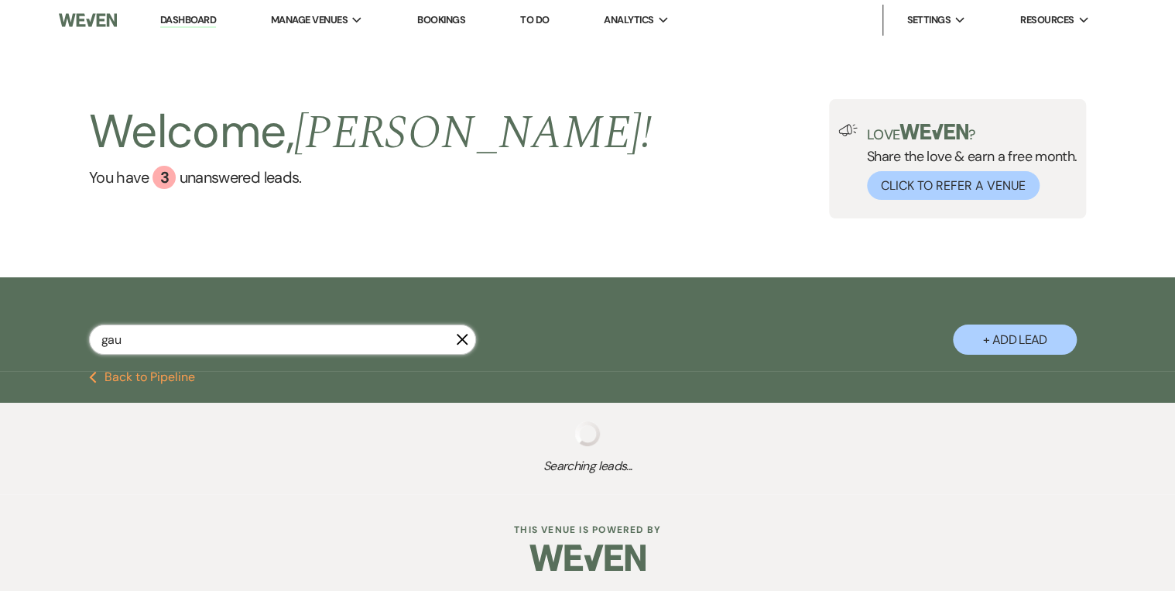
select select "3"
select select "8"
select select "5"
select select "8"
select select "5"
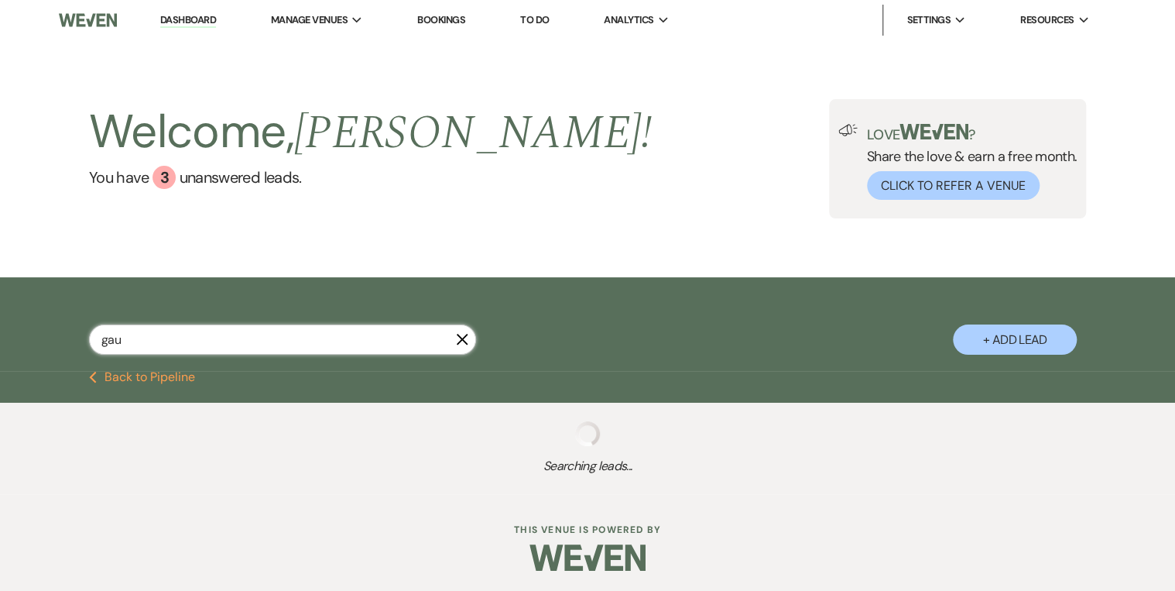
select select "8"
select select "5"
select select "8"
select select "4"
select select "8"
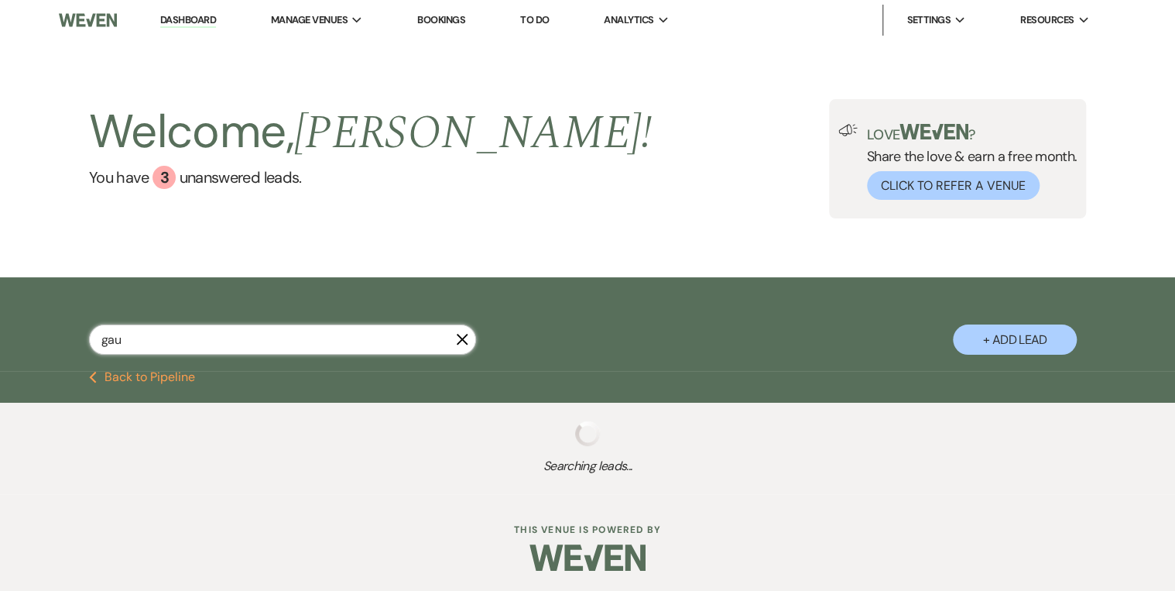
select select "5"
select select "8"
select select "5"
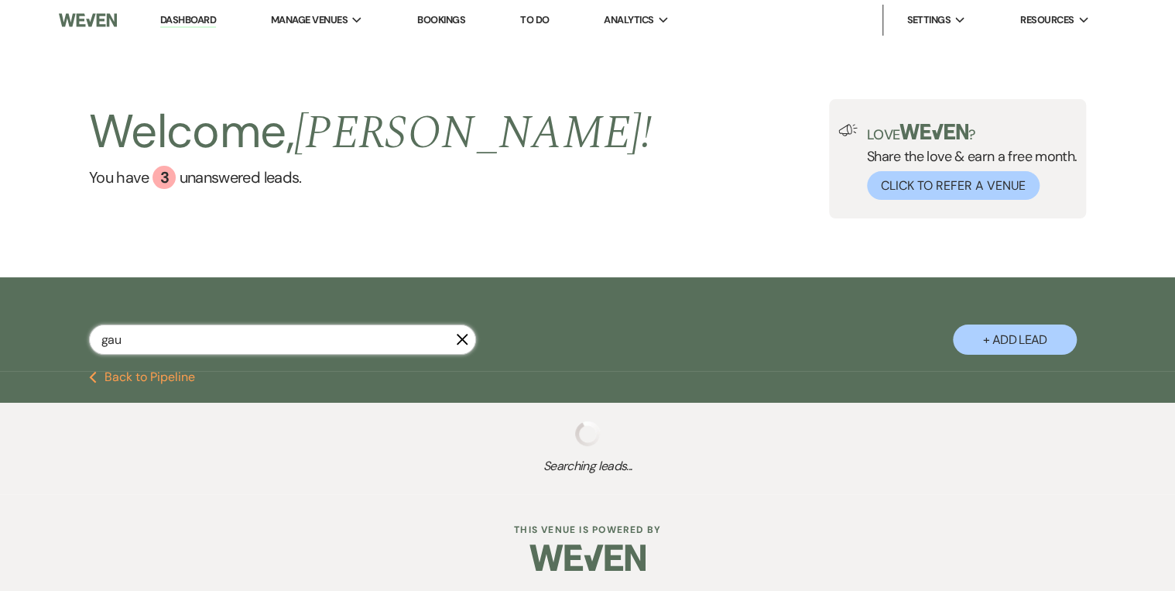
select select "8"
select select "5"
select select "8"
select select "5"
select select "8"
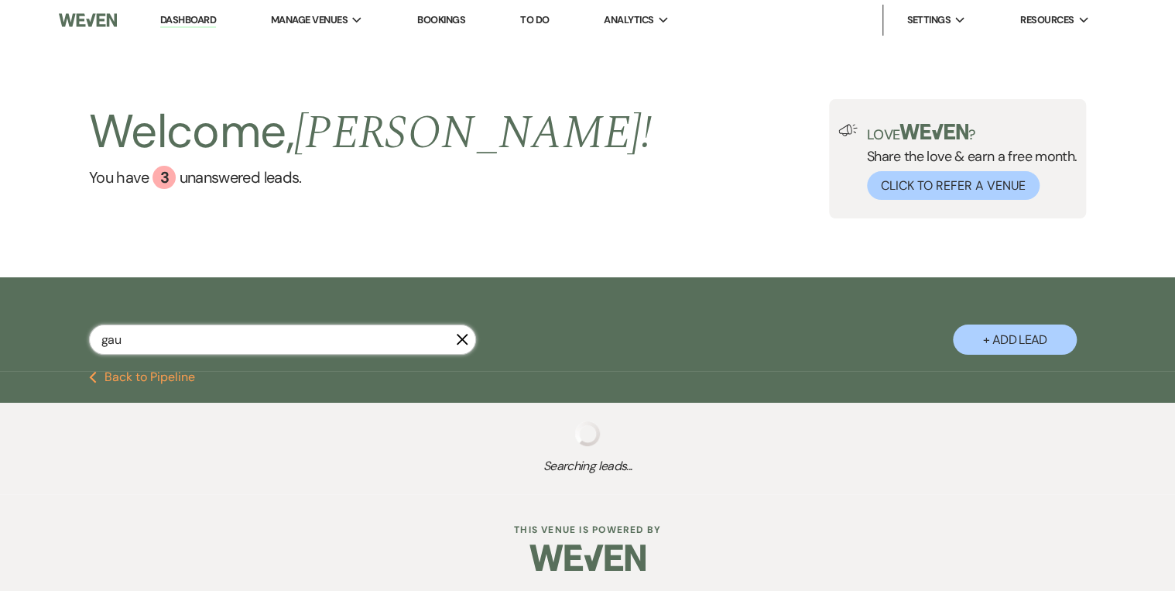
select select "5"
select select "8"
select select "5"
select select "8"
select select "5"
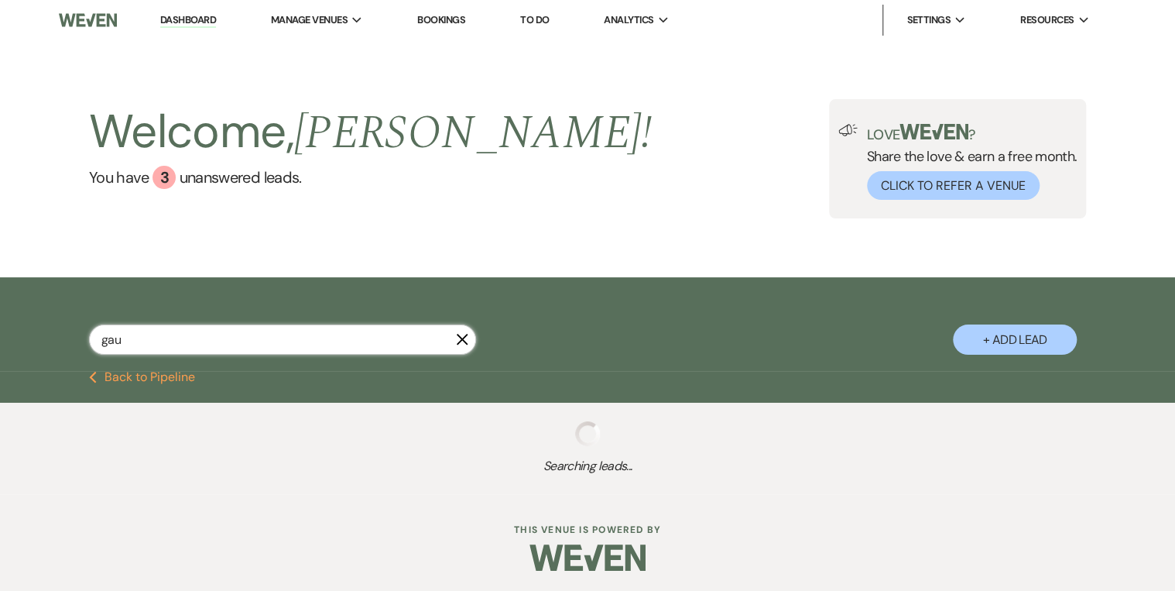
select select "8"
select select "5"
select select "8"
select select "5"
select select "8"
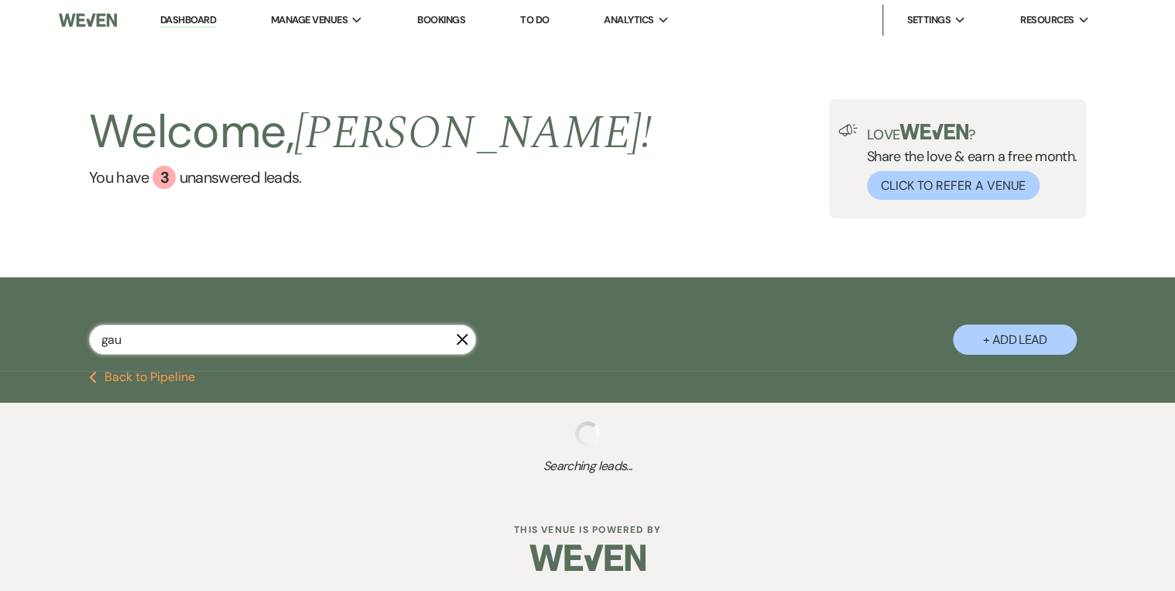
select select "5"
select select "8"
select select "5"
select select "8"
select select "5"
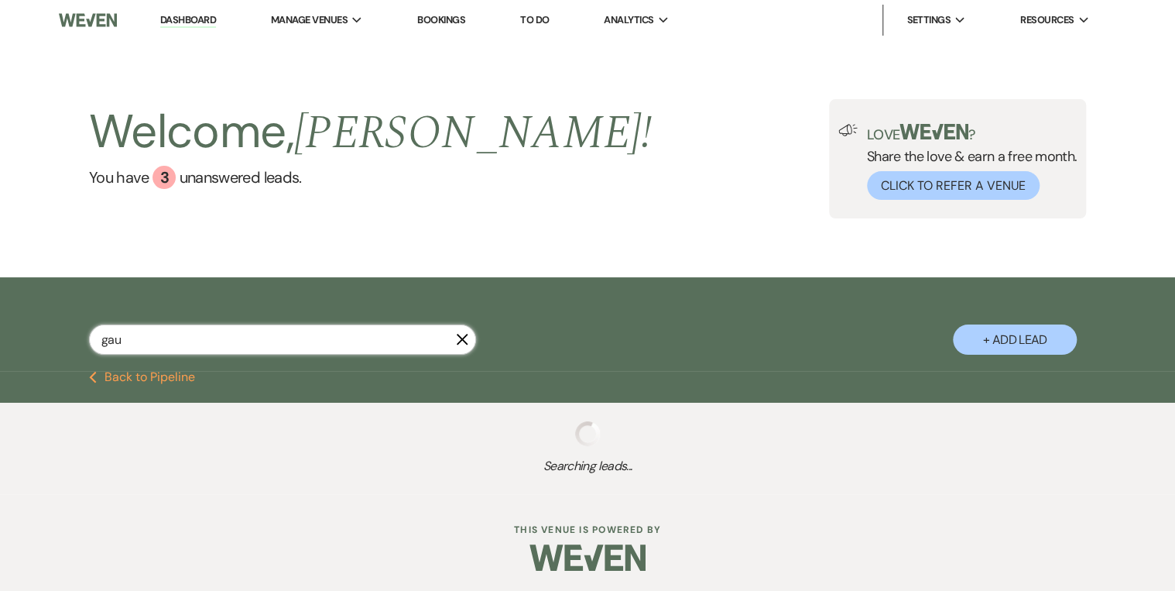
select select "8"
select select "5"
select select "8"
select select "5"
select select "8"
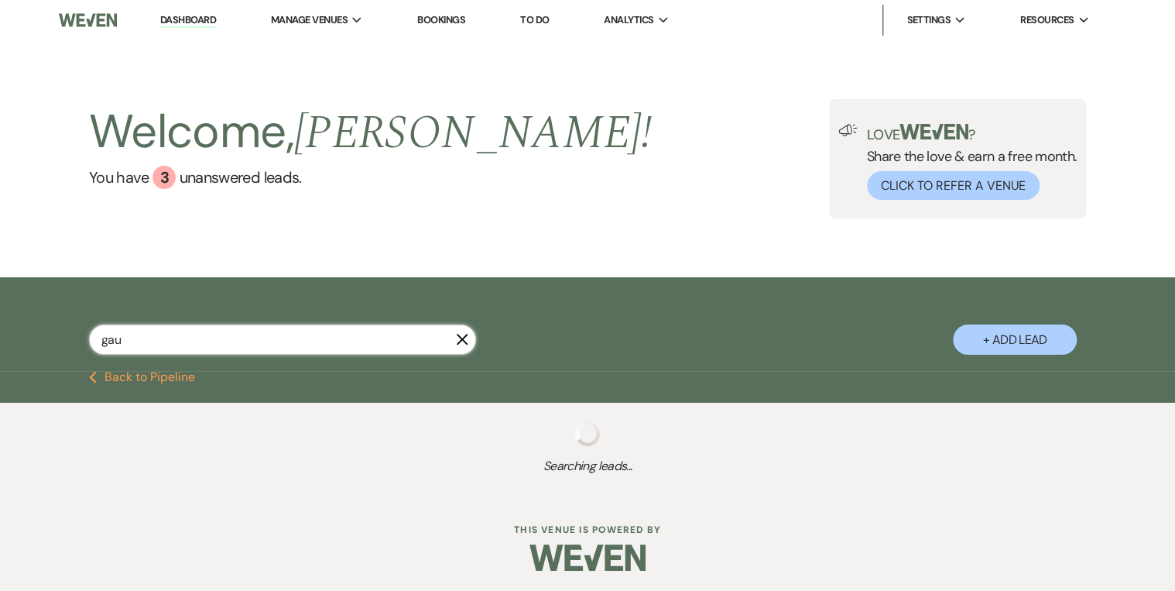
select select "5"
select select "8"
select select "5"
select select "8"
select select "5"
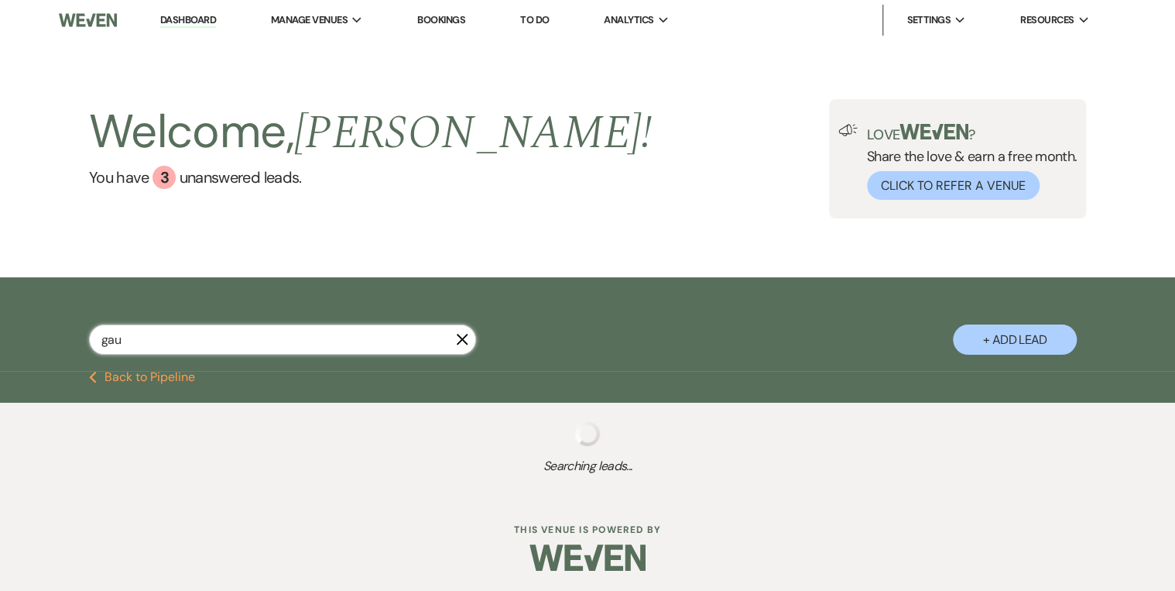
select select "8"
select select "5"
select select "8"
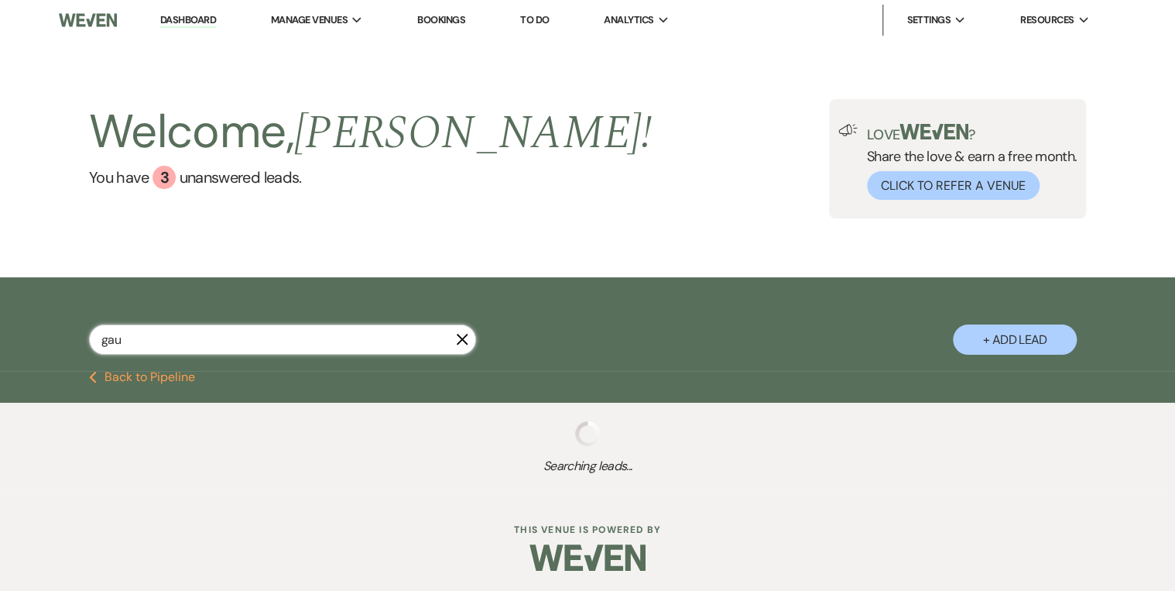
select select "5"
select select "8"
select select "5"
select select "8"
select select "5"
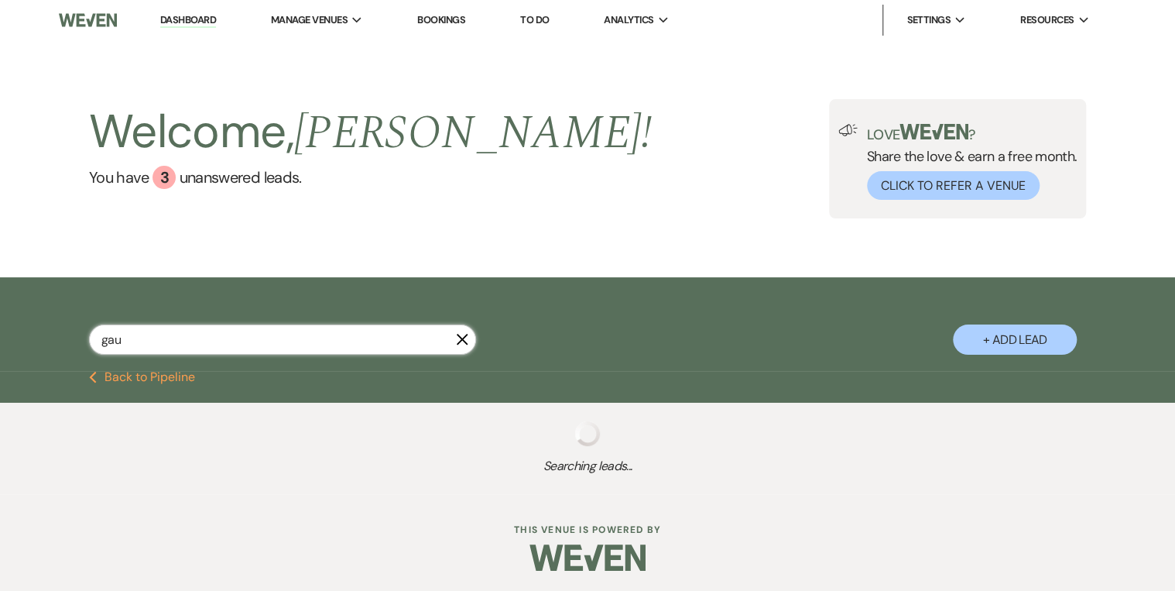
select select "8"
select select "5"
select select "8"
select select "5"
select select "8"
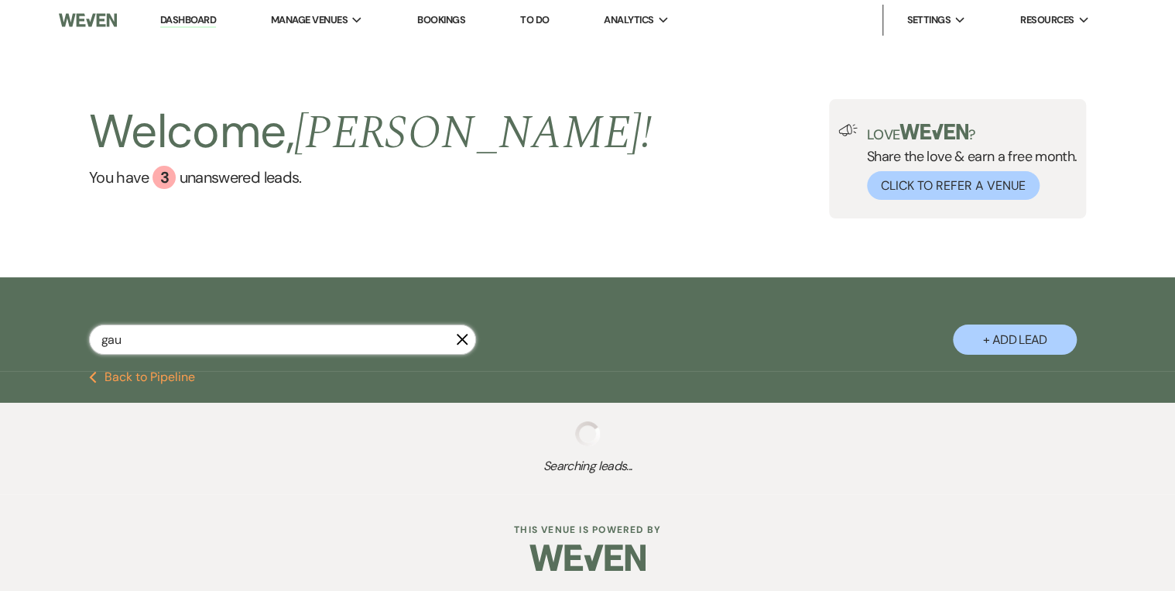
select select "5"
select select "8"
select select "5"
select select "8"
select select "5"
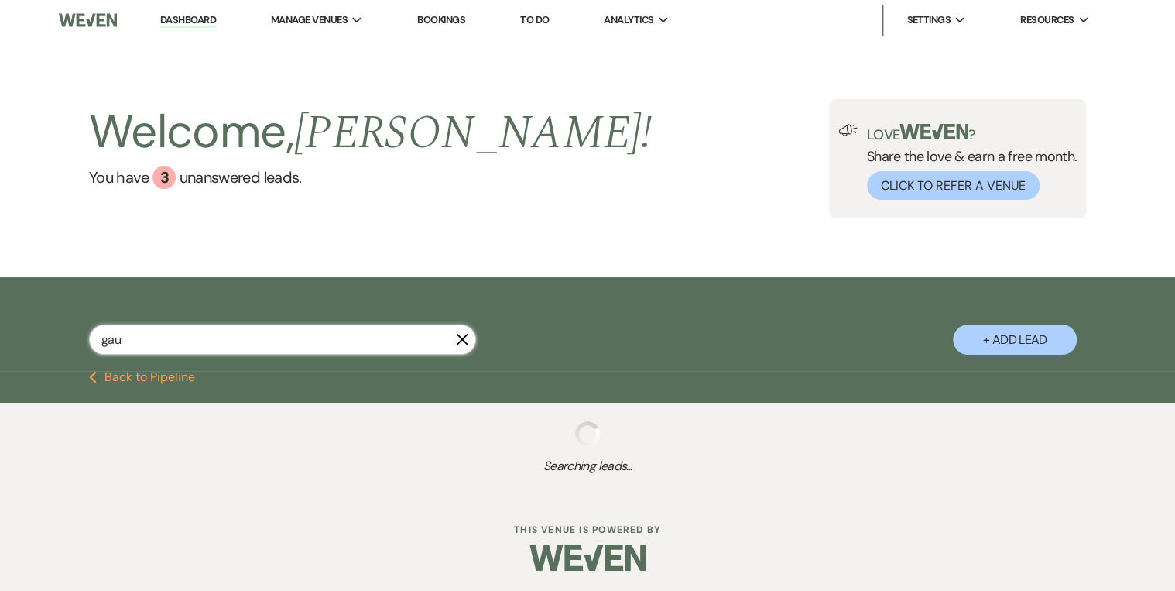
select select "8"
select select "5"
select select "8"
select select "5"
select select "8"
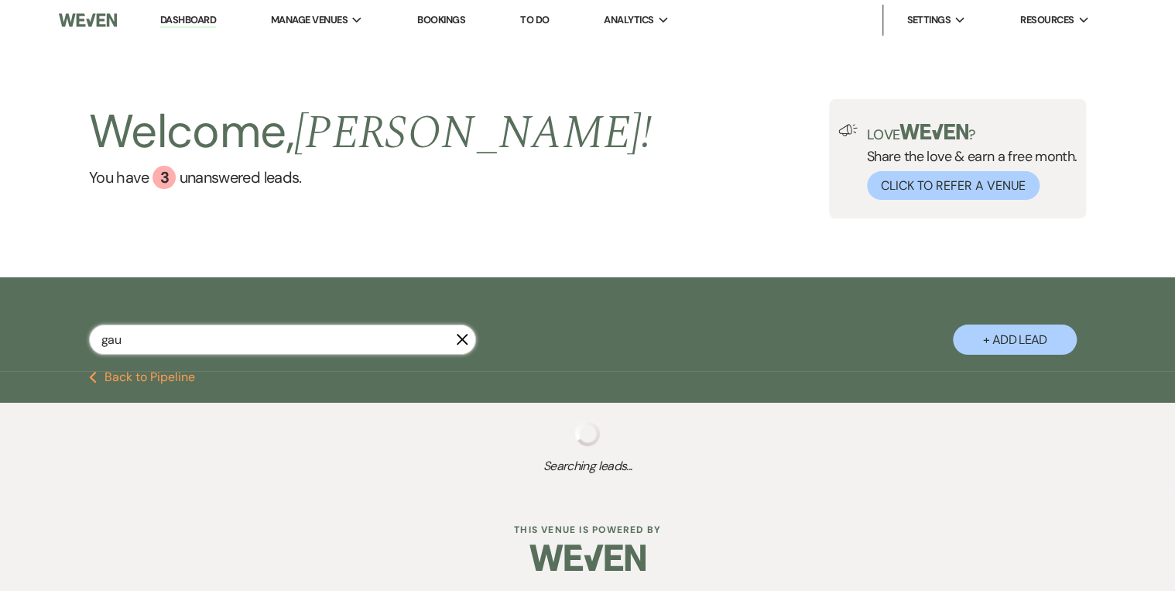
select select "5"
select select "8"
select select "5"
select select "8"
select select "5"
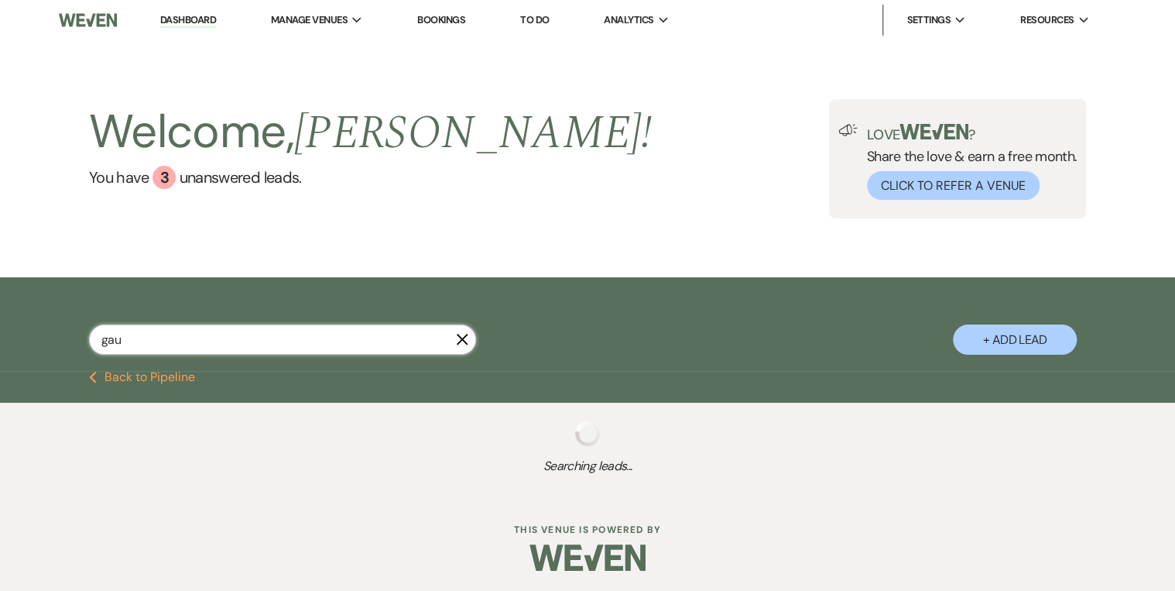
select select "8"
select select "5"
select select "8"
select select "5"
select select "8"
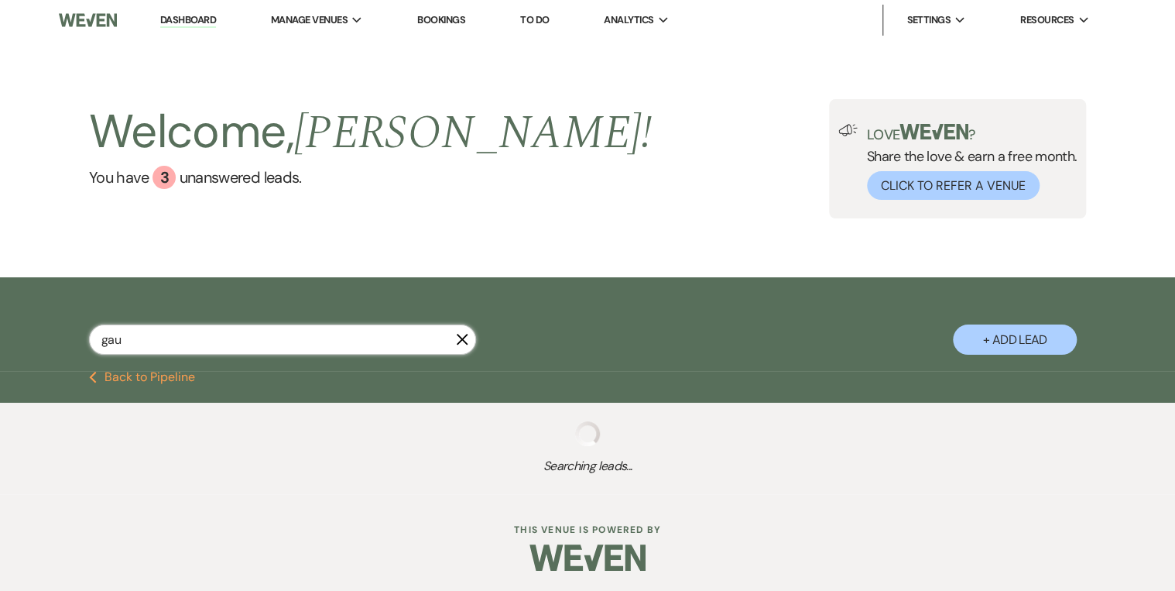
select select "5"
select select "8"
select select "5"
select select "8"
select select "10"
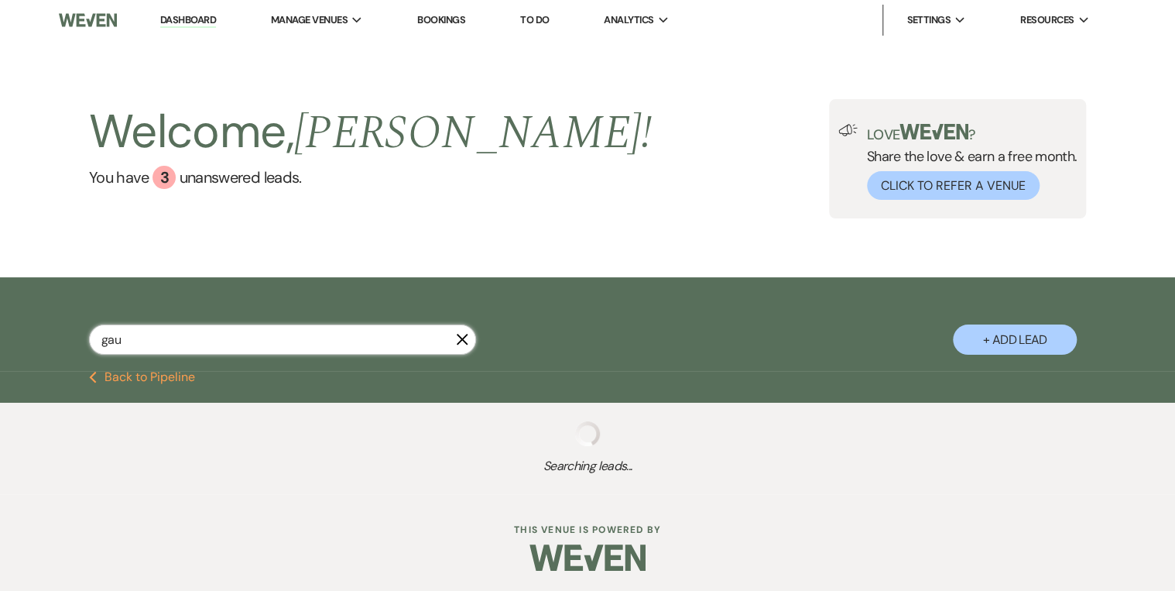
select select "8"
select select "5"
select select "8"
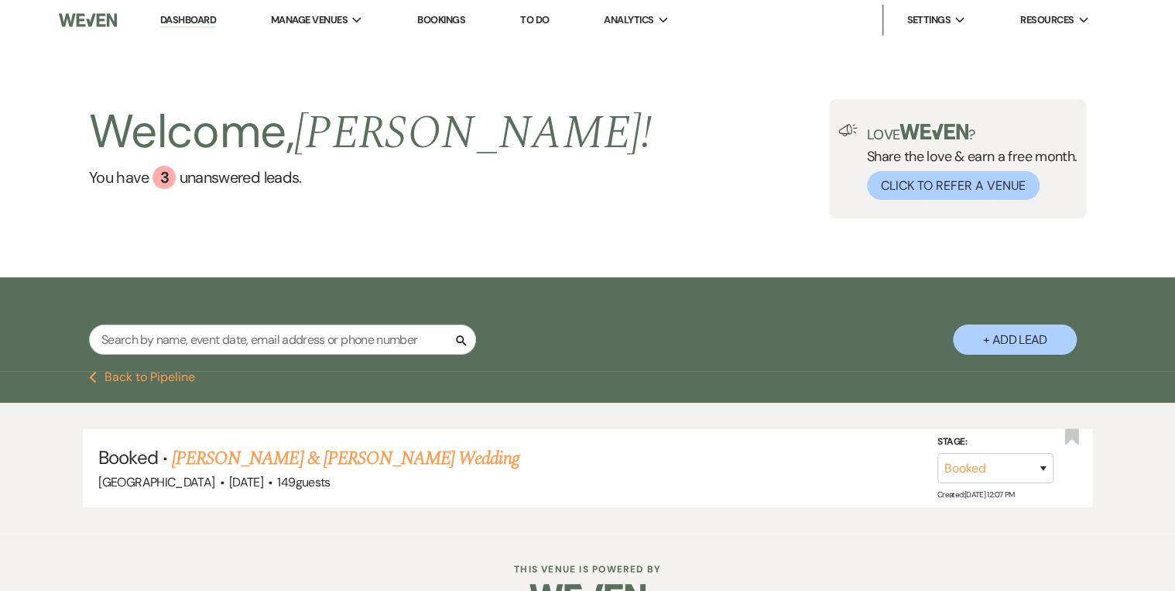
click at [191, 19] on link "Dashboard" at bounding box center [188, 20] width 56 height 15
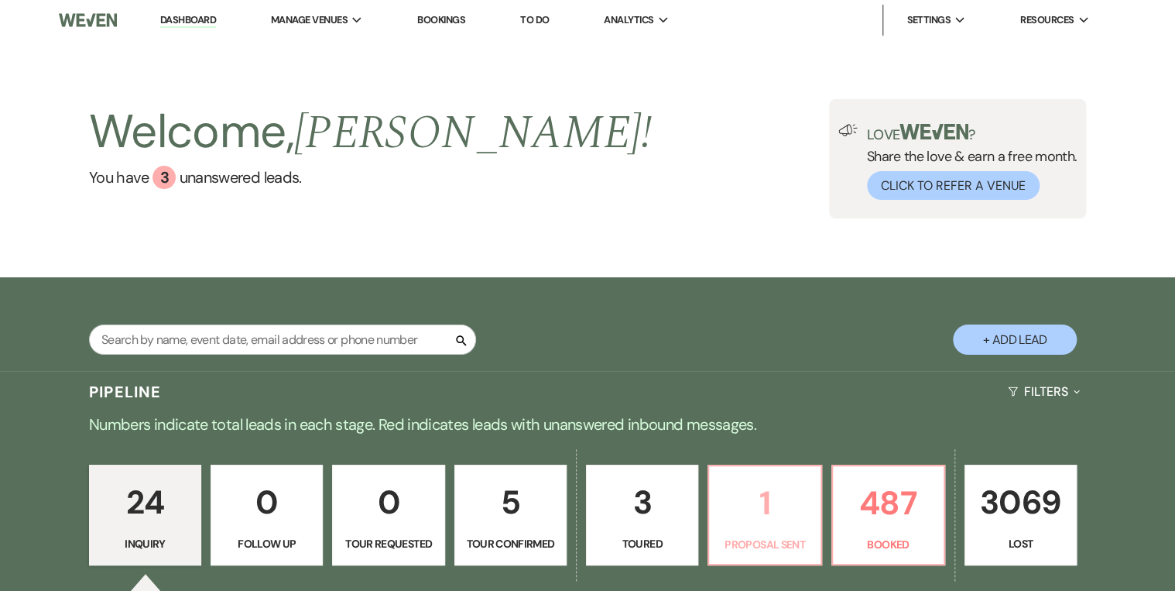
click at [742, 457] on link "1 Proposal Sent" at bounding box center [765, 514] width 114 height 101
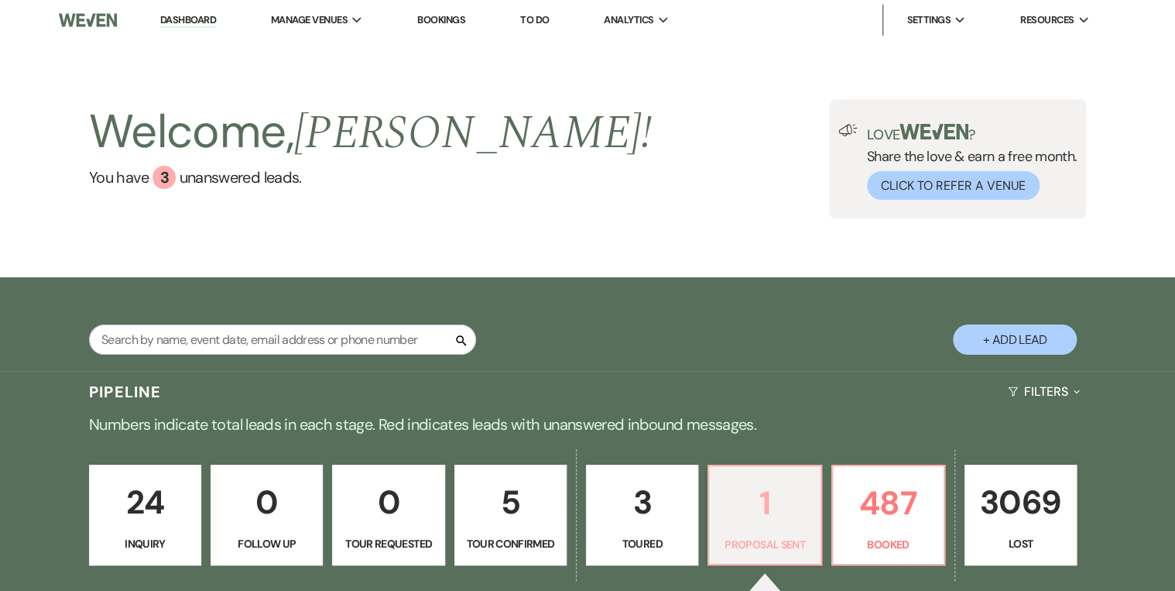
click at [755, 457] on p "1" at bounding box center [764, 503] width 92 height 52
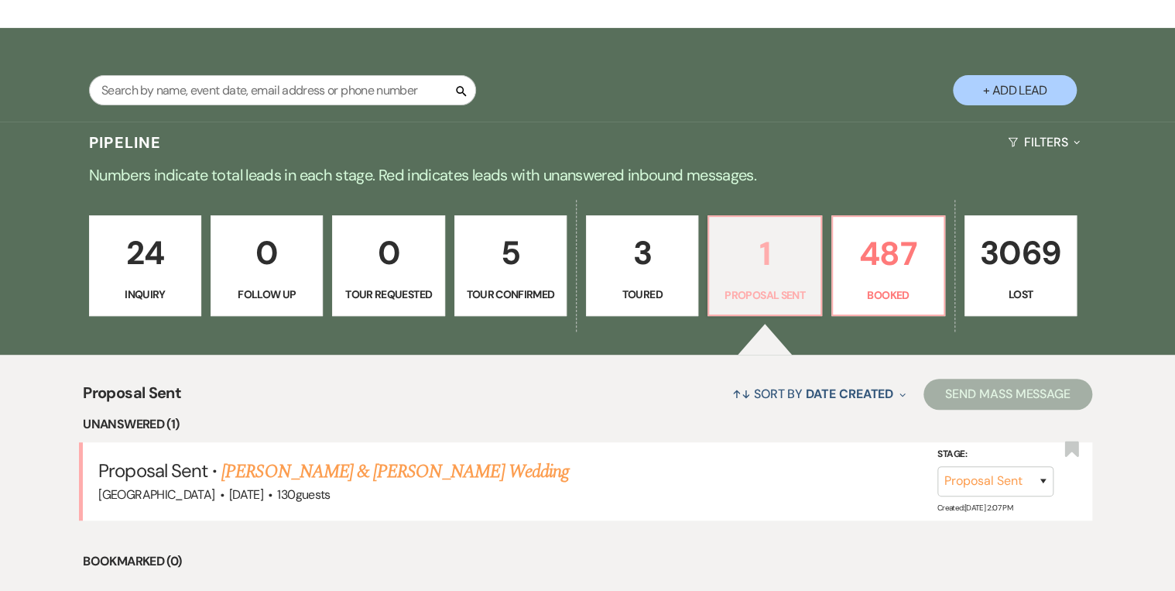
scroll to position [310, 0]
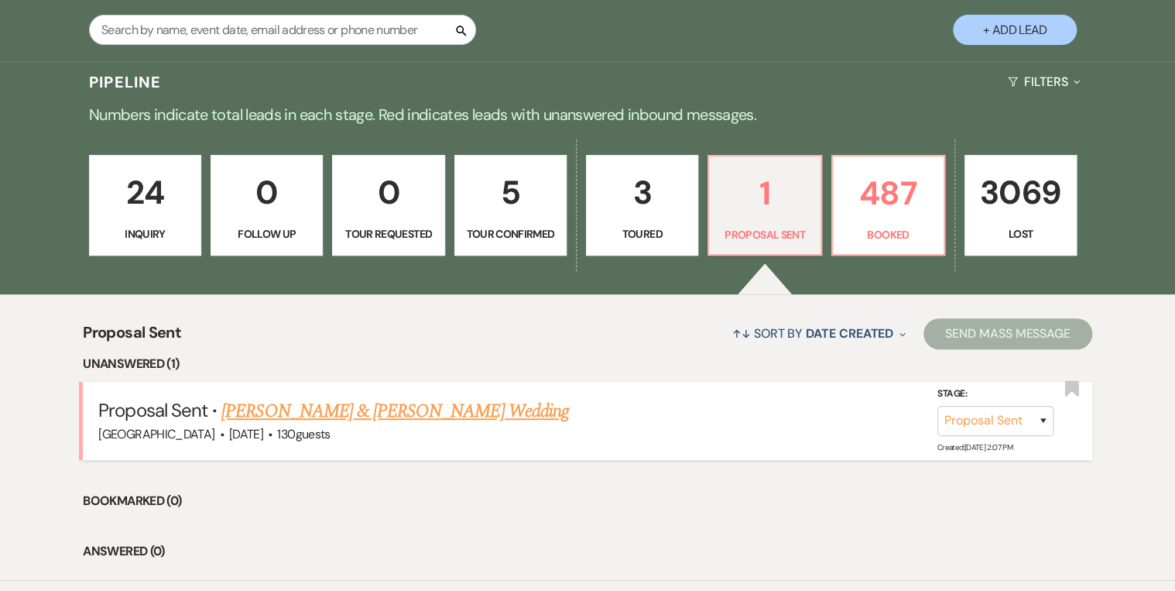
click at [356, 415] on link "[PERSON_NAME] & [PERSON_NAME] Wedding" at bounding box center [394, 411] width 347 height 28
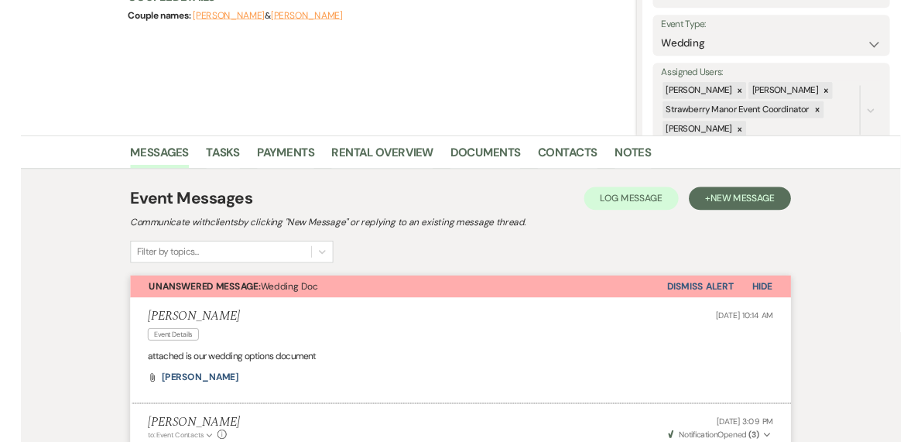
scroll to position [124, 0]
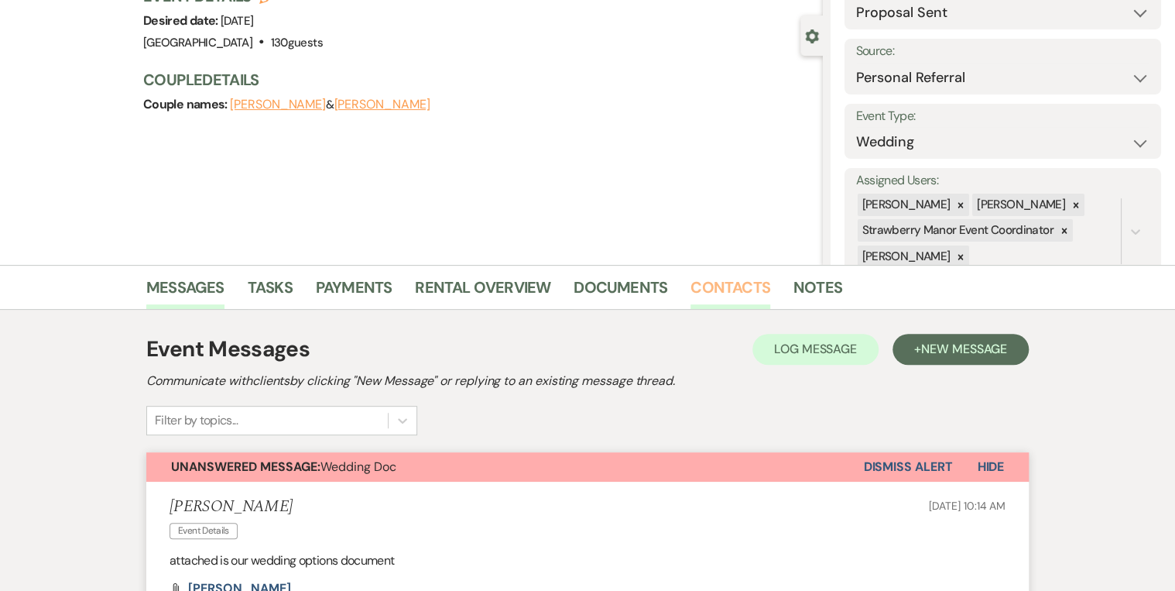
click at [723, 282] on link "Contacts" at bounding box center [730, 292] width 80 height 34
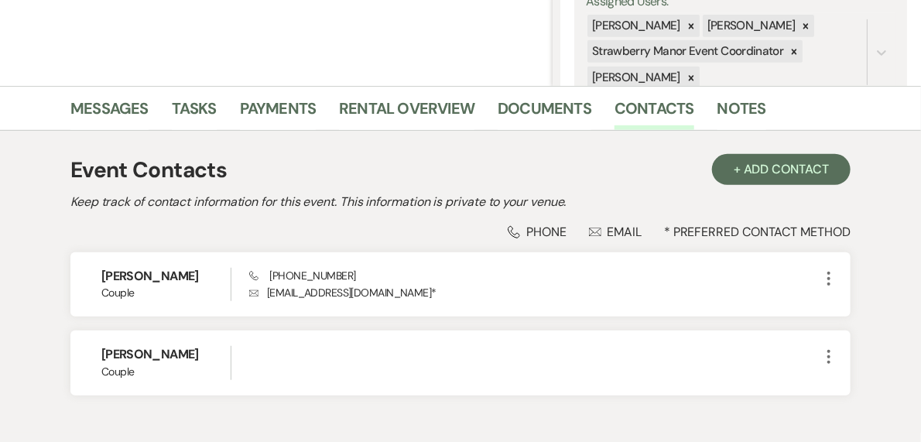
scroll to position [310, 0]
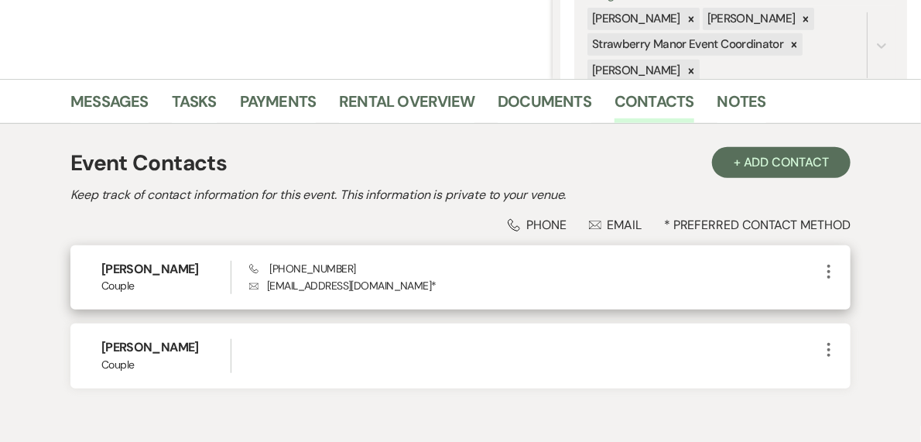
drag, startPoint x: 206, startPoint y: 269, endPoint x: 98, endPoint y: 261, distance: 107.9
click at [98, 261] on div "[PERSON_NAME] Couple Phone [PHONE_NUMBER] Envelope [EMAIL_ADDRESS][DOMAIN_NAME]…" at bounding box center [460, 277] width 780 height 64
drag, startPoint x: 98, startPoint y: 261, endPoint x: 130, endPoint y: 272, distance: 33.8
copy h6 "[PERSON_NAME]"
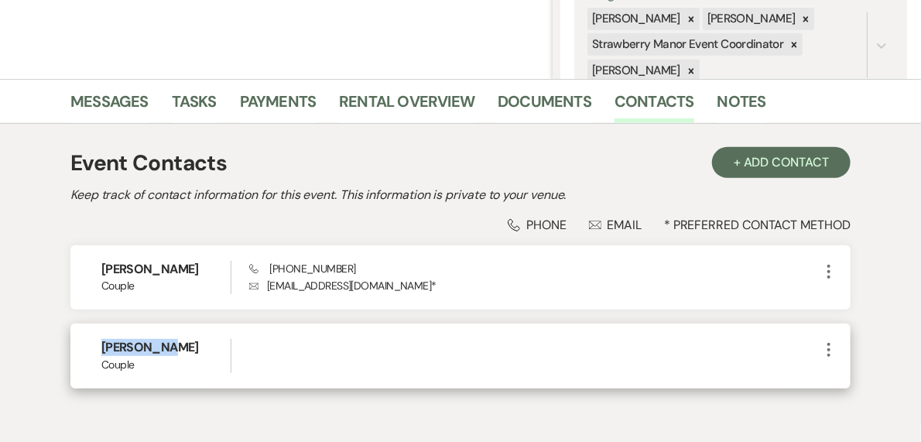
drag, startPoint x: 159, startPoint y: 346, endPoint x: 98, endPoint y: 341, distance: 61.4
click at [98, 341] on div "[PERSON_NAME] Couple More" at bounding box center [460, 356] width 780 height 64
drag, startPoint x: 98, startPoint y: 341, endPoint x: 111, endPoint y: 348, distance: 14.9
copy h6 "[PERSON_NAME]"
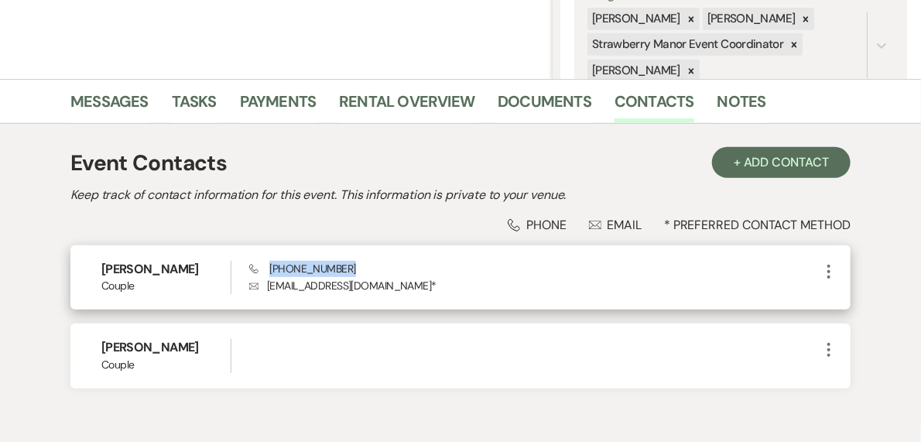
drag, startPoint x: 349, startPoint y: 275, endPoint x: 270, endPoint y: 268, distance: 79.3
click at [270, 268] on div "Phone [PHONE_NUMBER] Envelope [EMAIL_ADDRESS][DOMAIN_NAME] *" at bounding box center [534, 277] width 571 height 33
drag, startPoint x: 270, startPoint y: 268, endPoint x: 282, endPoint y: 268, distance: 11.6
copy span "[PHONE_NUMBER]"
drag, startPoint x: 415, startPoint y: 283, endPoint x: 264, endPoint y: 284, distance: 151.0
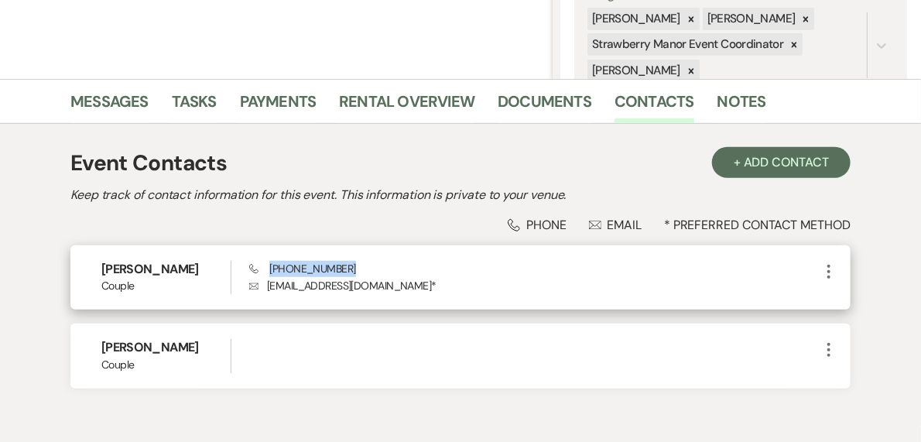
click at [264, 284] on p "Envelope [EMAIL_ADDRESS][DOMAIN_NAME] *" at bounding box center [534, 285] width 571 height 17
drag, startPoint x: 264, startPoint y: 284, endPoint x: 289, endPoint y: 286, distance: 24.8
copy p "[EMAIL_ADDRESS][DOMAIN_NAME]"
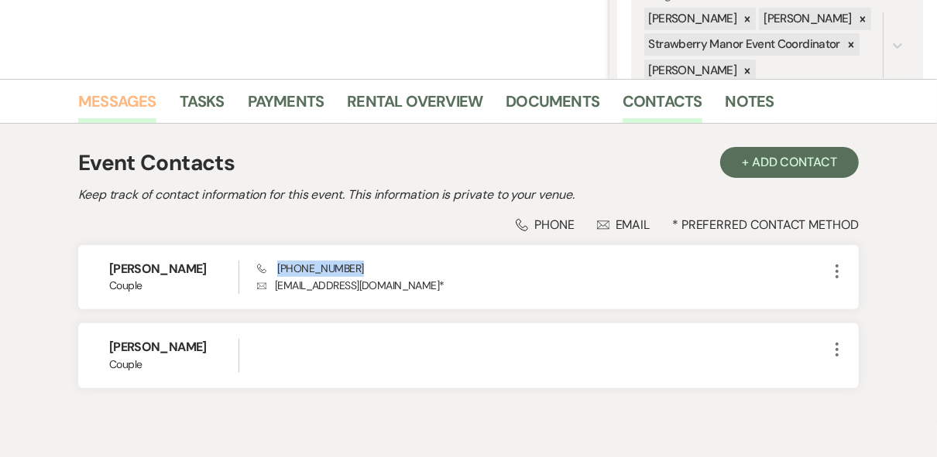
click at [100, 93] on link "Messages" at bounding box center [117, 106] width 78 height 34
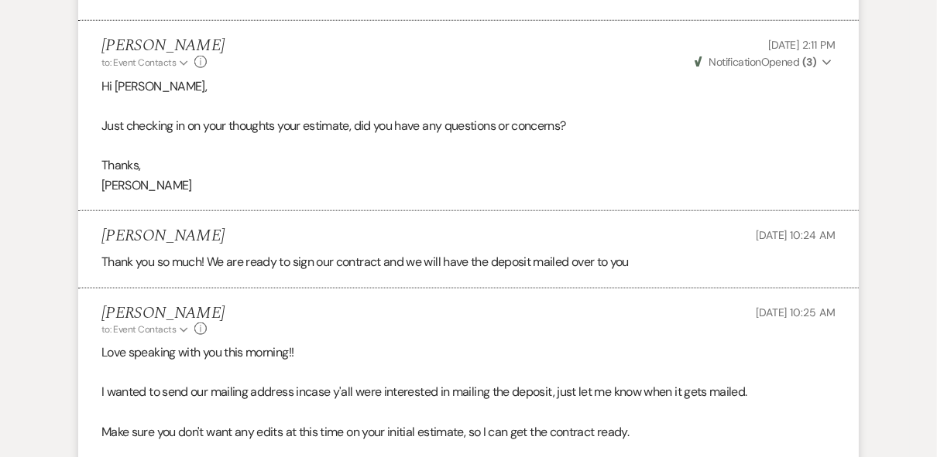
scroll to position [1486, 0]
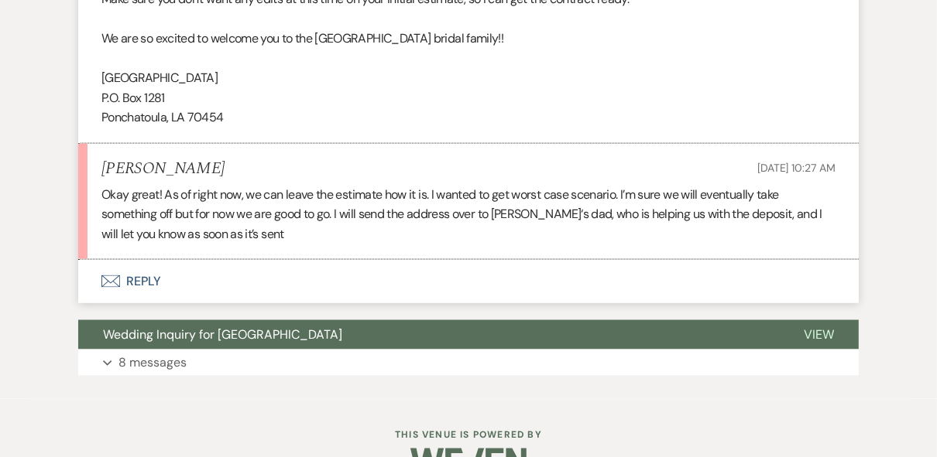
click at [154, 286] on button "Envelope Reply" at bounding box center [468, 281] width 780 height 43
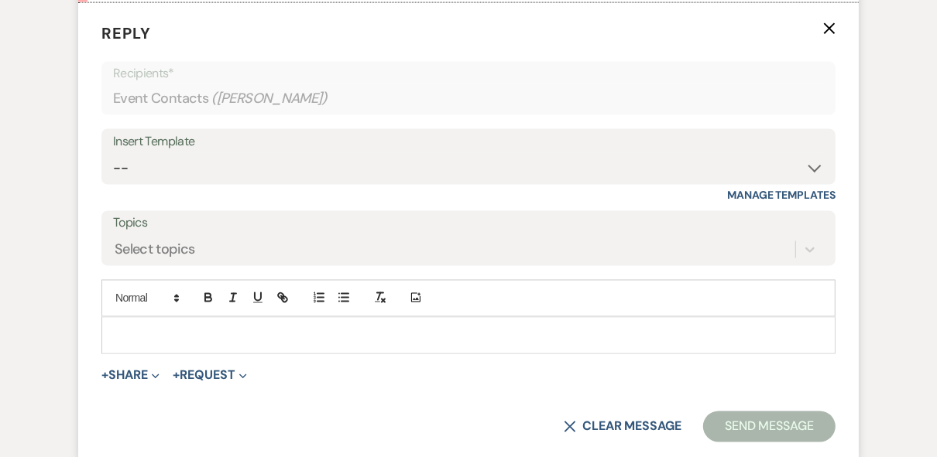
scroll to position [1745, 0]
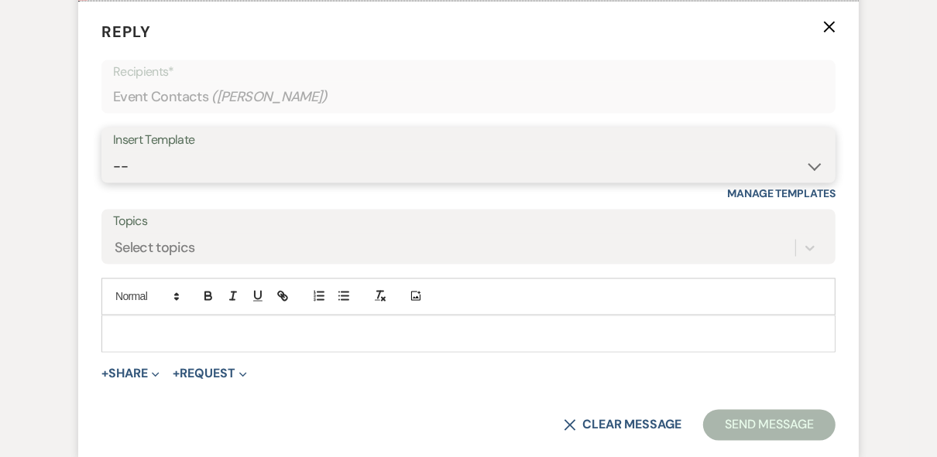
click at [207, 163] on select "-- Weven Planning Portal Introduction (Booked Events) Private Party Inquiry Res…" at bounding box center [468, 167] width 711 height 30
click at [113, 152] on select "-- Weven Planning Portal Introduction (Booked Events) Private Party Inquiry Res…" at bounding box center [468, 167] width 711 height 30
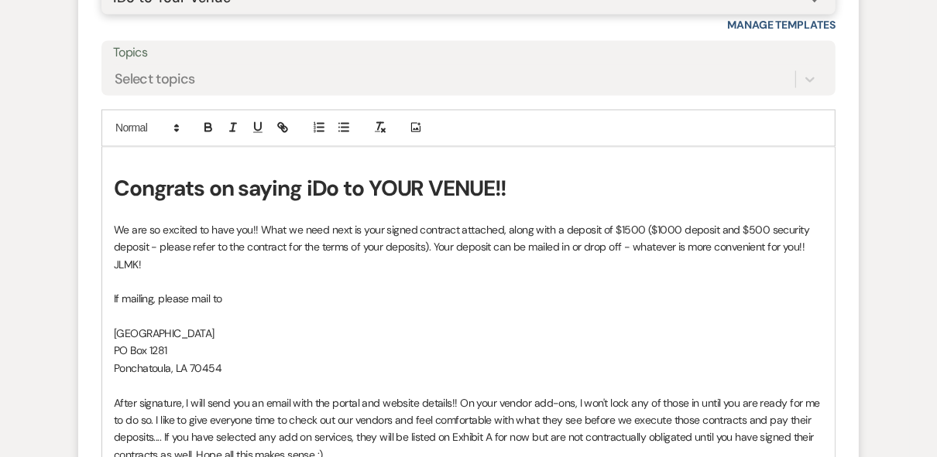
scroll to position [1931, 0]
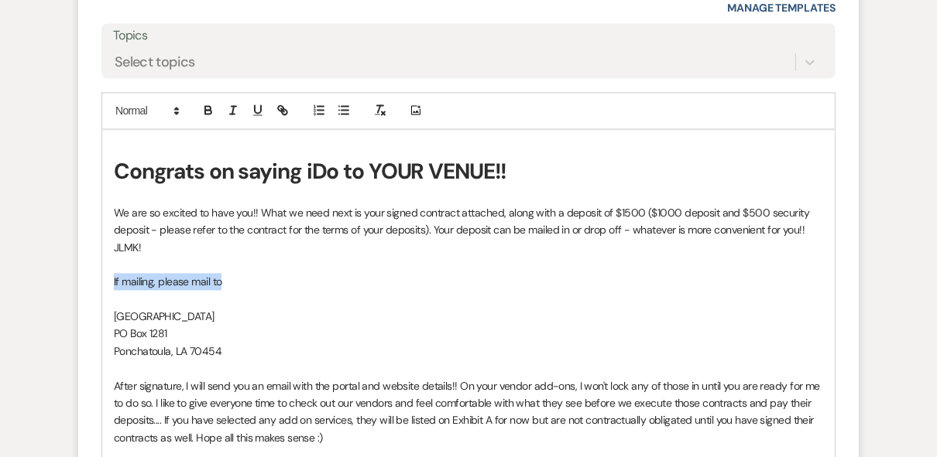
drag, startPoint x: 235, startPoint y: 279, endPoint x: 105, endPoint y: 282, distance: 130.1
click at [105, 282] on div "Congrats on saying iDo to YOUR VENUE!! We are so excited to have you!! What we …" at bounding box center [468, 337] width 732 height 413
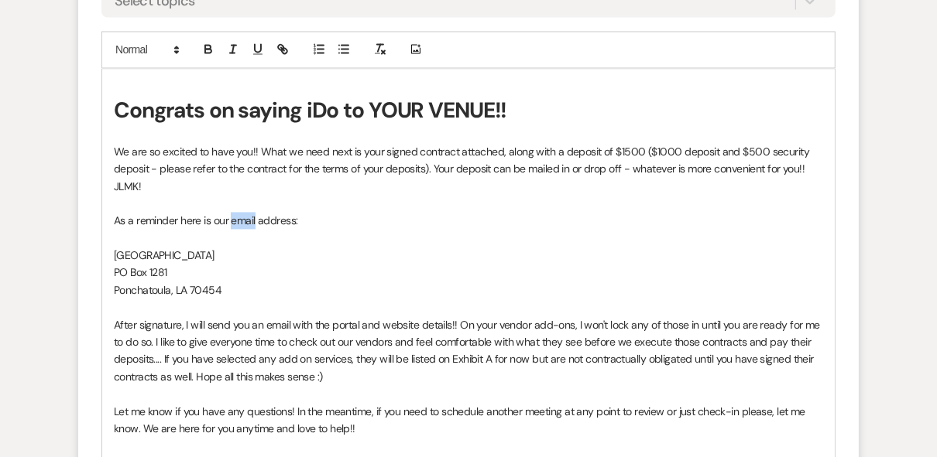
drag, startPoint x: 255, startPoint y: 214, endPoint x: 231, endPoint y: 214, distance: 24.8
click at [231, 214] on p "As a reminder here is our email address:" at bounding box center [468, 220] width 709 height 17
click at [372, 258] on p "[GEOGRAPHIC_DATA]" at bounding box center [468, 255] width 709 height 17
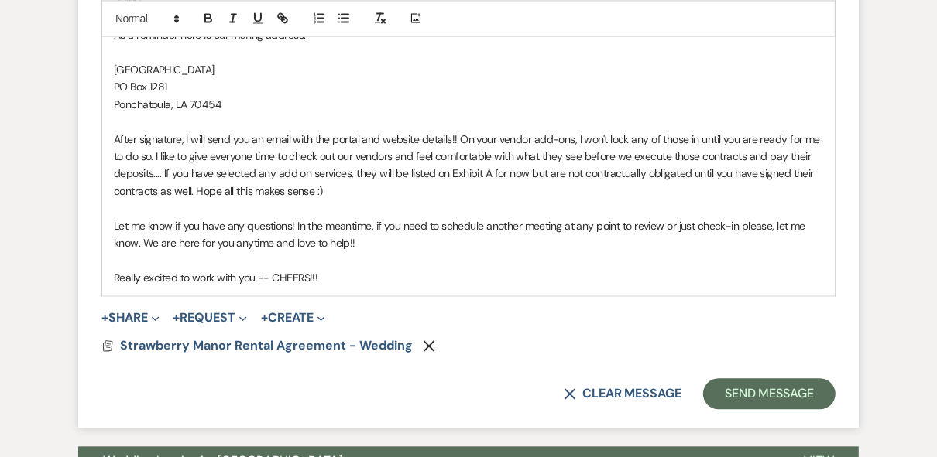
scroll to position [2240, 0]
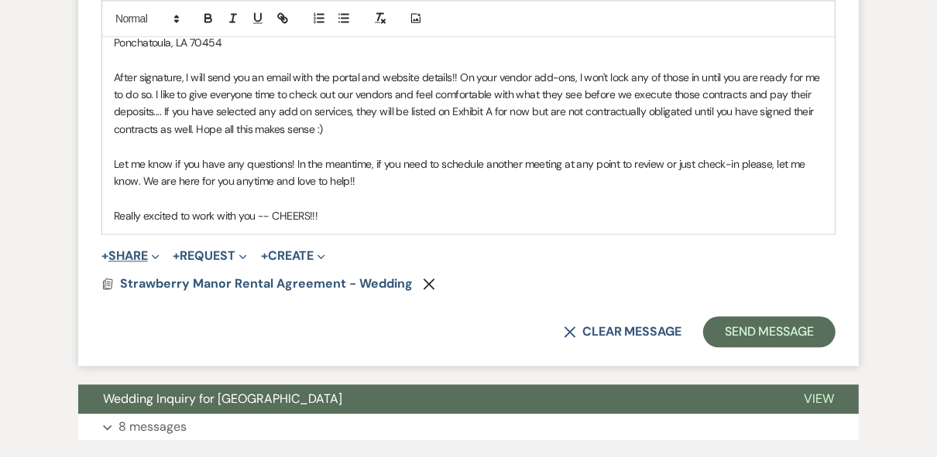
click at [117, 252] on button "+ Share Expand" at bounding box center [130, 256] width 58 height 12
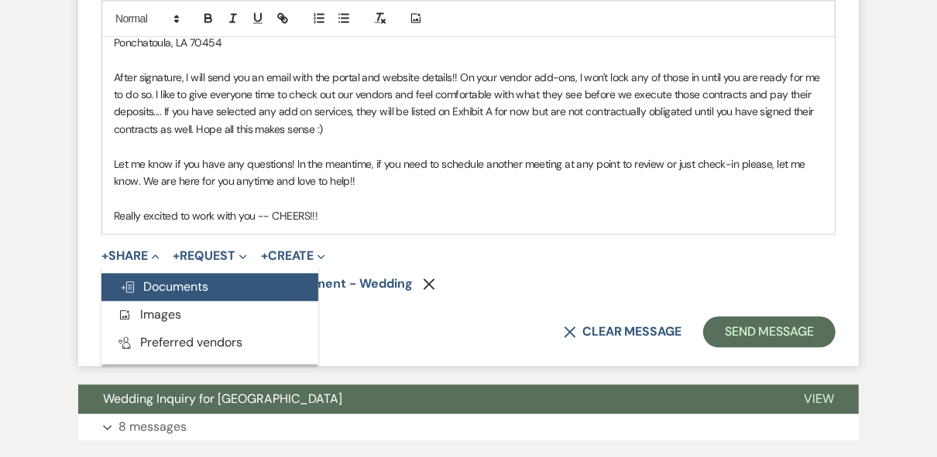
click at [170, 290] on span "Doc Upload Documents" at bounding box center [164, 287] width 88 height 16
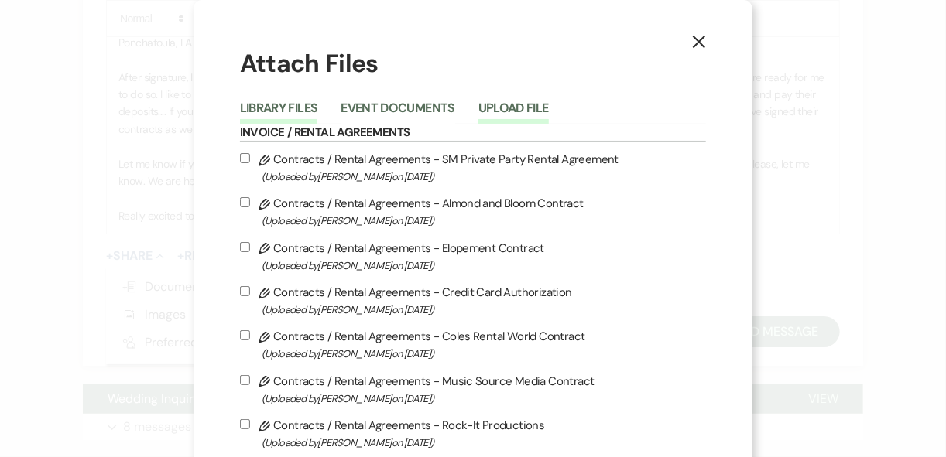
click at [526, 105] on button "Upload File" at bounding box center [513, 113] width 70 height 22
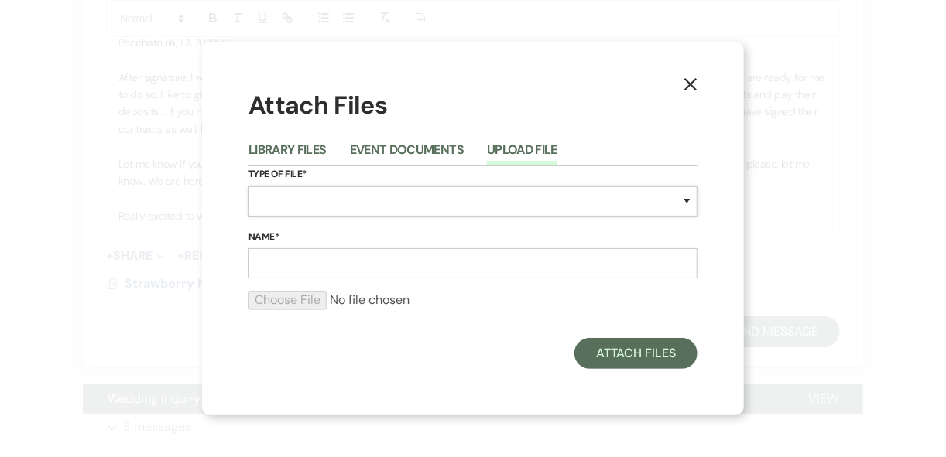
click at [311, 197] on select "Special Event Insurance Vendor Certificate of Insurance Contracts / Rental Agre…" at bounding box center [472, 202] width 449 height 30
click at [248, 187] on select "Special Event Insurance Vendor Certificate of Insurance Contracts / Rental Agre…" at bounding box center [472, 202] width 449 height 30
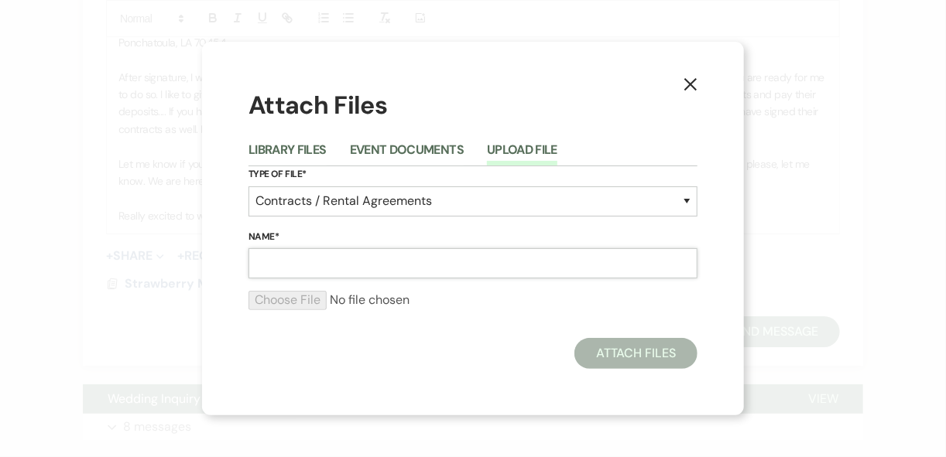
click at [327, 255] on input "Name*" at bounding box center [472, 263] width 449 height 30
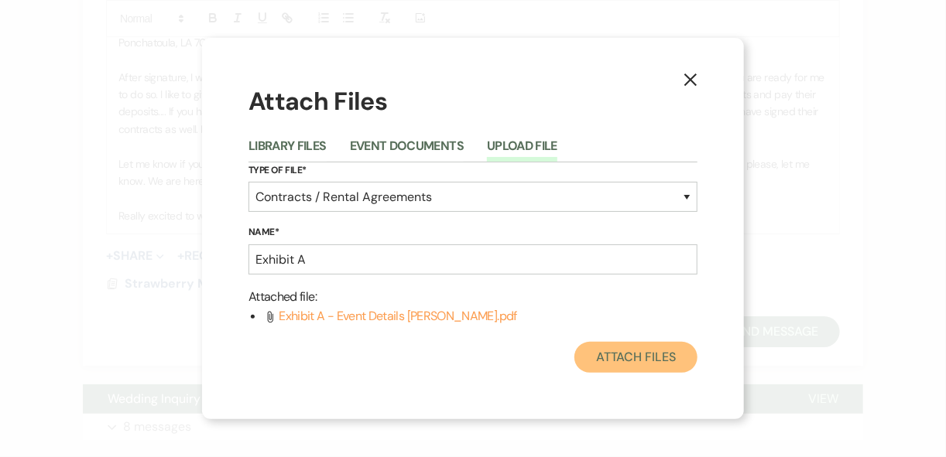
click at [631, 362] on button "Attach Files" at bounding box center [635, 357] width 123 height 31
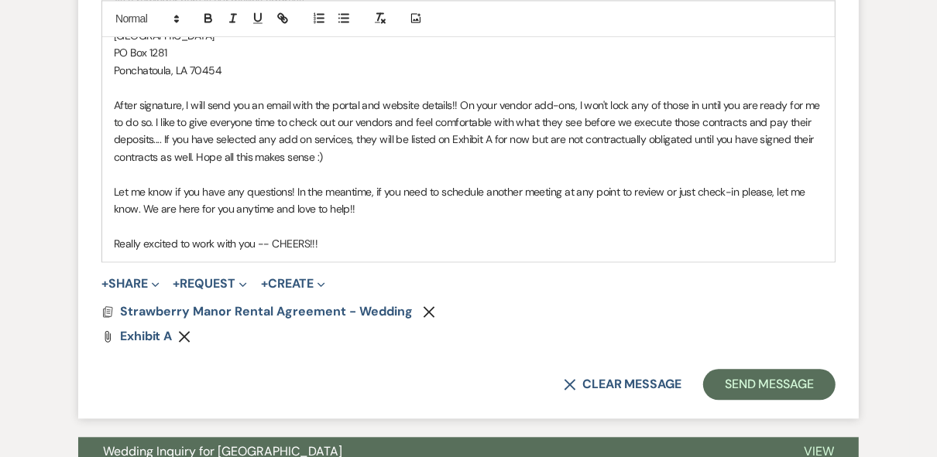
scroll to position [2368, 0]
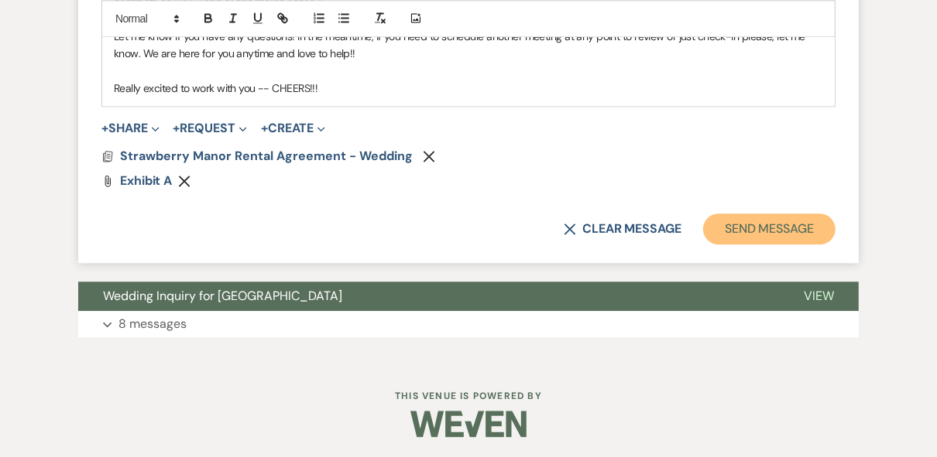
click at [776, 235] on button "Send Message" at bounding box center [769, 229] width 132 height 31
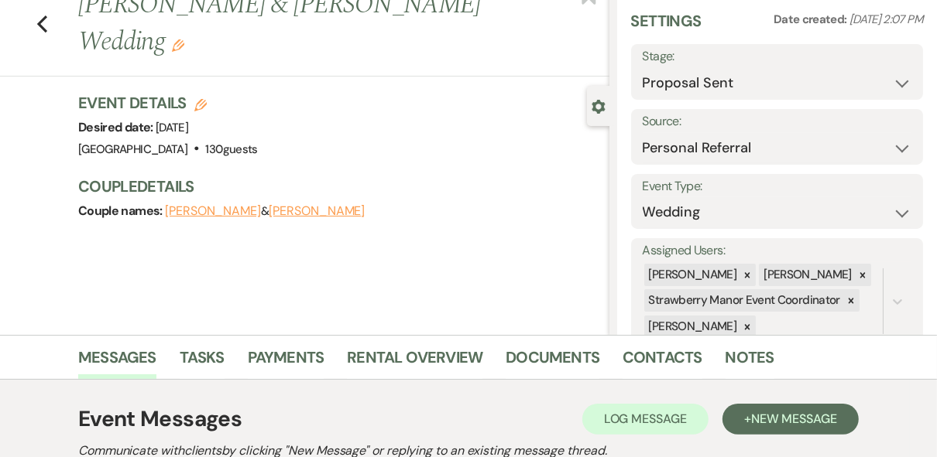
scroll to position [0, 0]
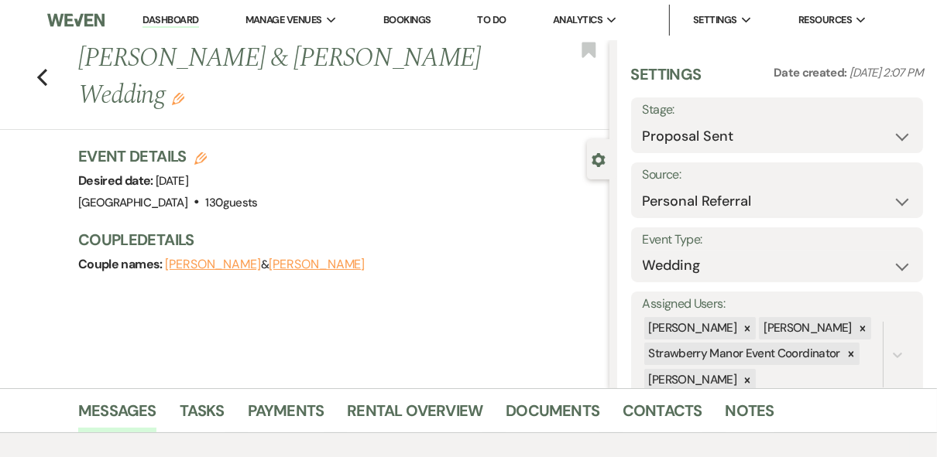
click at [163, 19] on link "Dashboard" at bounding box center [170, 20] width 56 height 15
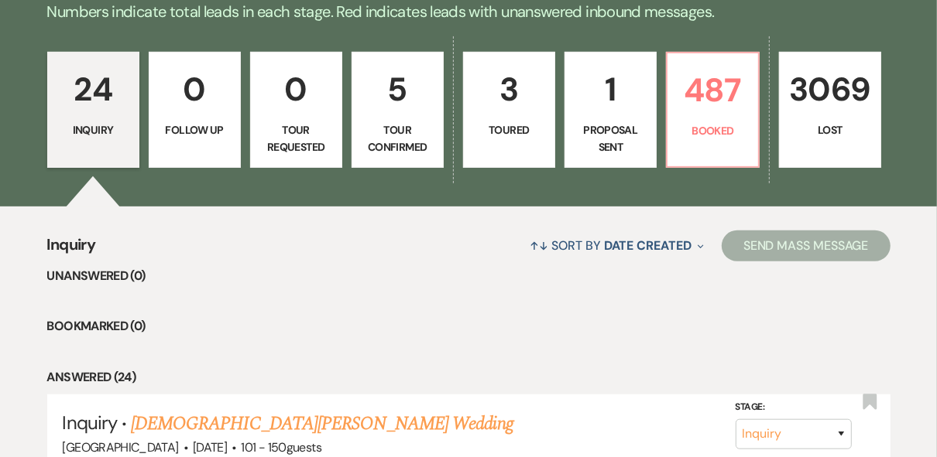
scroll to position [433, 0]
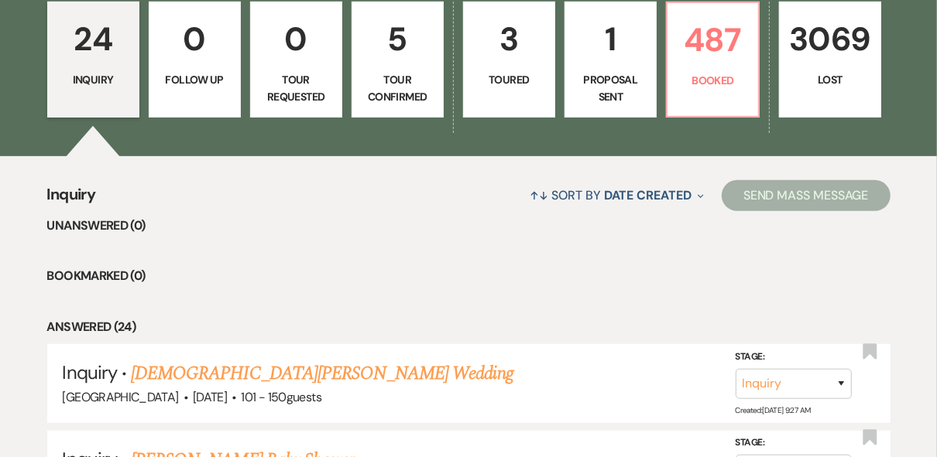
click at [601, 63] on p "1" at bounding box center [610, 39] width 72 height 52
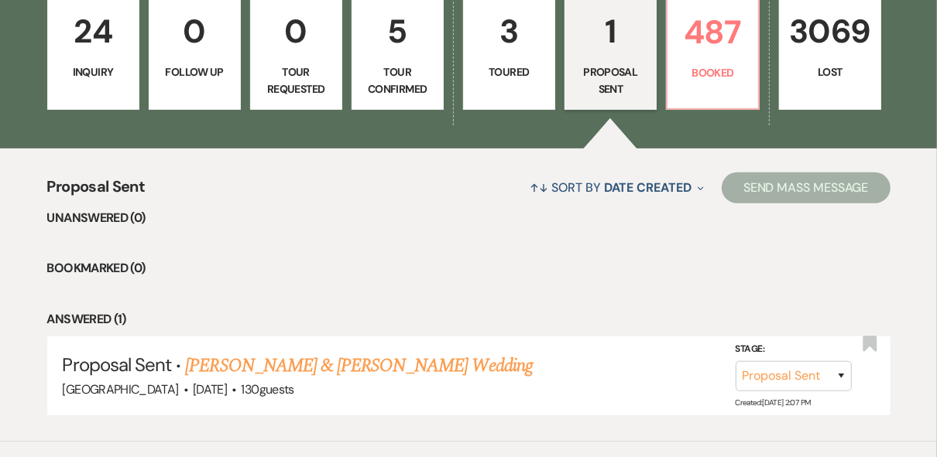
scroll to position [276, 0]
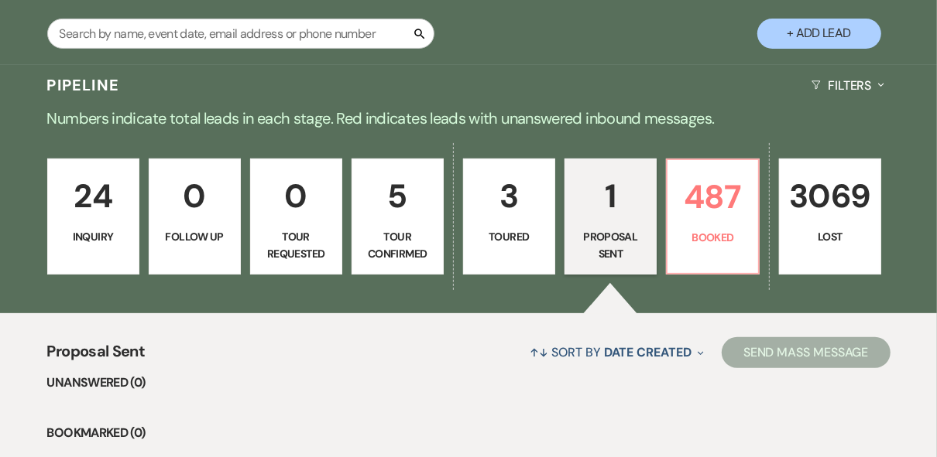
click at [517, 230] on p "Toured" at bounding box center [509, 236] width 72 height 17
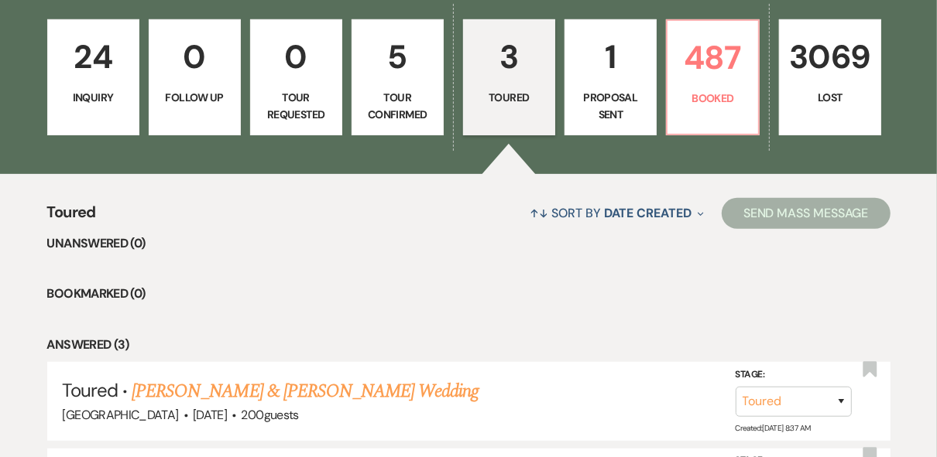
scroll to position [276, 0]
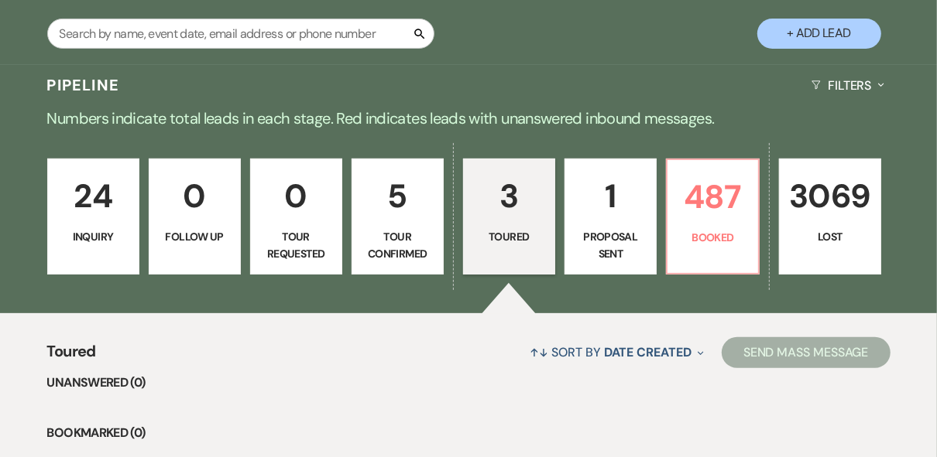
click at [400, 245] on p "Tour Confirmed" at bounding box center [398, 245] width 72 height 35
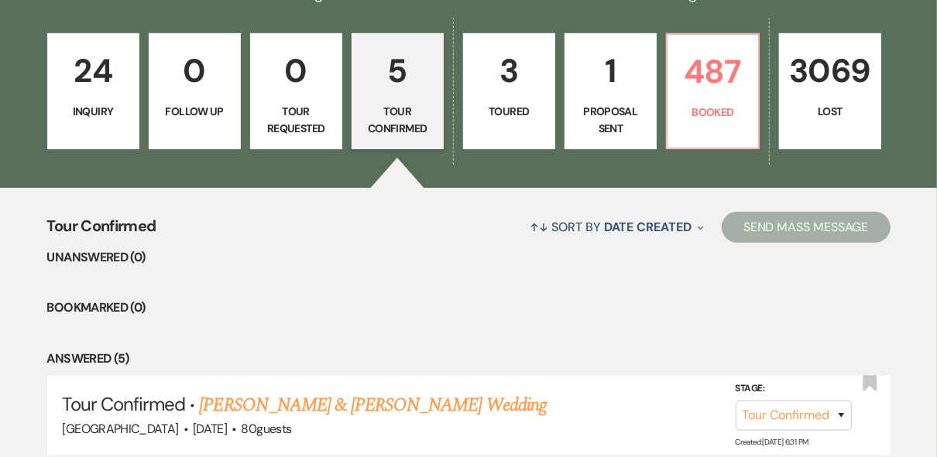
scroll to position [276, 0]
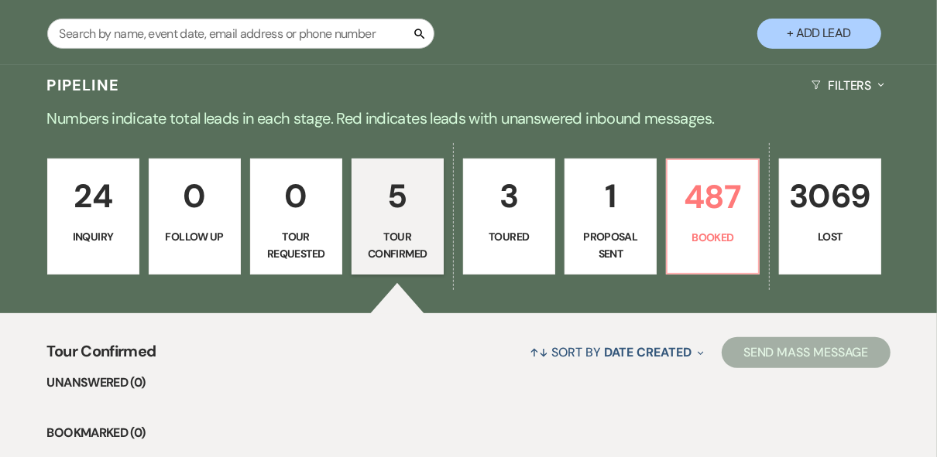
click at [77, 215] on p "24" at bounding box center [93, 196] width 72 height 52
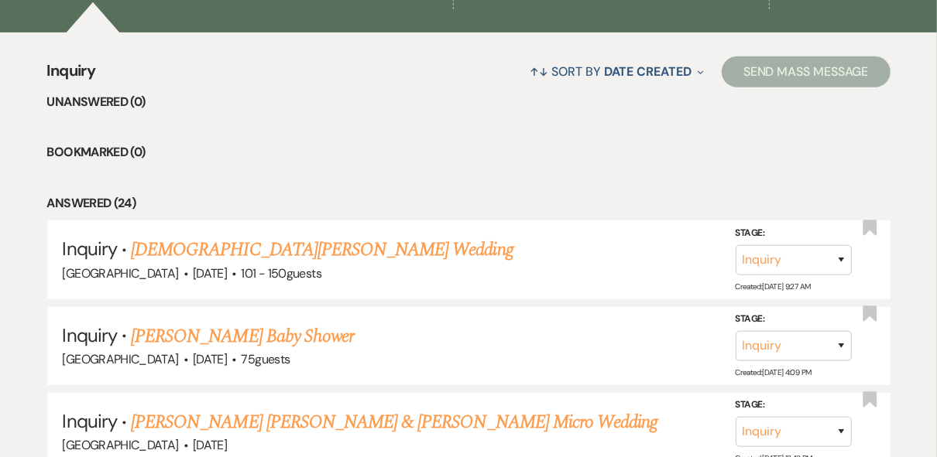
scroll to position [248, 0]
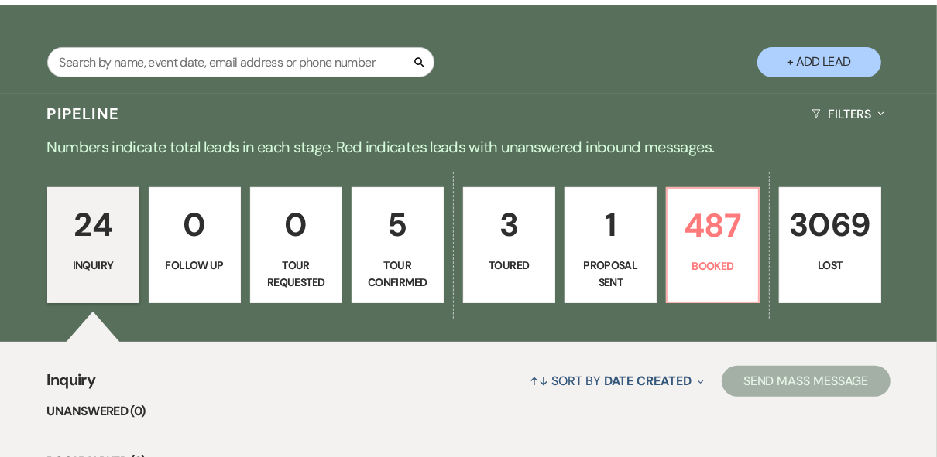
click at [596, 237] on p "1" at bounding box center [610, 225] width 72 height 52
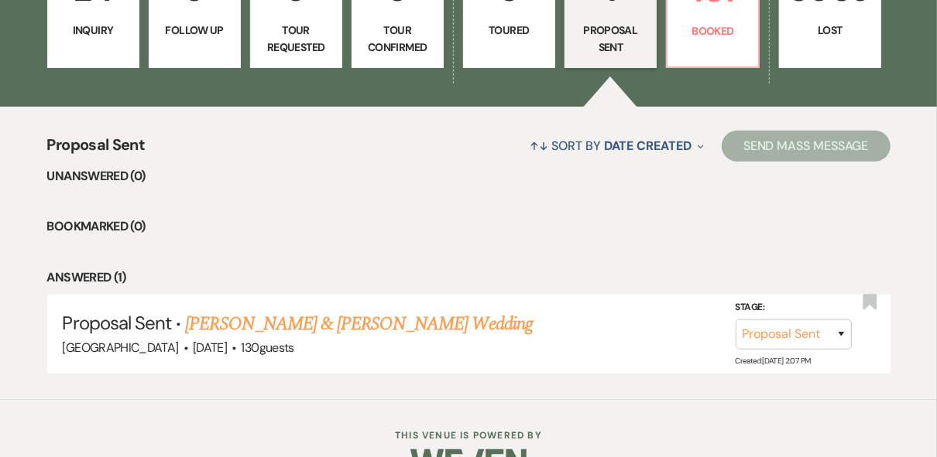
scroll to position [495, 0]
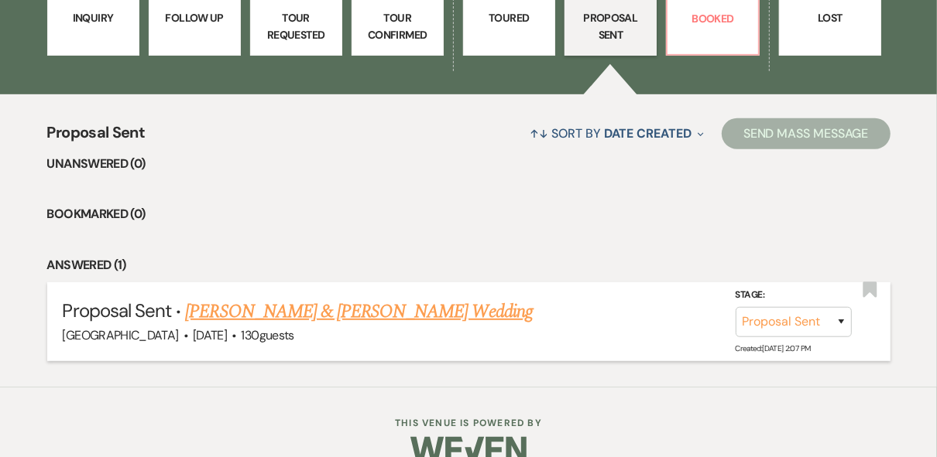
click at [374, 316] on link "[PERSON_NAME] & [PERSON_NAME] Wedding" at bounding box center [358, 312] width 347 height 28
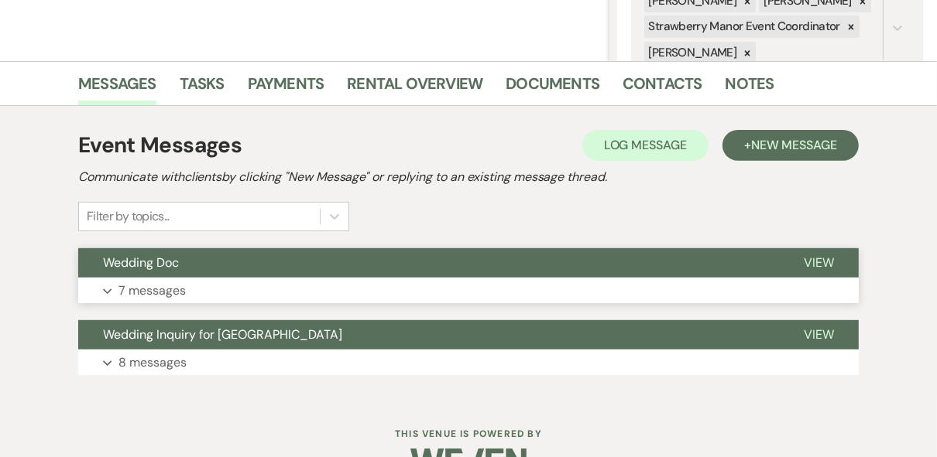
scroll to position [368, 0]
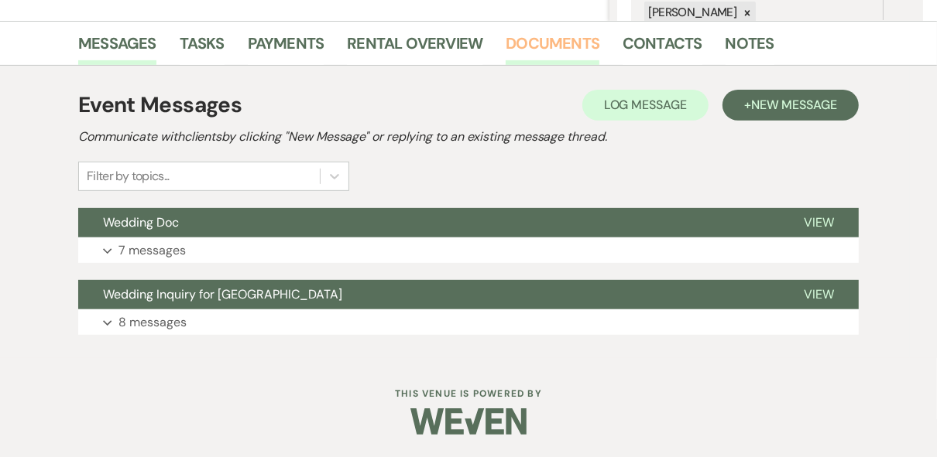
drag, startPoint x: 538, startPoint y: 42, endPoint x: 545, endPoint y: 46, distance: 8.4
click at [539, 43] on link "Documents" at bounding box center [552, 48] width 94 height 34
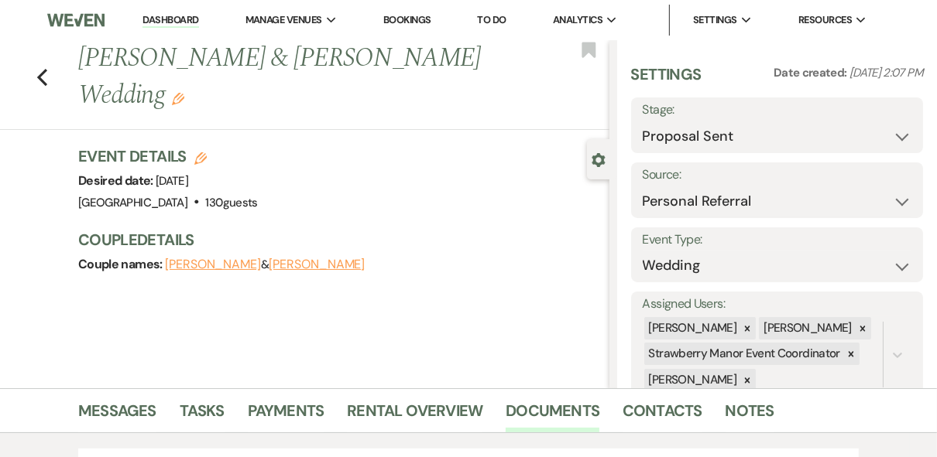
click at [174, 22] on link "Dashboard" at bounding box center [170, 20] width 56 height 15
